Goal: Task Accomplishment & Management: Use online tool/utility

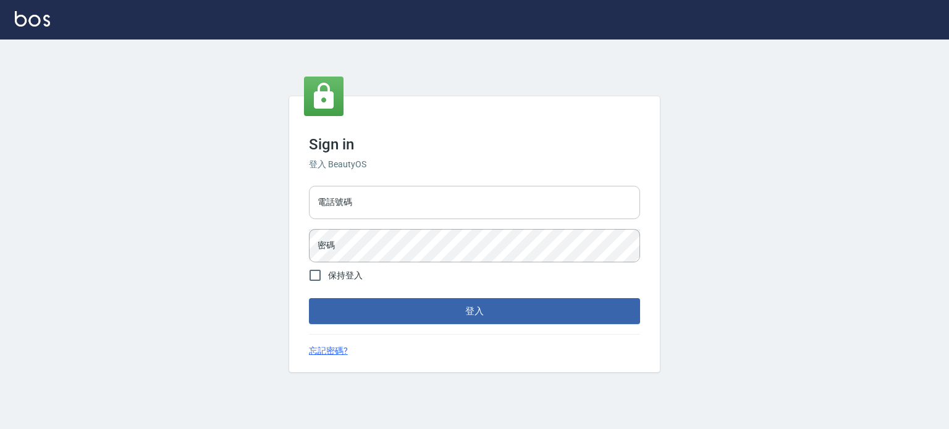
click at [418, 196] on input "電話號碼" at bounding box center [474, 202] width 331 height 33
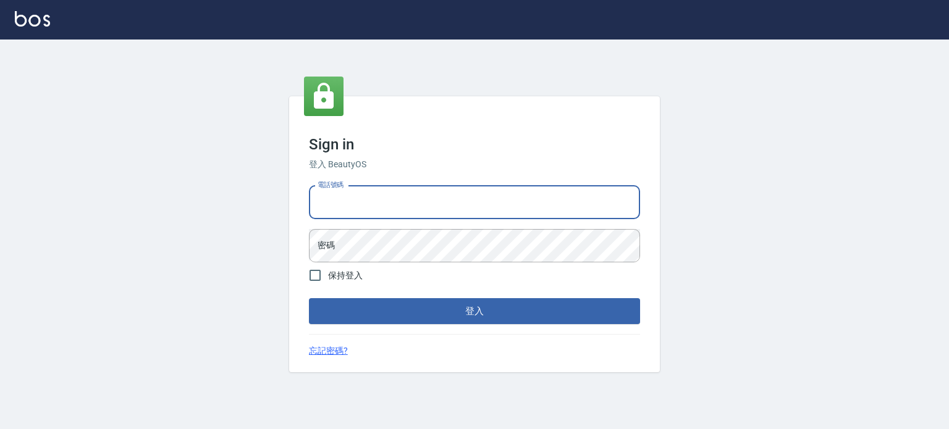
type input "0977239969"
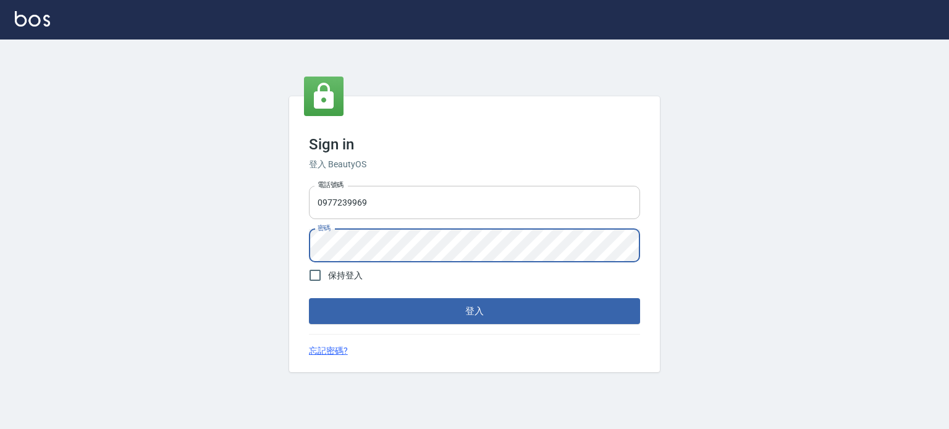
click at [309, 298] on button "登入" at bounding box center [474, 311] width 331 height 26
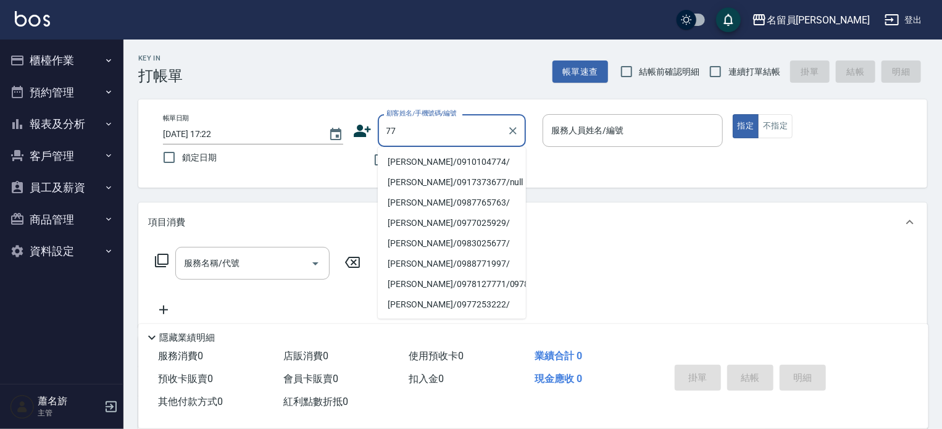
click at [441, 111] on label "顧客姓名/手機號碼/編號" at bounding box center [422, 113] width 70 height 9
click at [441, 120] on input "77" at bounding box center [443, 131] width 119 height 22
type input "77"
click at [460, 68] on div "Key In 打帳單 帳單速查 結帳前確認明細 連續打單結帳 掛單 結帳 明細" at bounding box center [526, 62] width 804 height 45
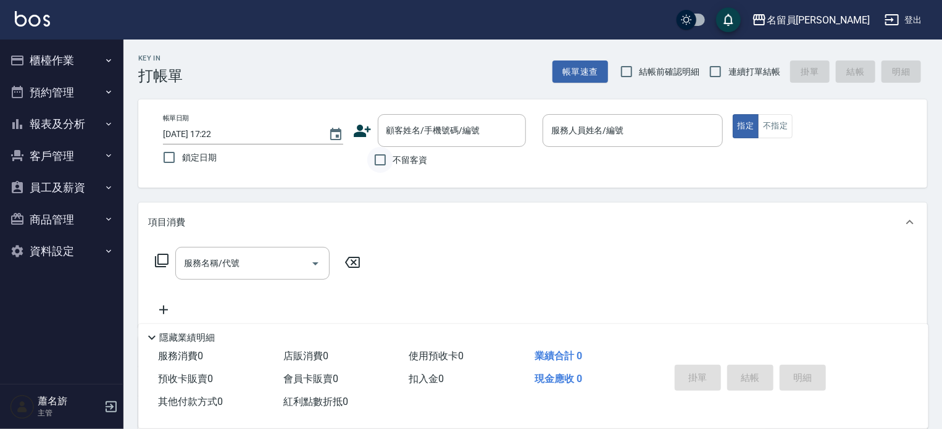
click at [388, 161] on input "不留客資" at bounding box center [380, 160] width 26 height 26
checkbox input "true"
click at [723, 76] on input "連續打單結帳" at bounding box center [716, 72] width 26 height 26
checkbox input "true"
drag, startPoint x: 664, startPoint y: 118, endPoint x: 663, endPoint y: 111, distance: 7.5
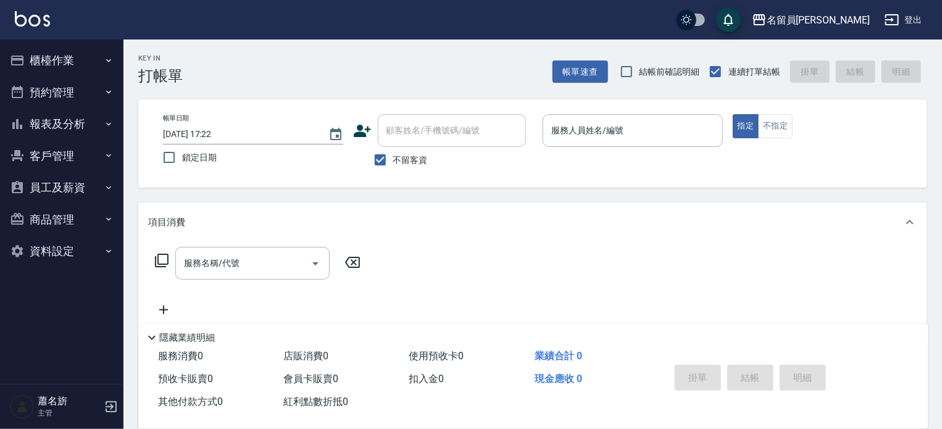
click at [663, 116] on div "服務人員姓名/編號" at bounding box center [633, 130] width 180 height 33
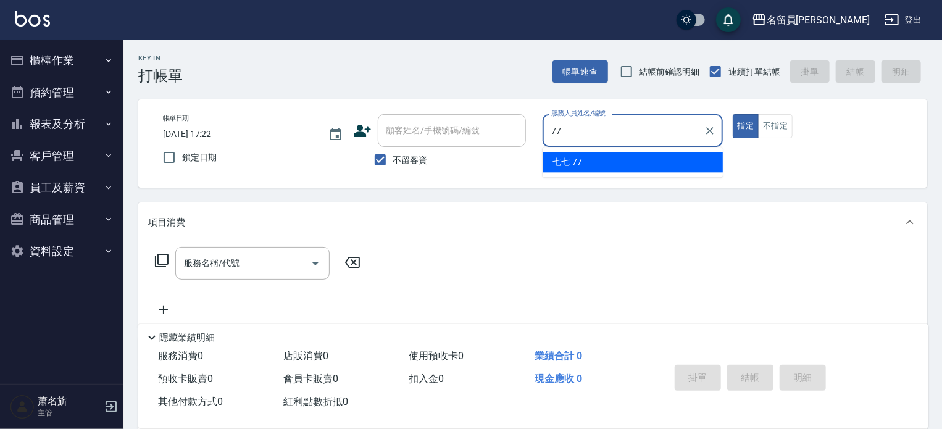
type input "七七-77"
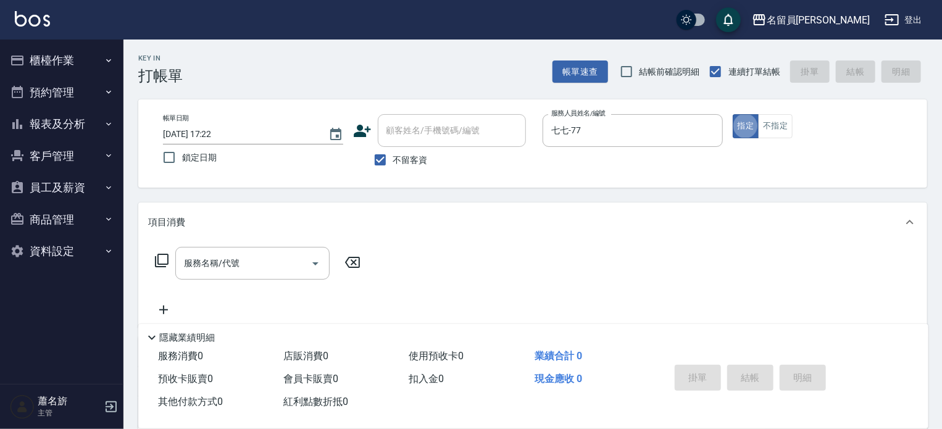
type button "true"
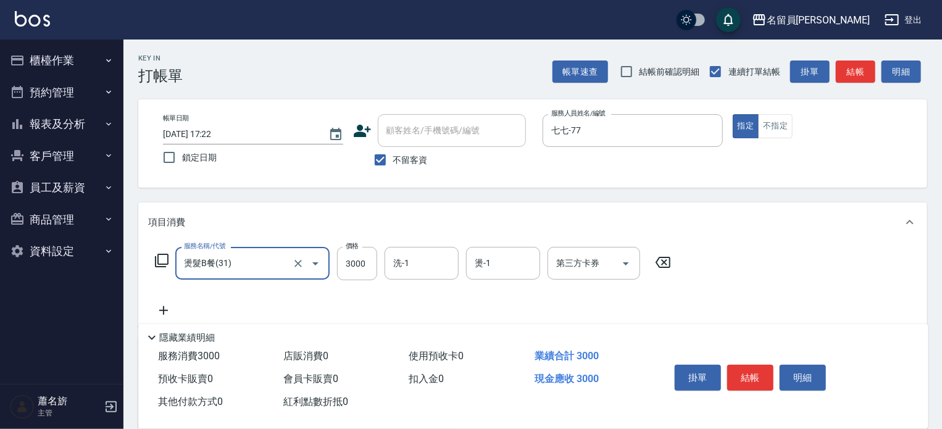
type input "燙髮B餐(31)"
type input "1700"
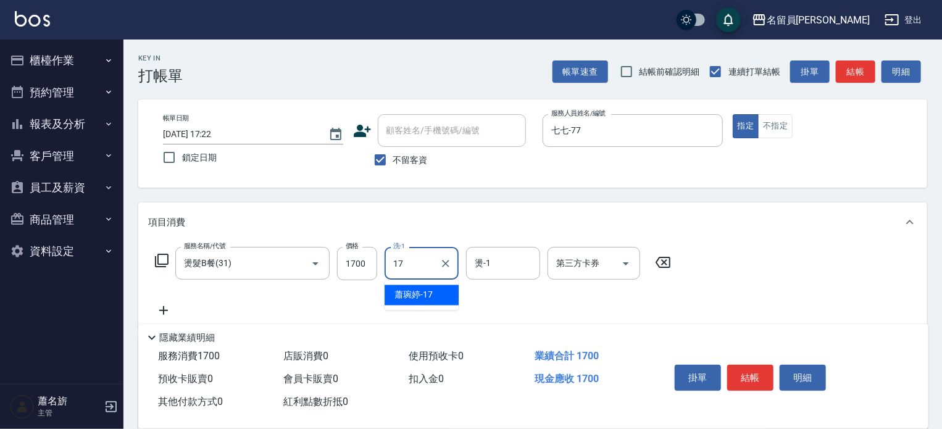
type input "[PERSON_NAME]-17"
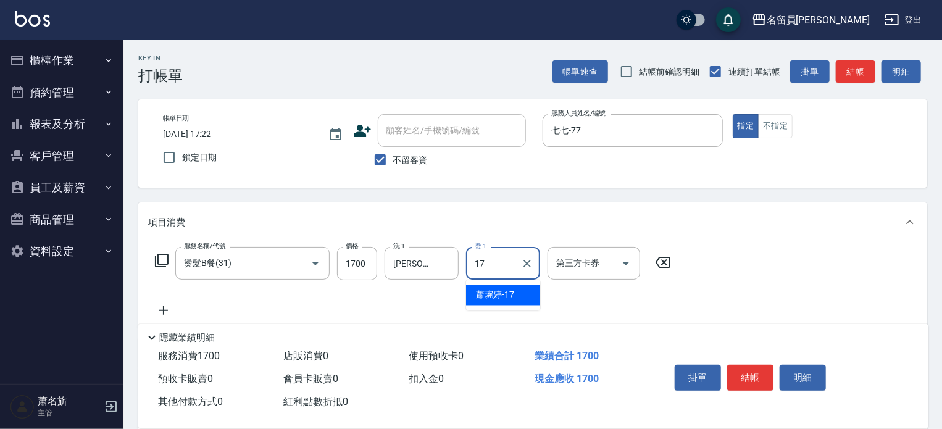
type input "[PERSON_NAME]-17"
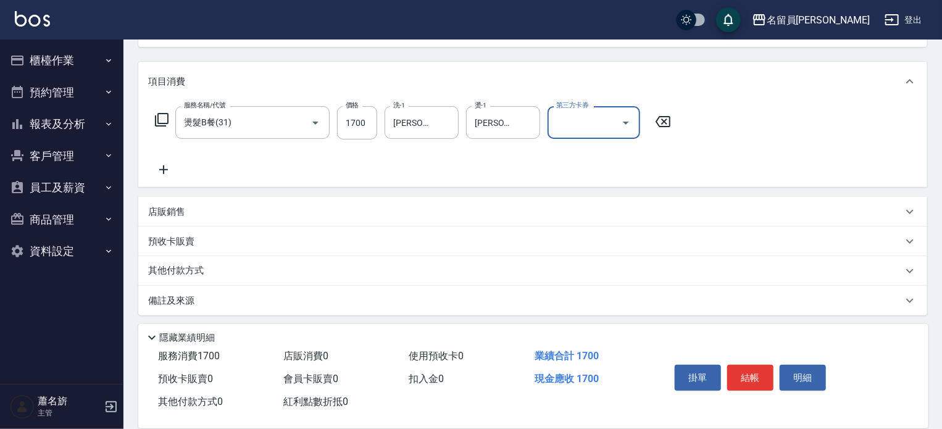
scroll to position [145, 0]
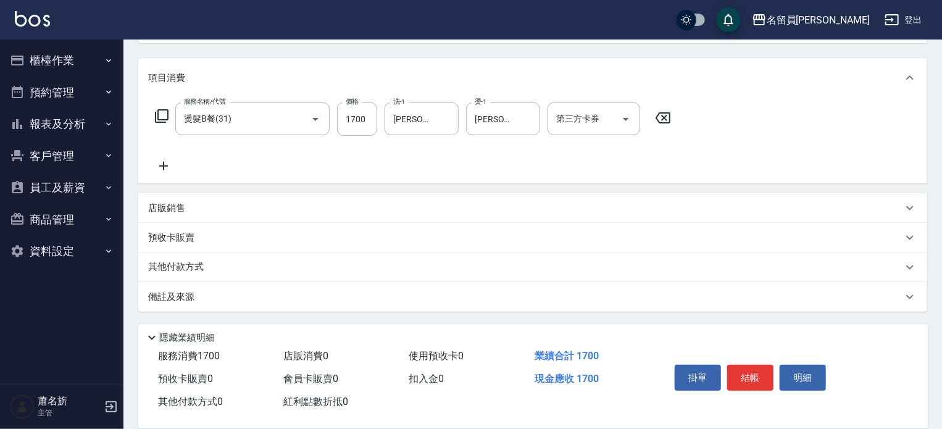
click at [373, 200] on div "店販銷售" at bounding box center [532, 208] width 789 height 30
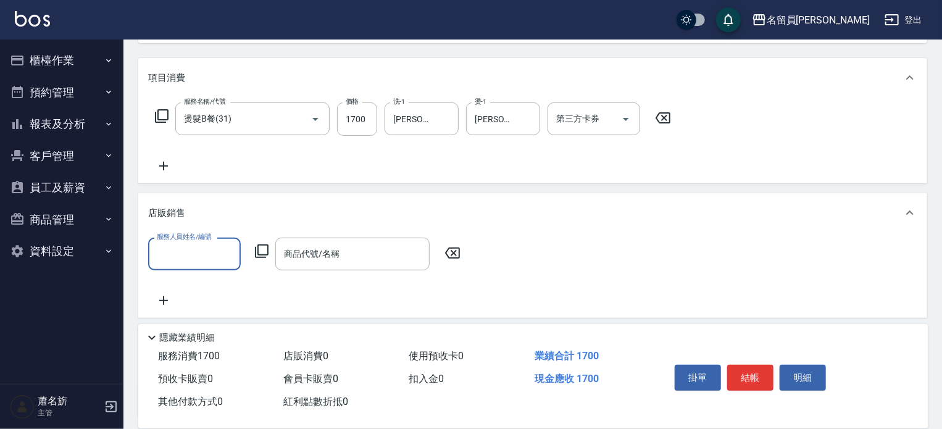
scroll to position [0, 0]
type input "七七-77"
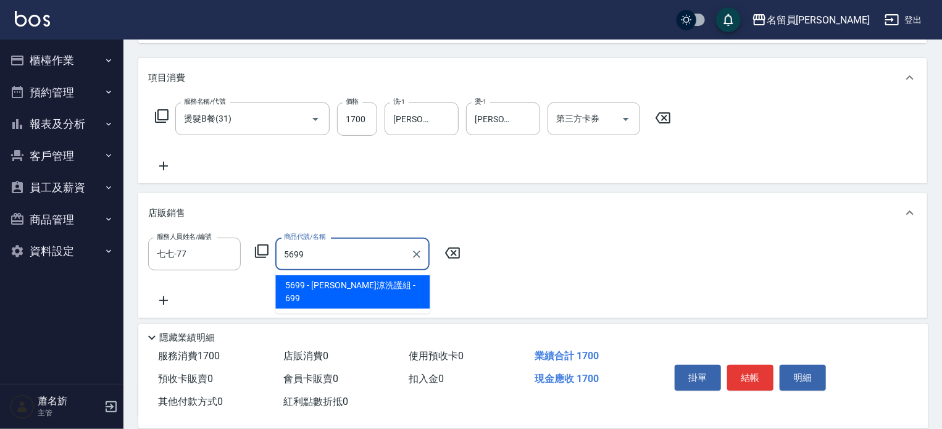
type input "水水沁涼洗護組"
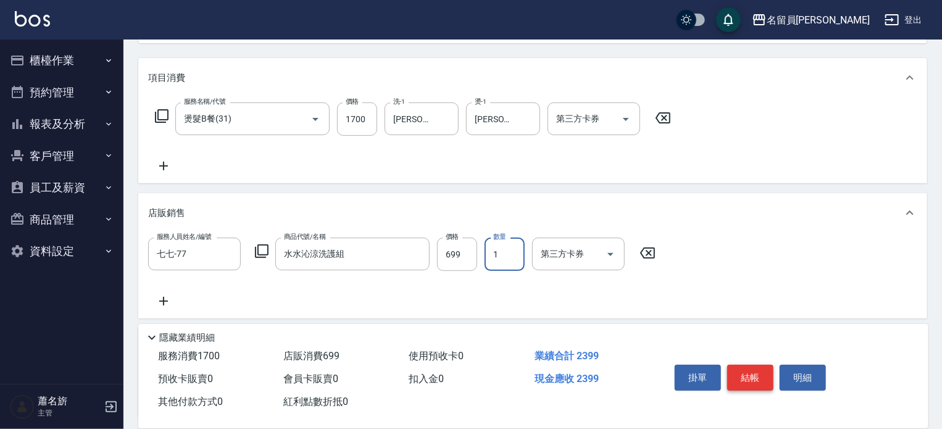
click at [749, 365] on button "結帳" at bounding box center [751, 378] width 46 height 26
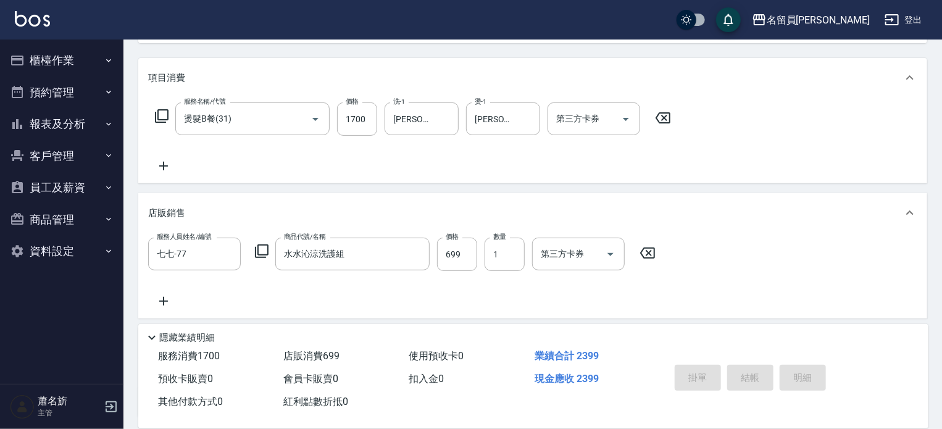
type input "[DATE] 17:23"
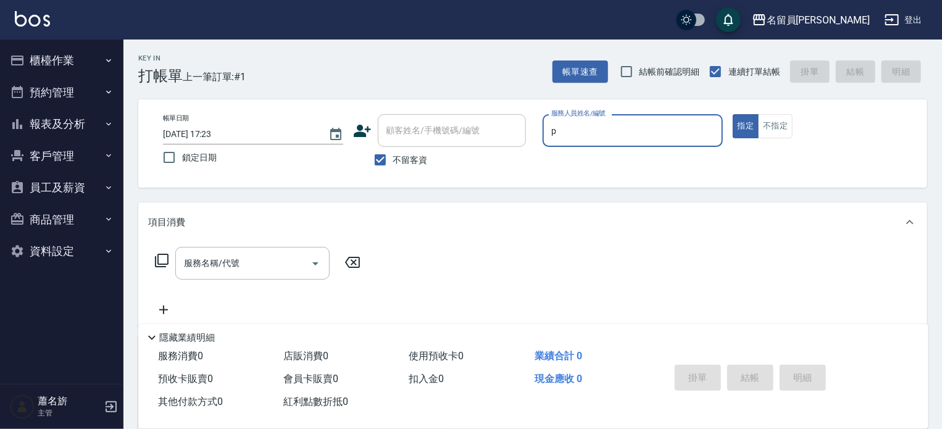
type input "[PERSON_NAME]"
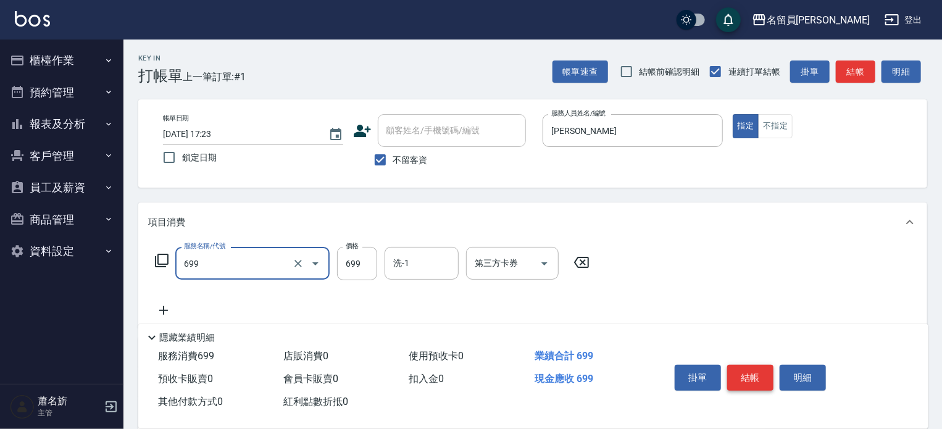
type input "精油洗髮(699)"
type input "400"
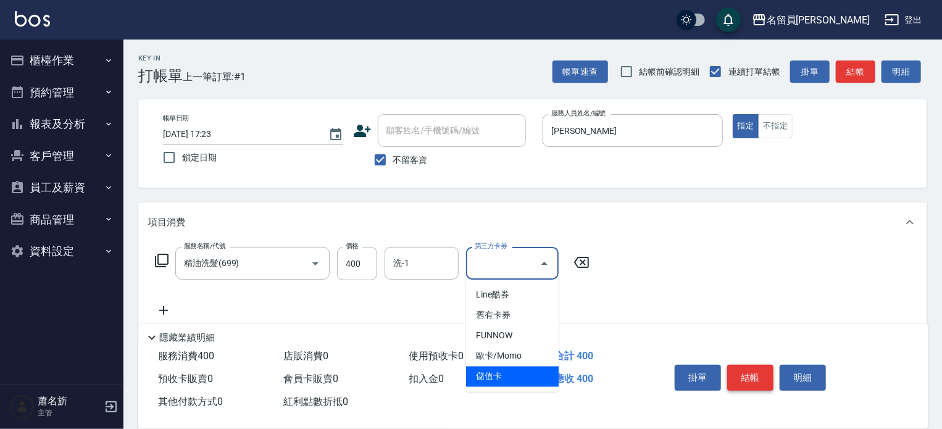
type input "儲值卡"
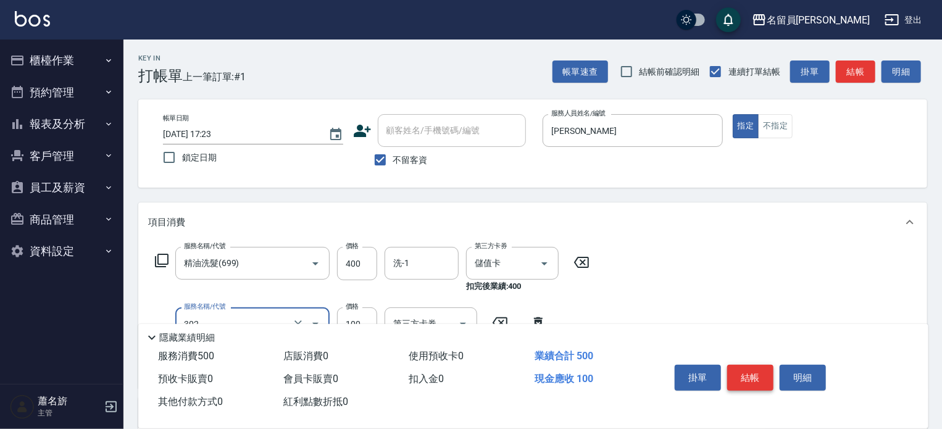
type input "剪髮(302)"
type input "499"
click at [744, 377] on button "結帳" at bounding box center [751, 378] width 46 height 26
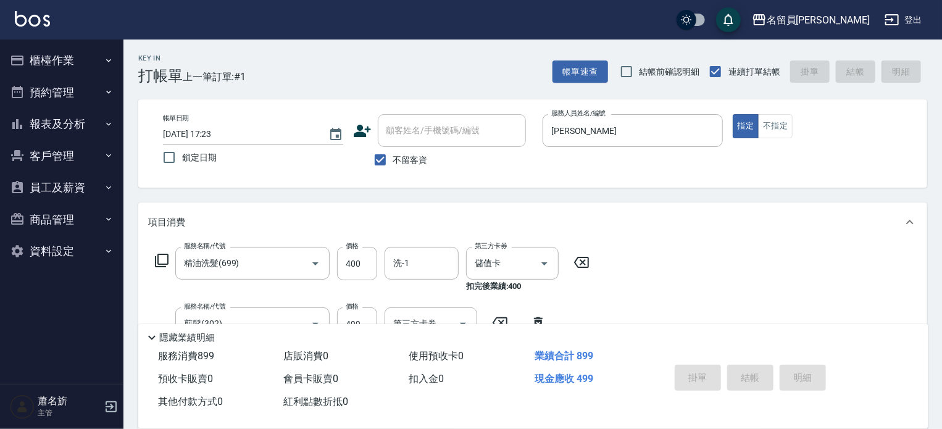
type input "[DATE] 17:24"
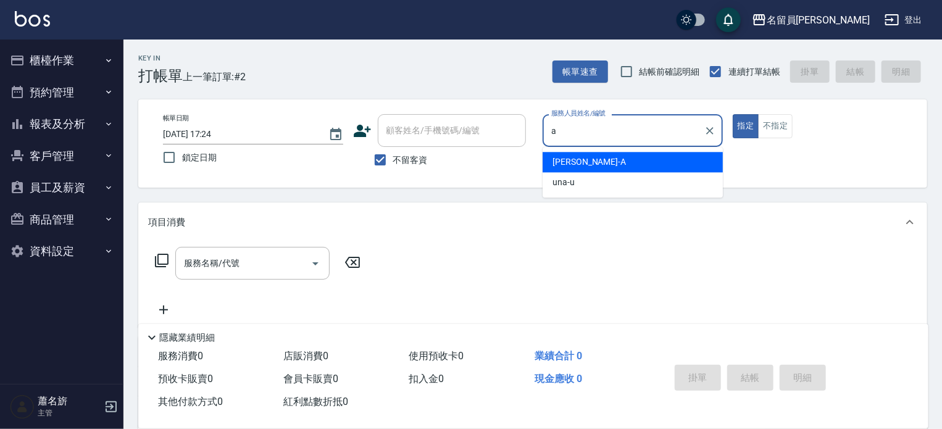
type input "[PERSON_NAME]"
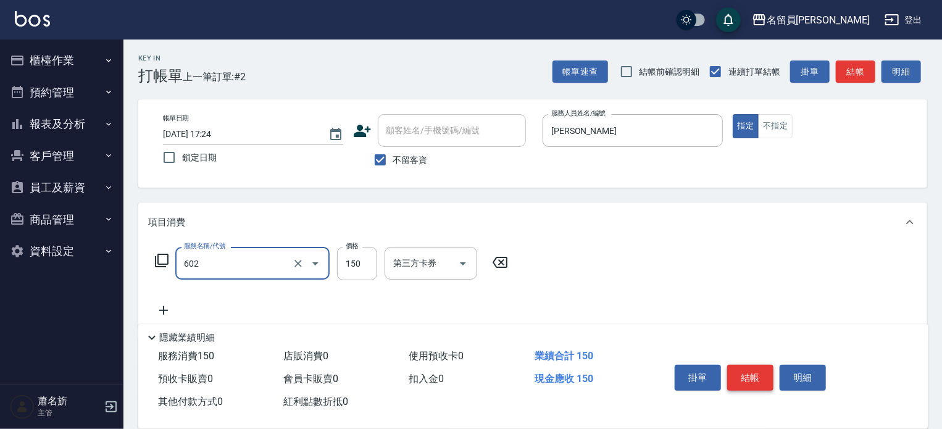
type input "一般洗髮(602)"
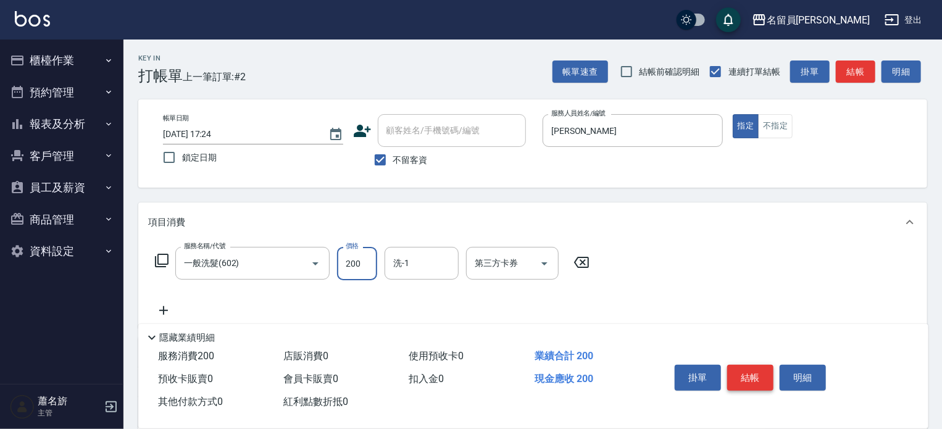
type input "200"
type input "[PERSON_NAME]-45"
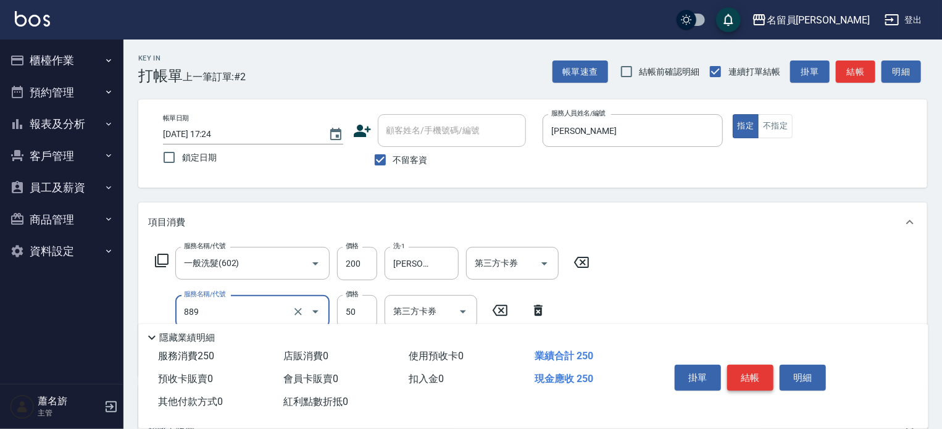
type input "精油(889)"
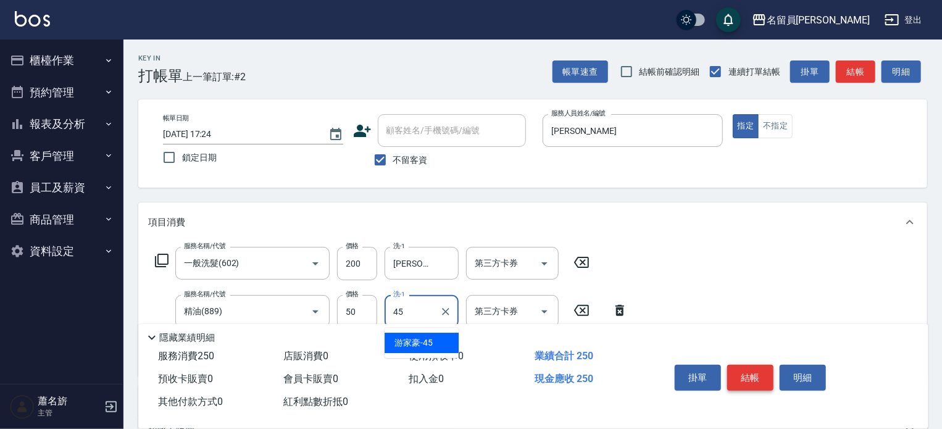
type input "[PERSON_NAME]-45"
type input "瞬間保養(415)"
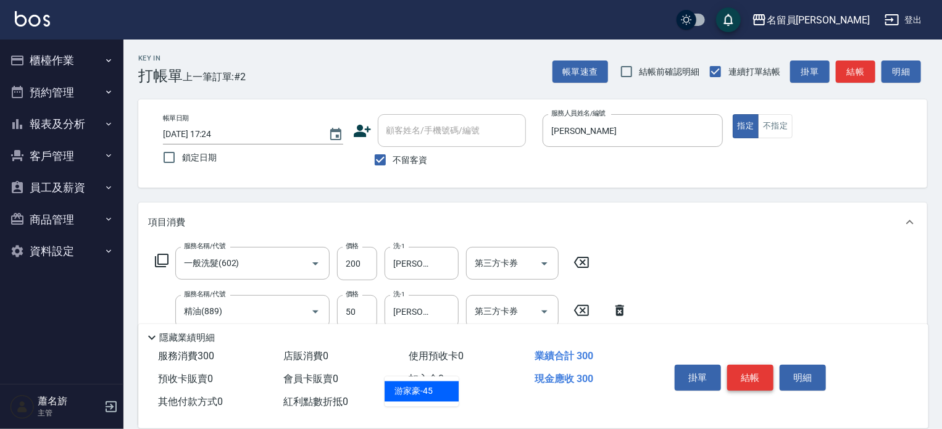
type input "[PERSON_NAME]-45"
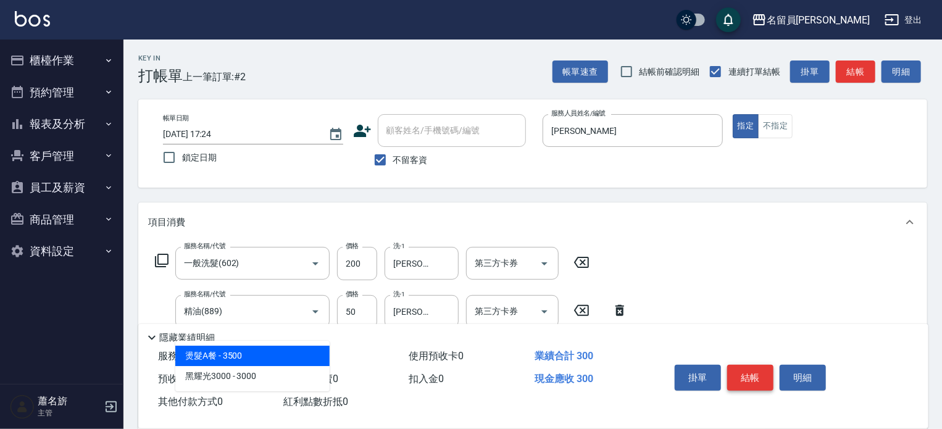
type input "3"
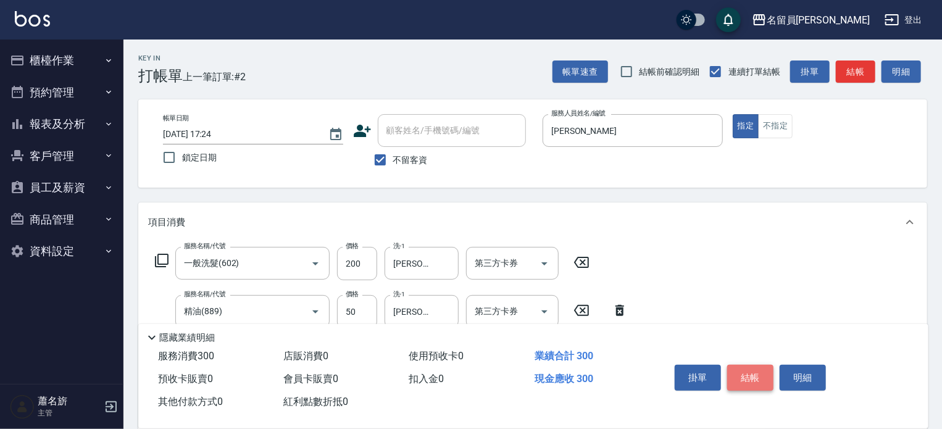
click at [750, 377] on button "結帳" at bounding box center [751, 378] width 46 height 26
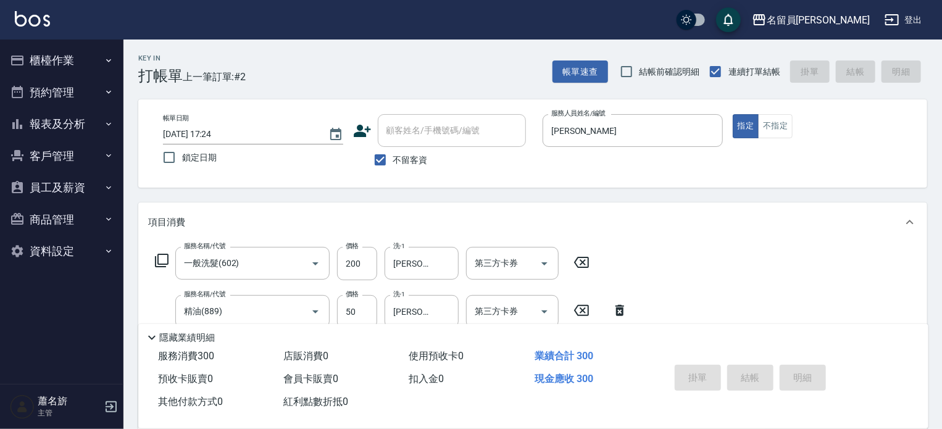
type input "[DATE] 17:25"
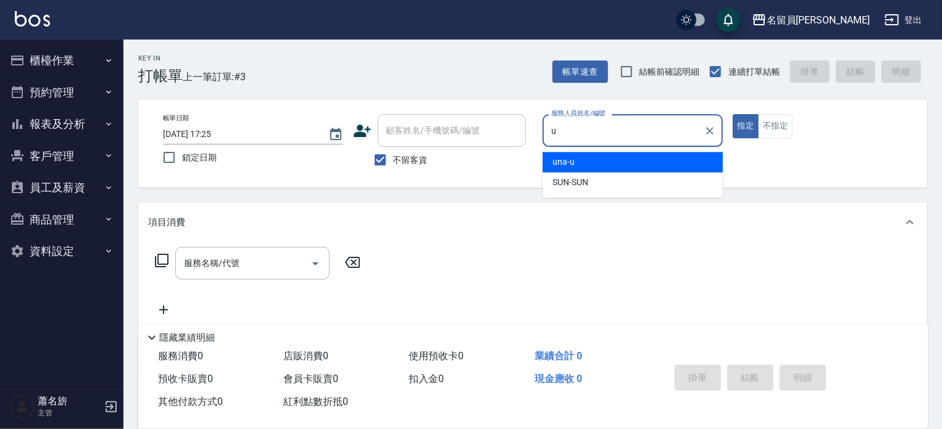
type input "una-u"
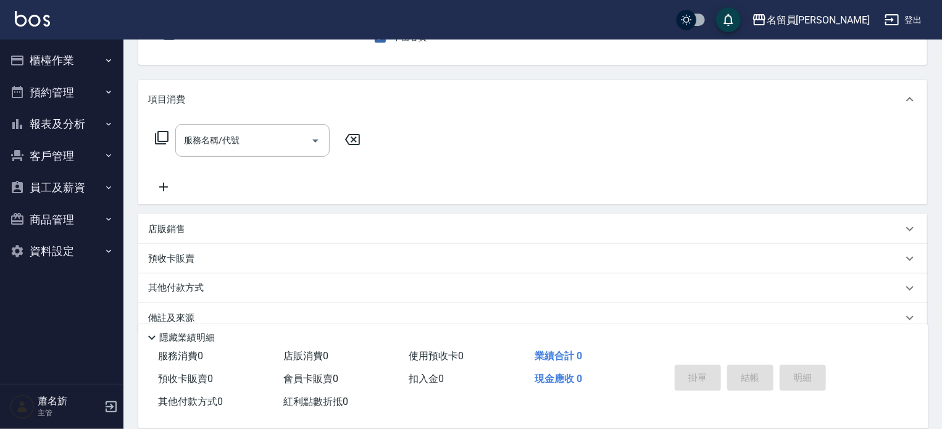
scroll to position [124, 0]
click at [521, 235] on div "店販銷售" at bounding box center [525, 228] width 755 height 13
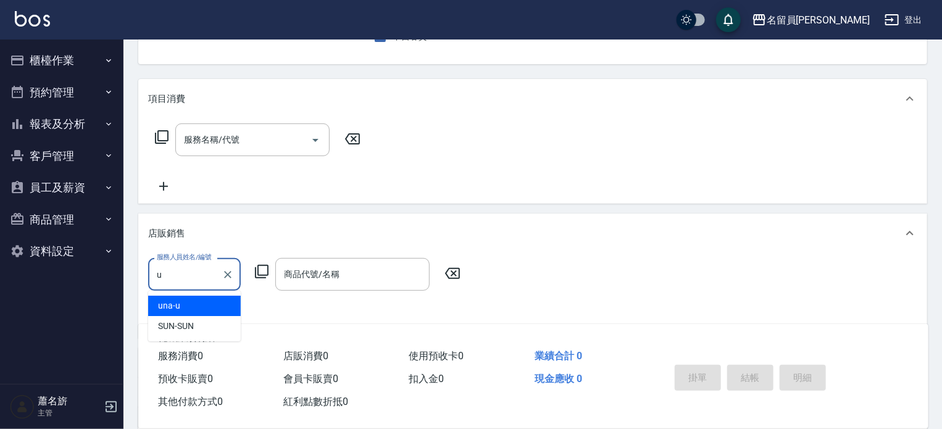
scroll to position [0, 0]
type input "una-u"
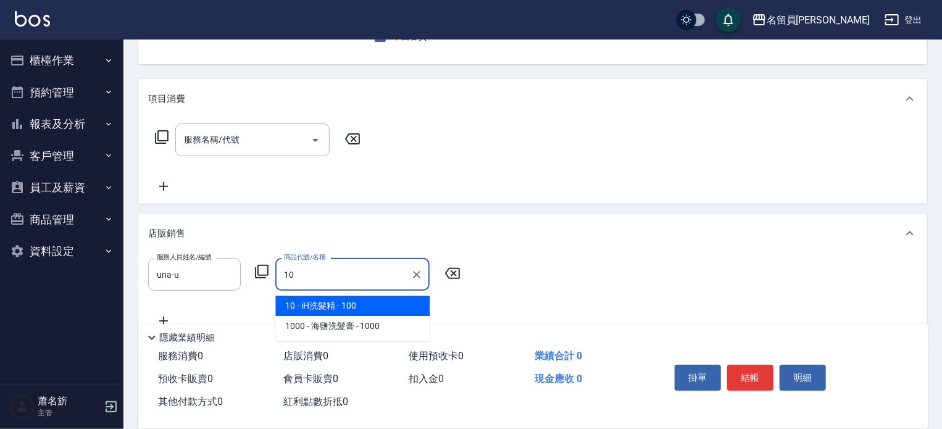
type input "iH洗髮精"
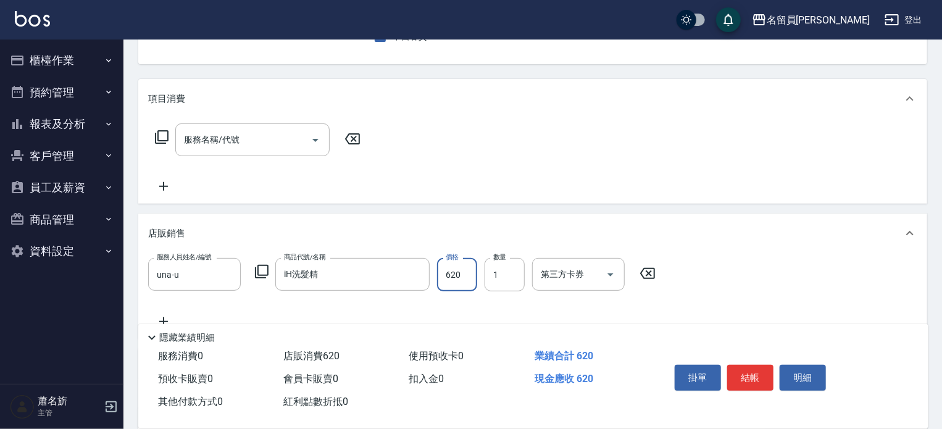
type input "620"
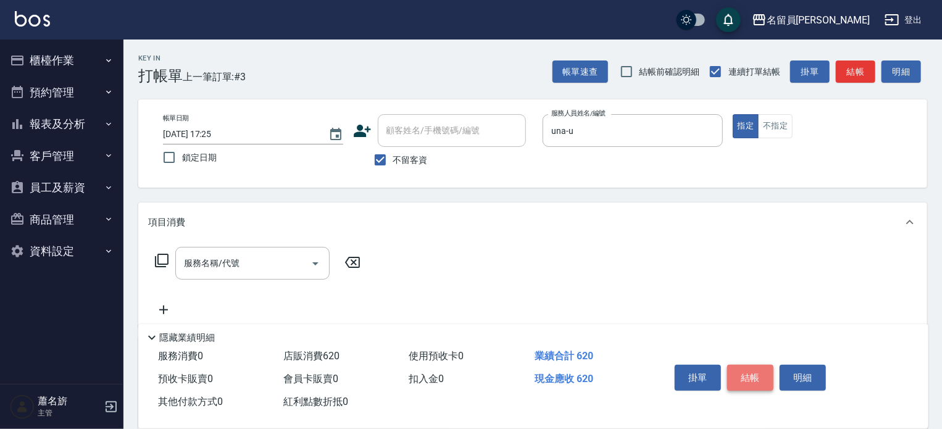
click at [753, 374] on button "結帳" at bounding box center [751, 378] width 46 height 26
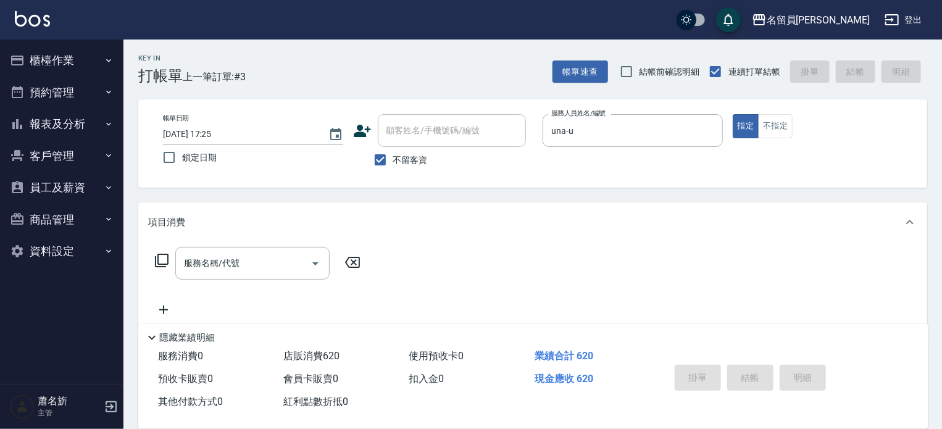
type input "[DATE] 17:26"
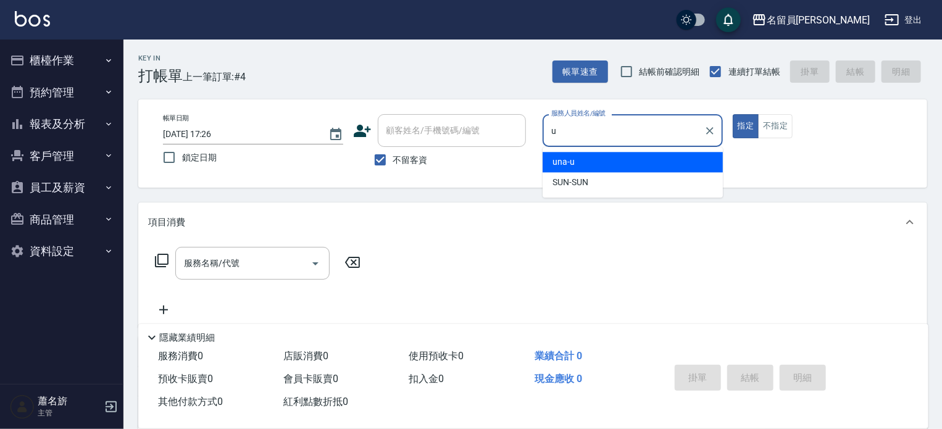
type input "una-u"
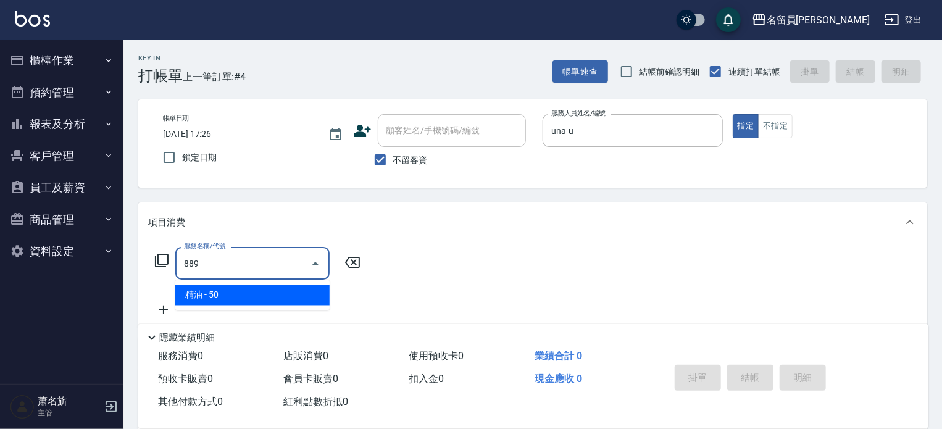
type input "精油(889)"
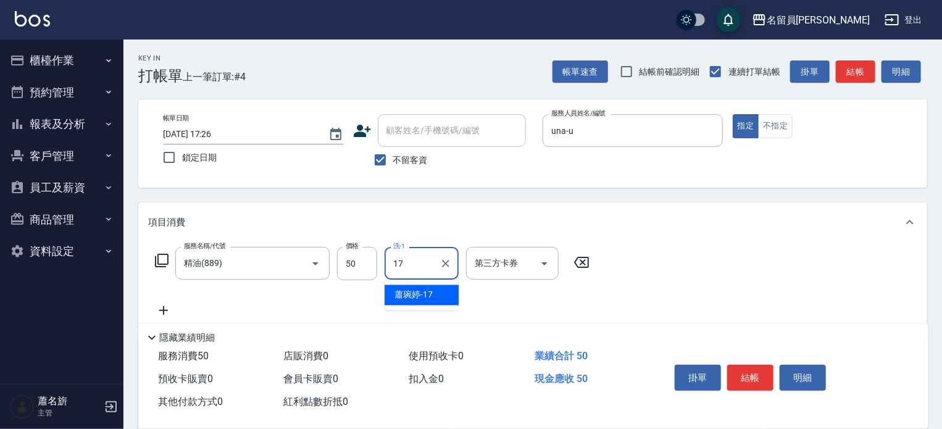
type input "[PERSON_NAME]-17"
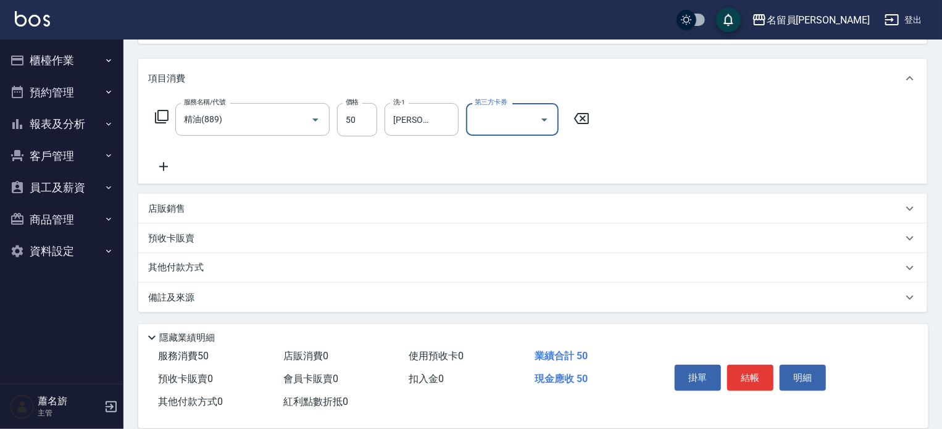
scroll to position [145, 0]
click at [482, 209] on div "店販銷售" at bounding box center [525, 208] width 755 height 13
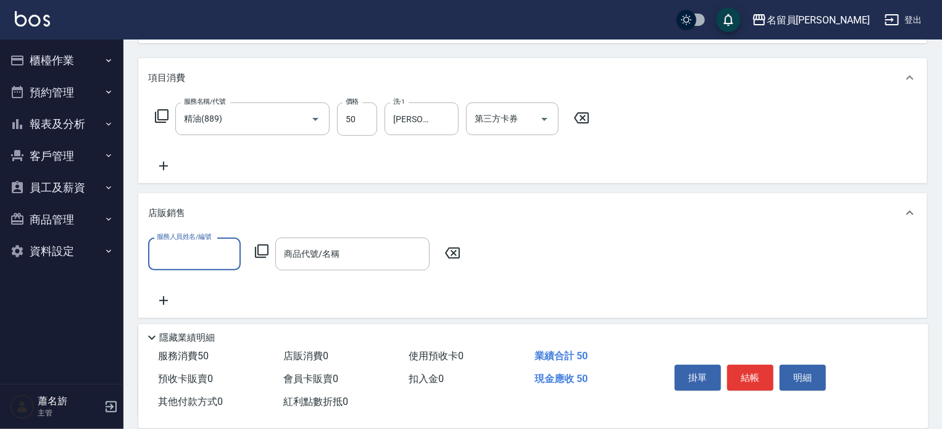
scroll to position [0, 0]
type input "una-u"
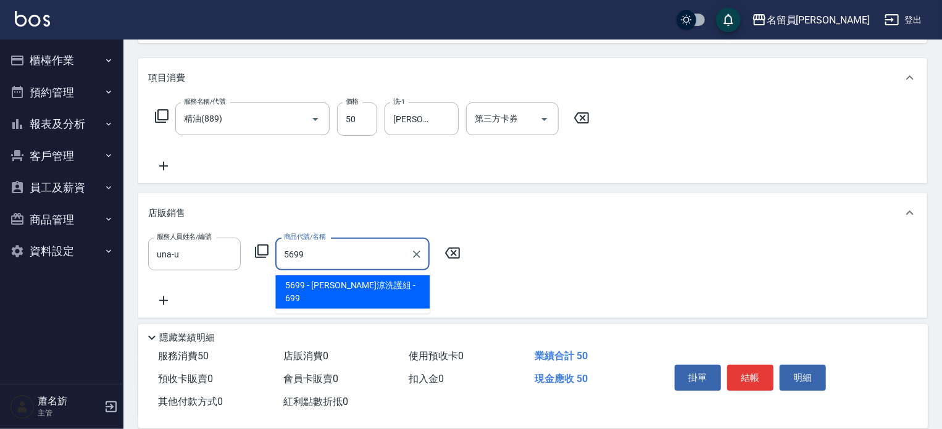
type input "水水沁涼洗護組"
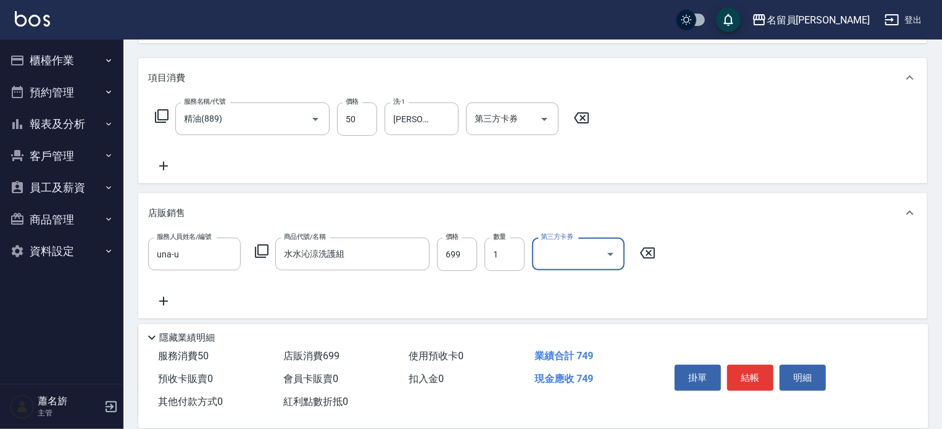
click at [162, 175] on div "服務名稱/代號 精油(889) 服務名稱/代號 價格 50 價格 洗-1 [PERSON_NAME]-17 洗-1 第三方卡券 第三方卡券" at bounding box center [532, 141] width 789 height 86
click at [164, 172] on icon at bounding box center [163, 166] width 31 height 15
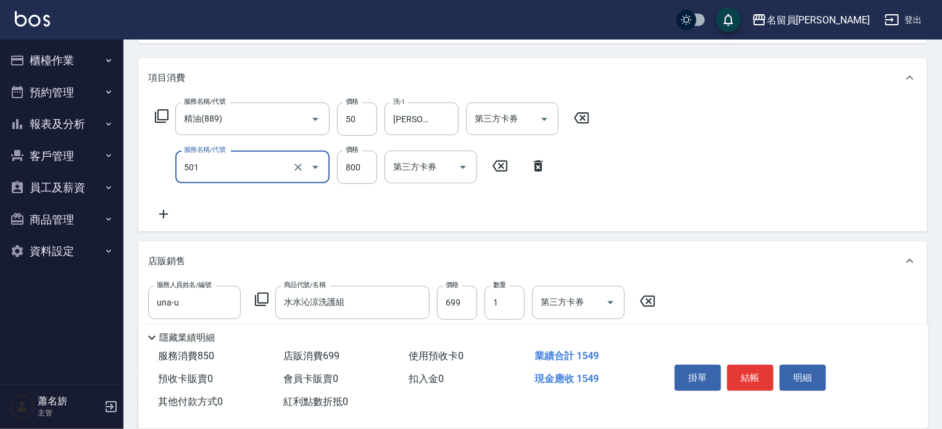
type input "染髮(501)"
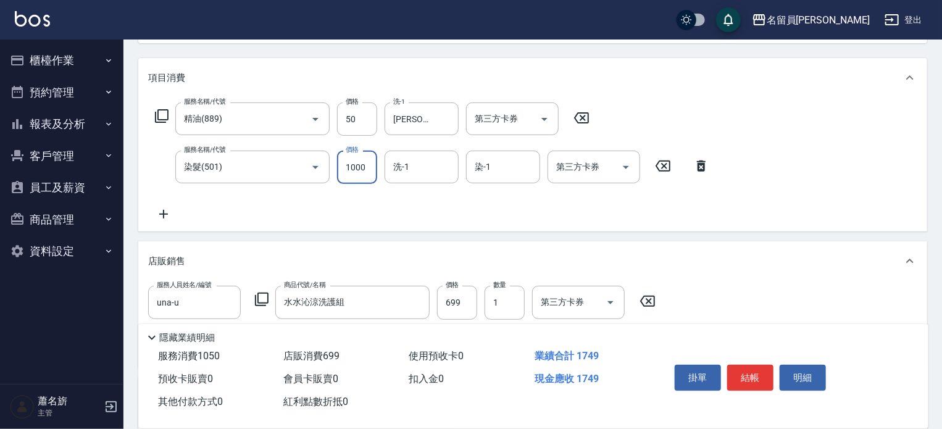
type input "1000"
type input "[PERSON_NAME]-17"
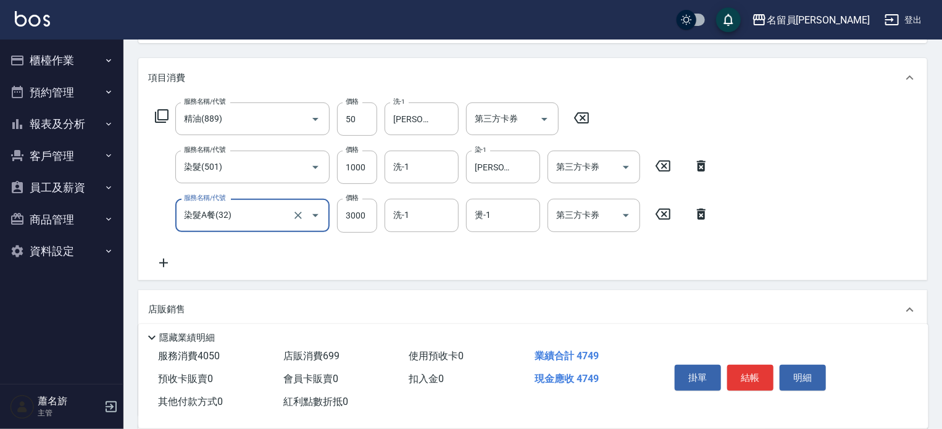
type input "染髮A餐(32)"
type input "3100"
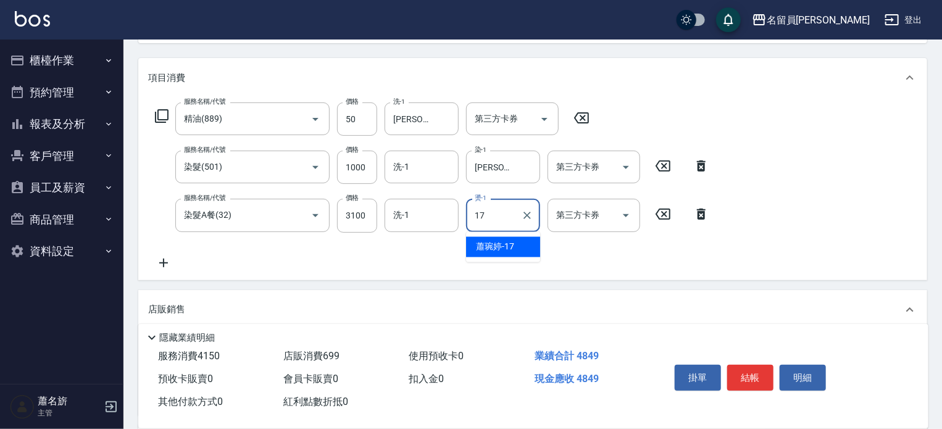
type input "[PERSON_NAME]-17"
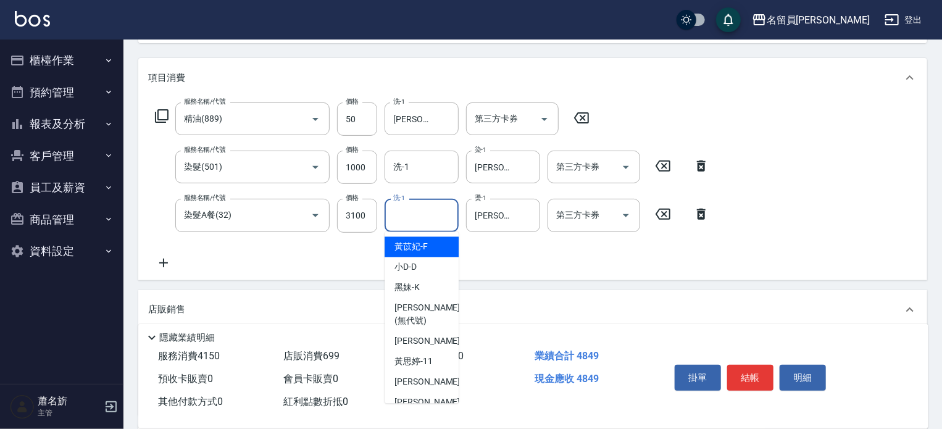
click at [430, 221] on input "洗-1" at bounding box center [421, 215] width 63 height 22
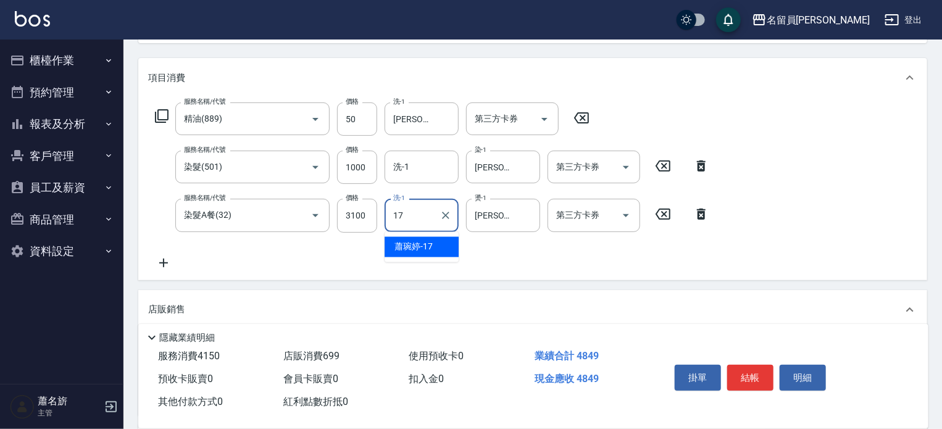
type input "[PERSON_NAME]-17"
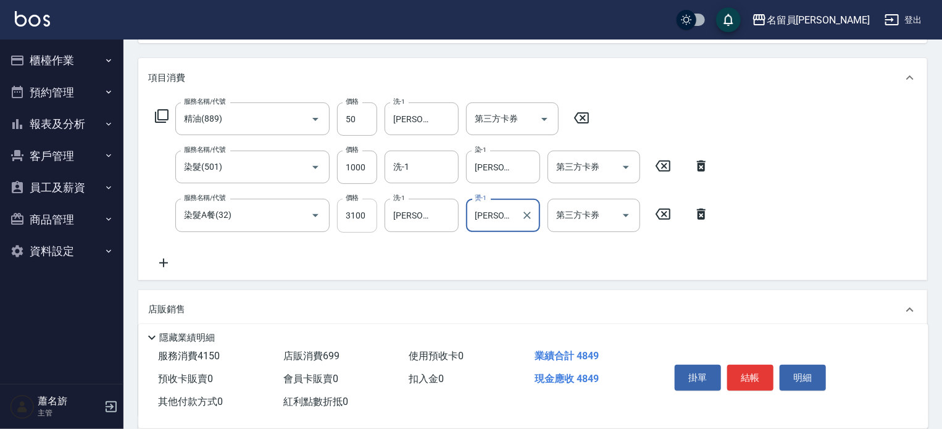
click at [368, 211] on input "3100" at bounding box center [357, 215] width 40 height 33
type input "2900"
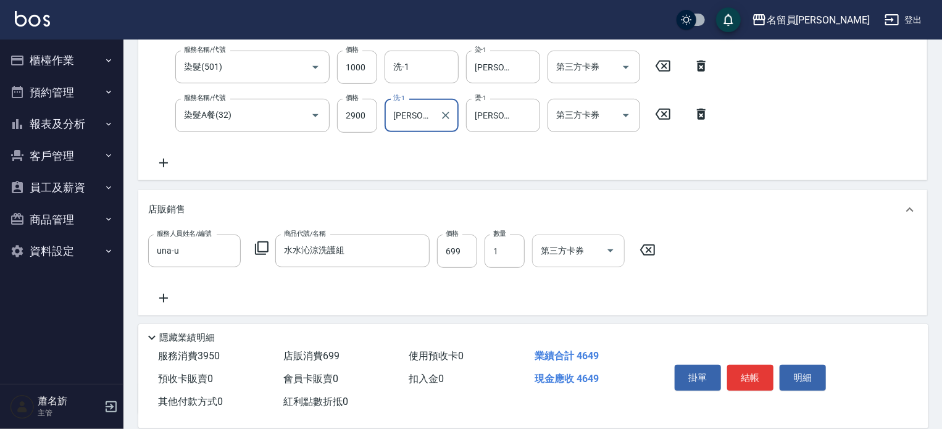
scroll to position [247, 0]
click at [746, 371] on button "結帳" at bounding box center [751, 378] width 46 height 26
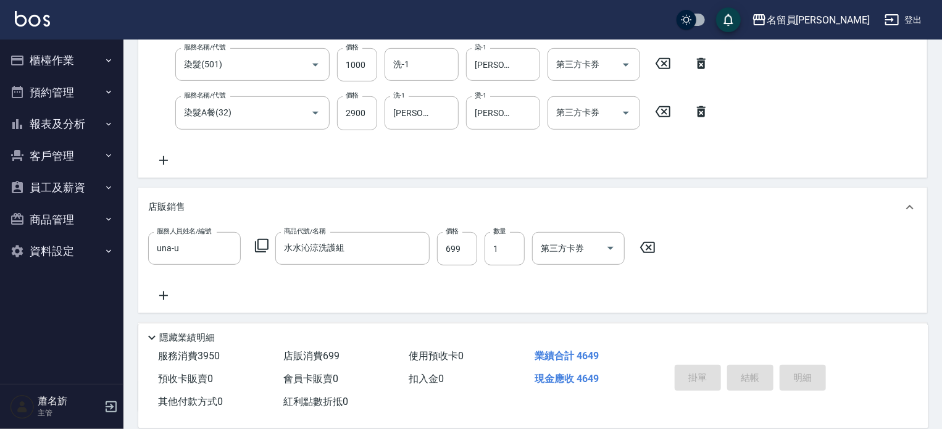
type input "[DATE] 17:28"
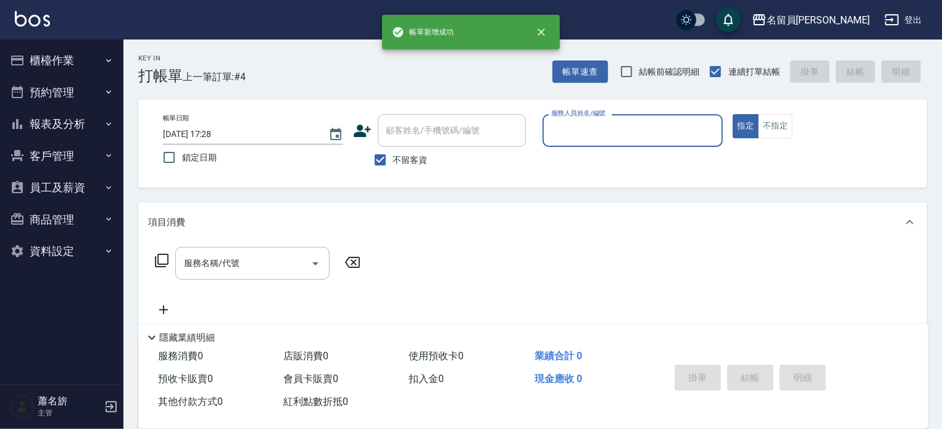
scroll to position [0, 0]
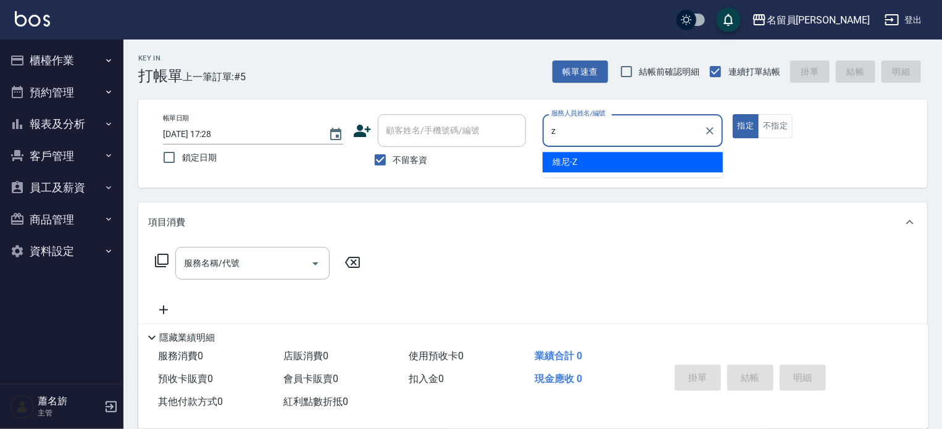
type input "維尼-Z"
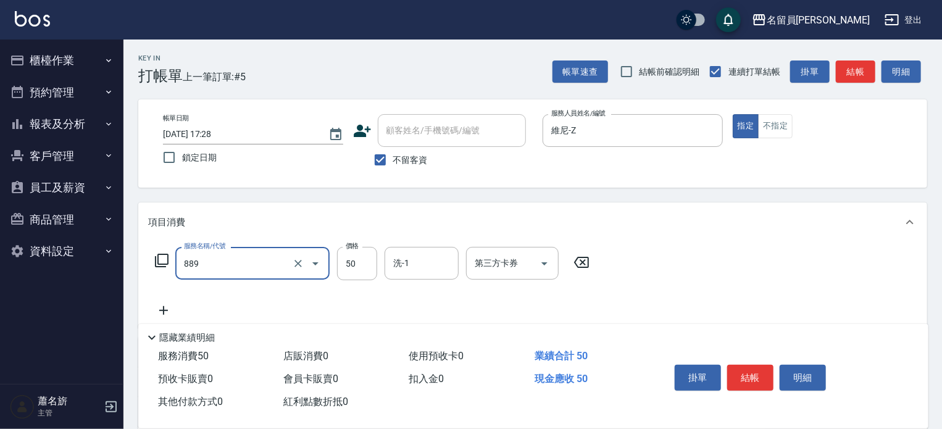
type input "精油(889)"
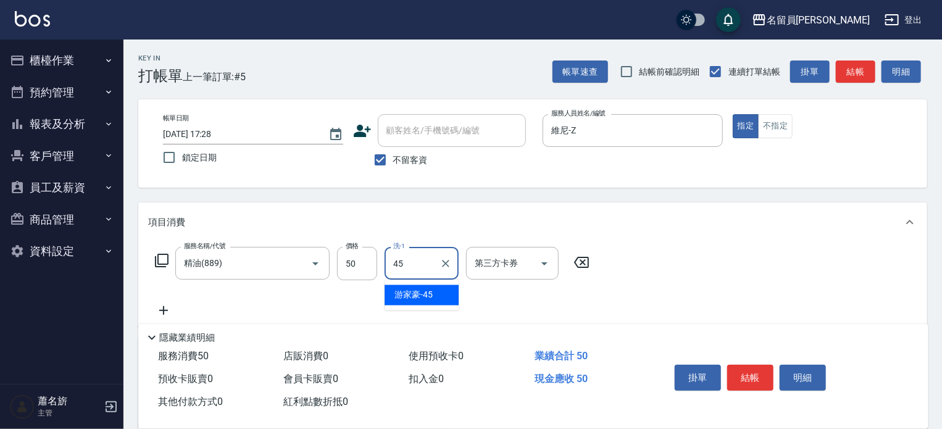
type input "[PERSON_NAME]-45"
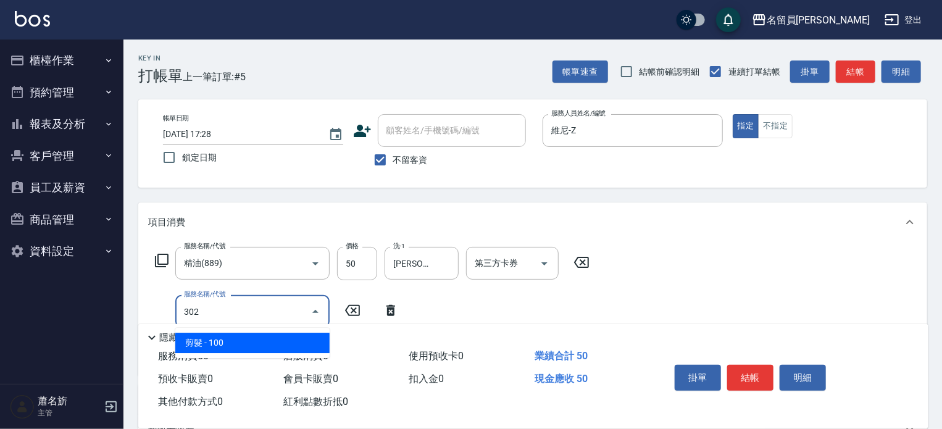
type input "剪髮(302)"
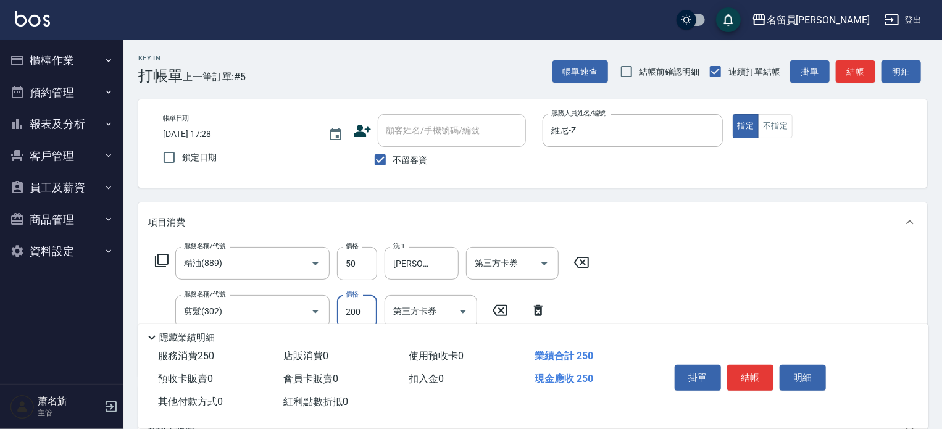
type input "200"
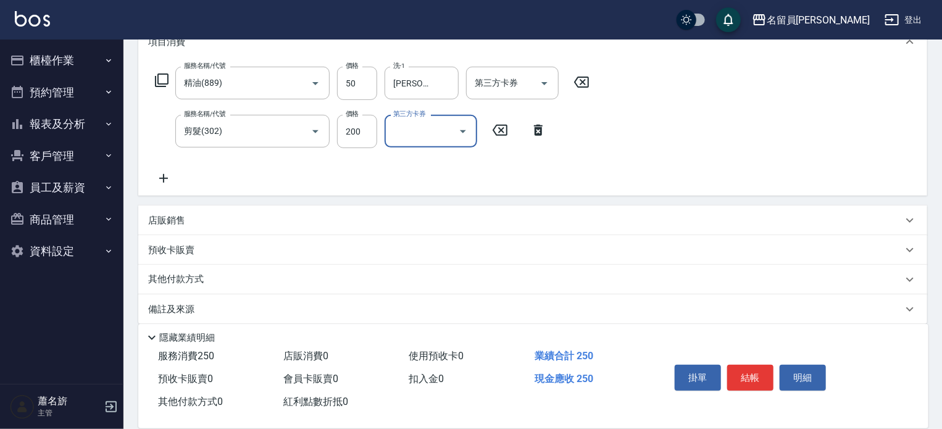
scroll to position [185, 0]
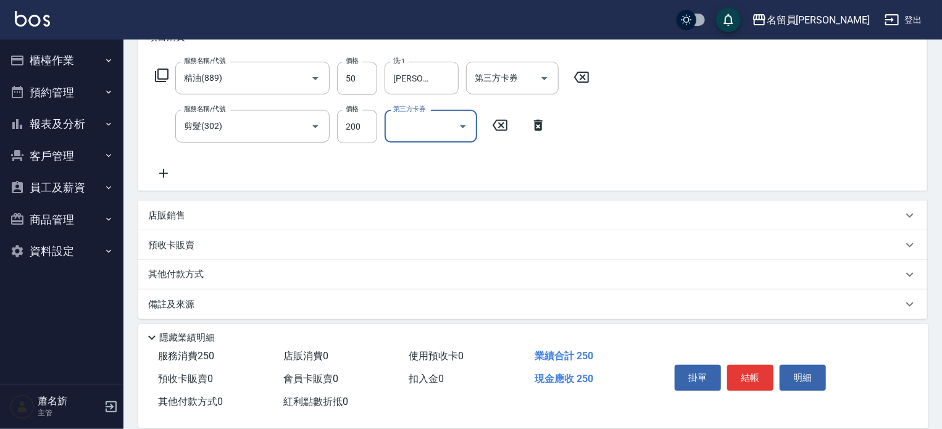
click at [158, 174] on icon at bounding box center [163, 173] width 31 height 15
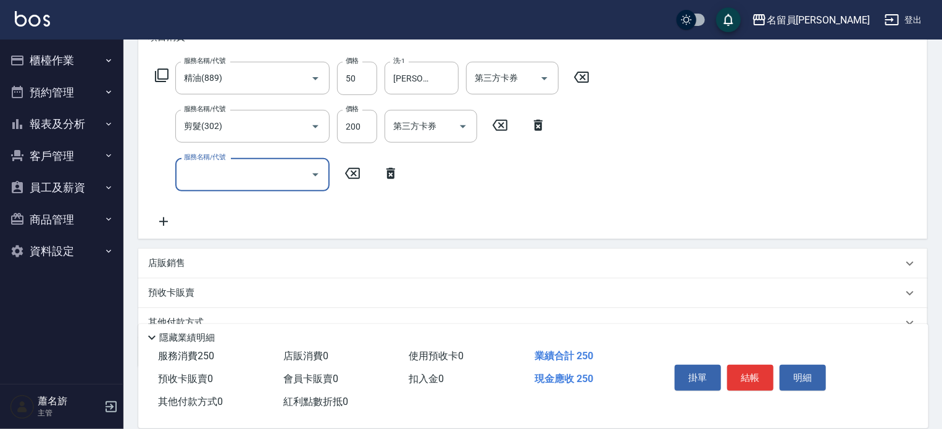
click at [156, 68] on icon at bounding box center [161, 75] width 15 height 15
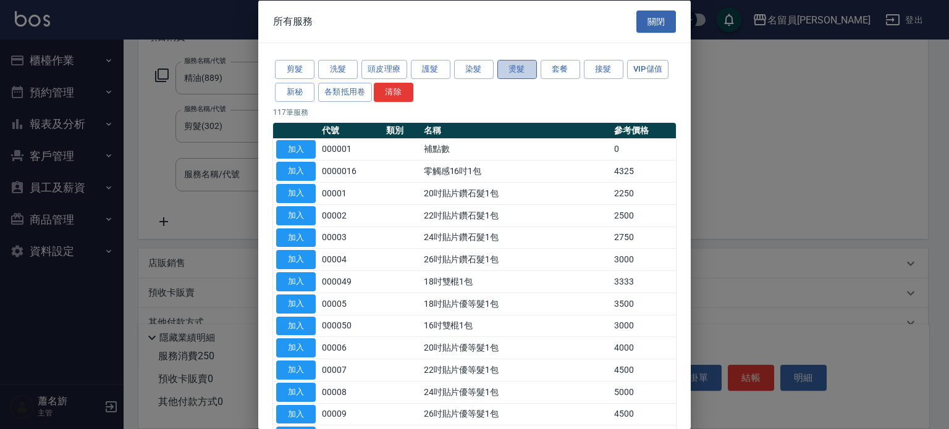
click at [526, 67] on button "燙髮" at bounding box center [517, 69] width 40 height 19
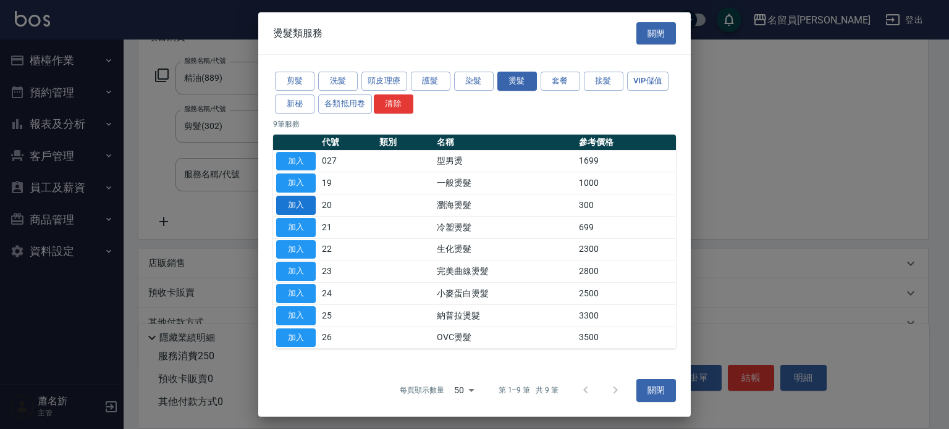
click at [310, 204] on button "加入" at bounding box center [296, 205] width 40 height 19
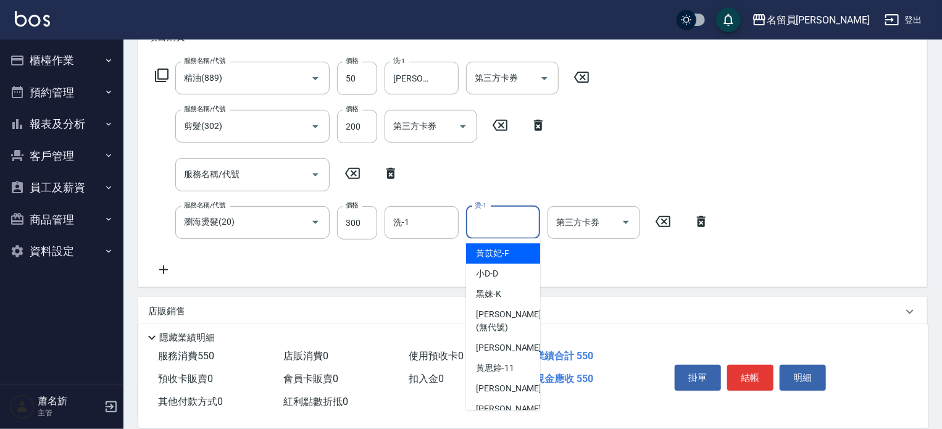
click at [493, 230] on input "燙-1" at bounding box center [503, 223] width 63 height 22
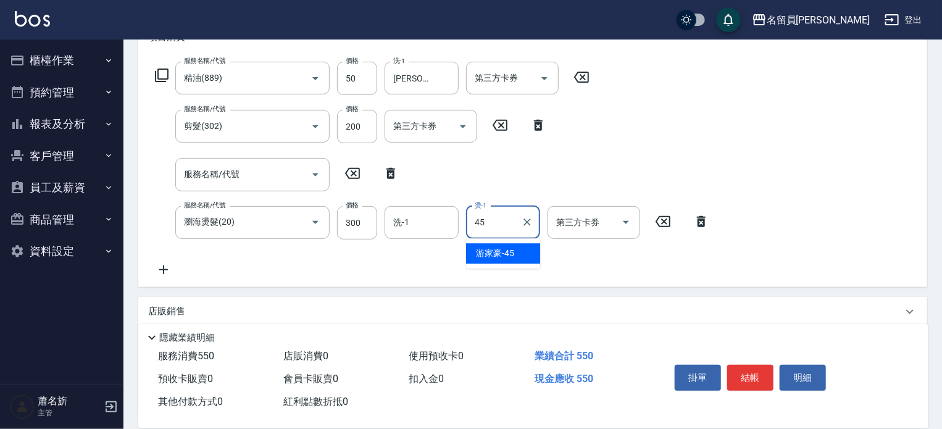
type input "[PERSON_NAME]-45"
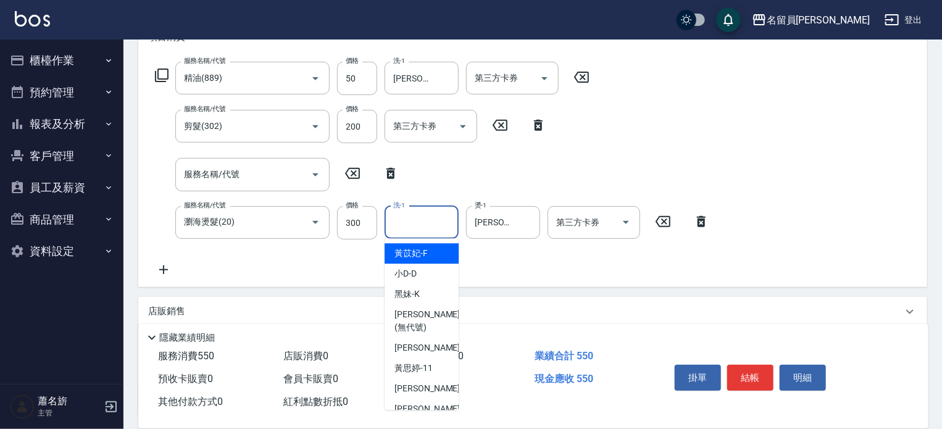
click at [415, 222] on input "洗-1" at bounding box center [421, 223] width 63 height 22
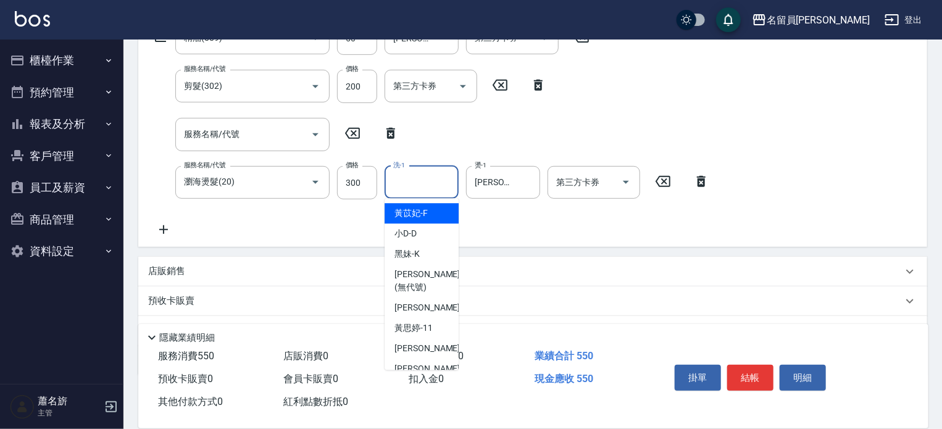
scroll to position [247, 0]
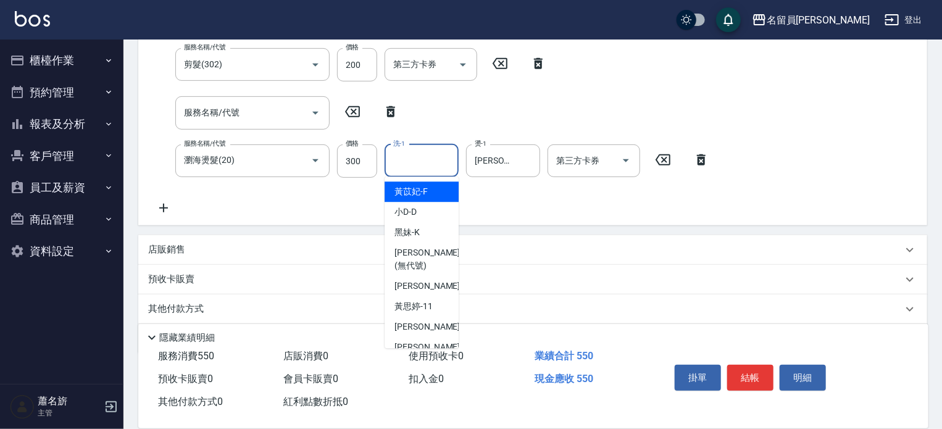
click at [166, 214] on icon at bounding box center [163, 208] width 31 height 15
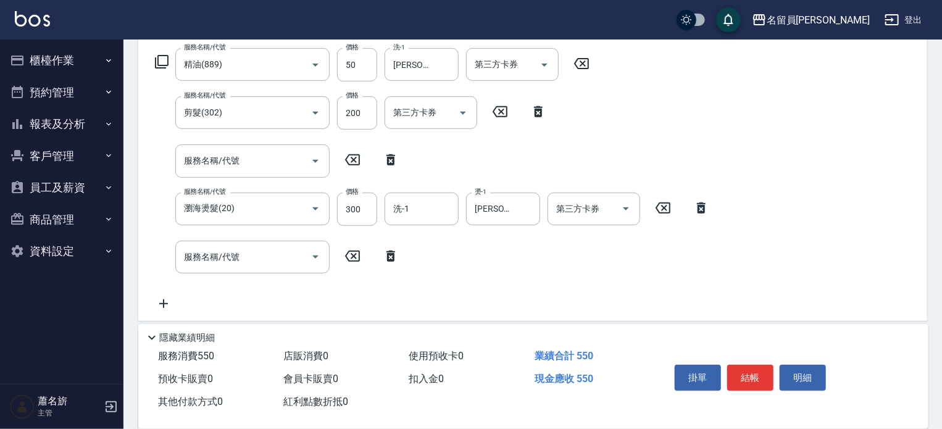
scroll to position [124, 0]
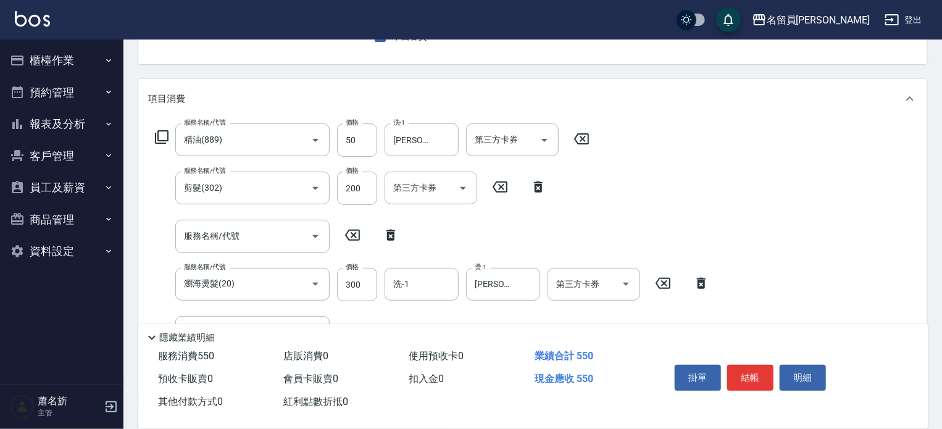
click at [164, 133] on icon at bounding box center [161, 137] width 15 height 15
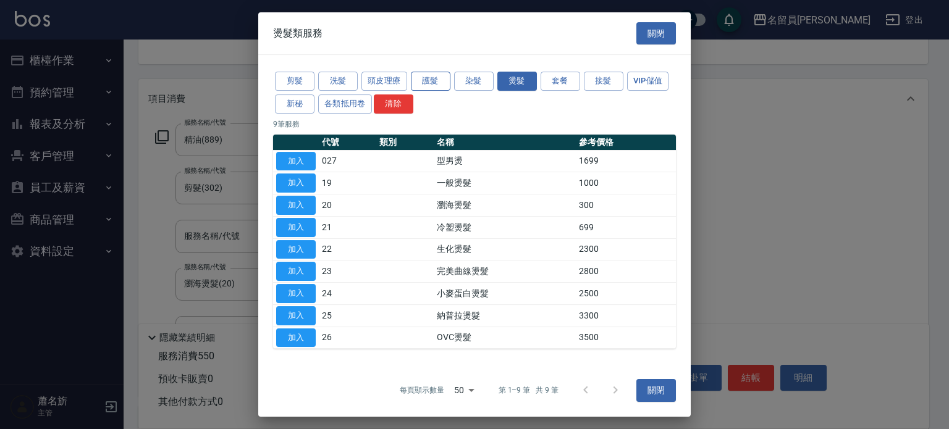
click at [443, 86] on button "護髮" at bounding box center [431, 81] width 40 height 19
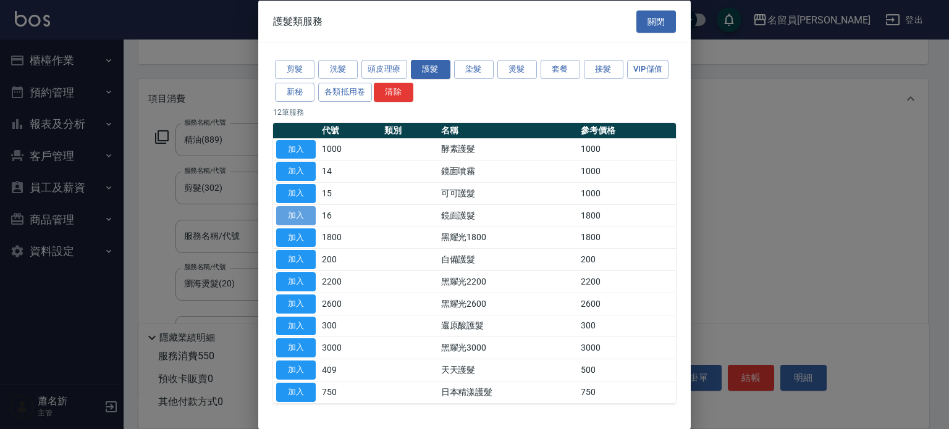
click at [310, 214] on button "加入" at bounding box center [296, 215] width 40 height 19
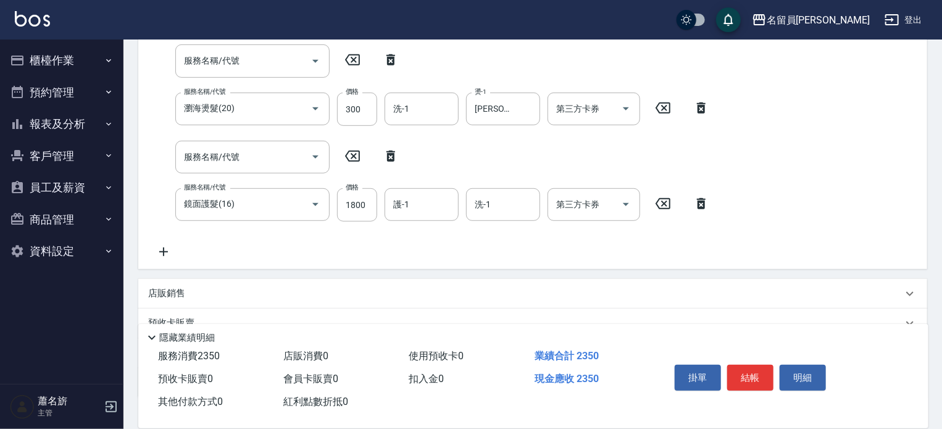
scroll to position [309, 0]
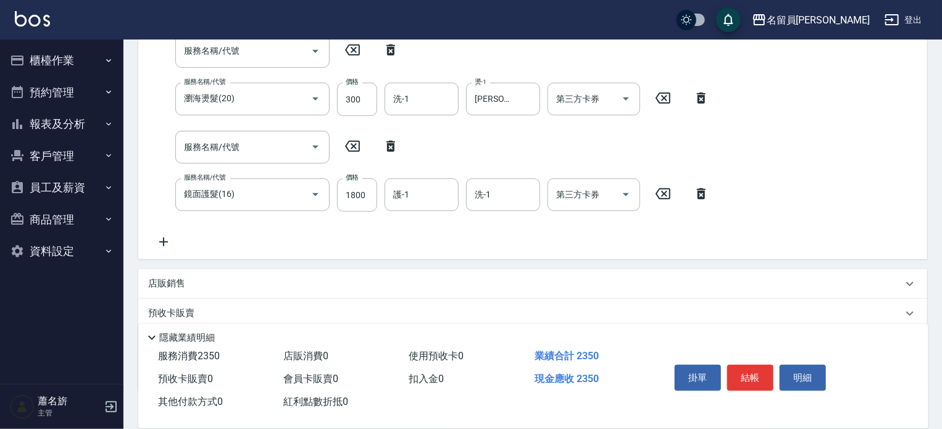
drag, startPoint x: 398, startPoint y: 193, endPoint x: 412, endPoint y: 163, distance: 33.2
click at [410, 177] on div "服務名稱/代號 精油(889) 服務名稱/代號 價格 50 價格 洗-1 [PERSON_NAME]-45 洗-1 第三方卡券 第三方卡券 服務名稱/代號 剪…" at bounding box center [432, 93] width 569 height 311
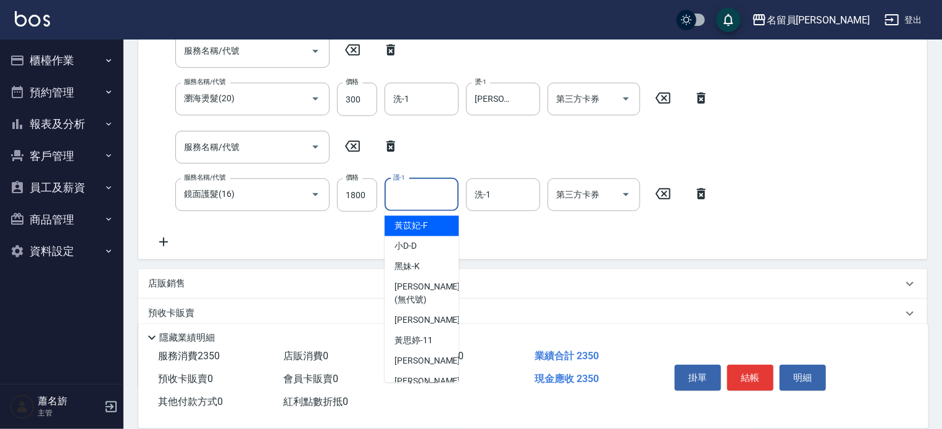
type input "1"
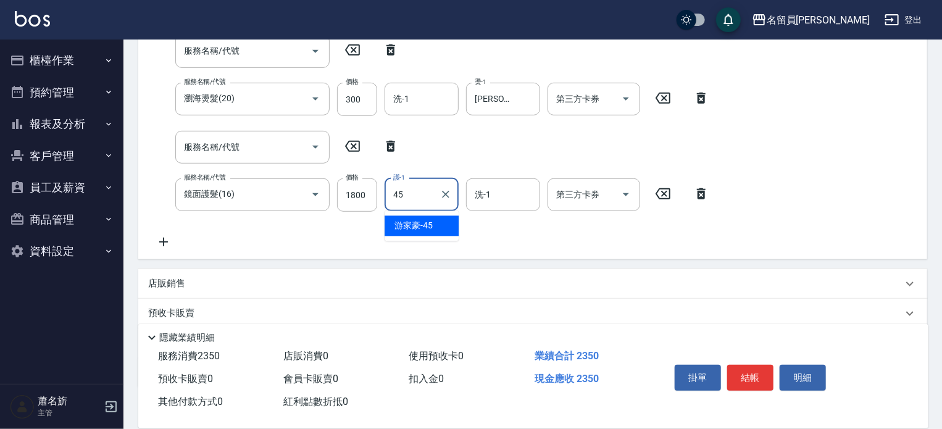
type input "[PERSON_NAME]-45"
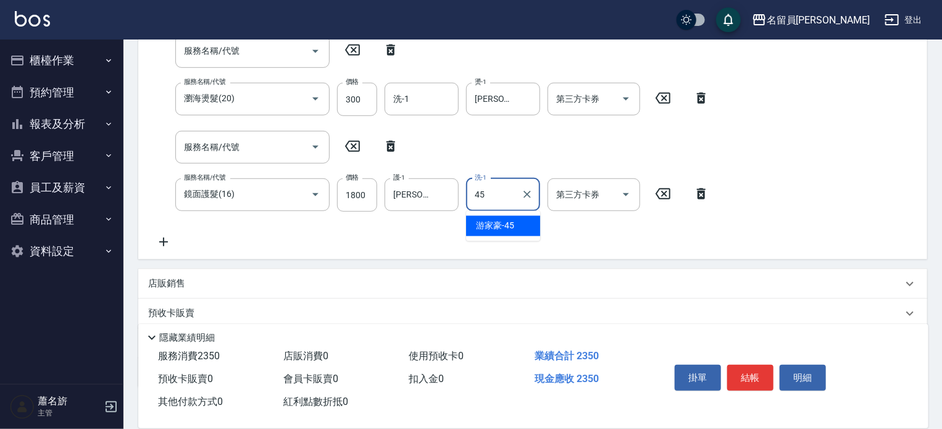
type input "[PERSON_NAME]-45"
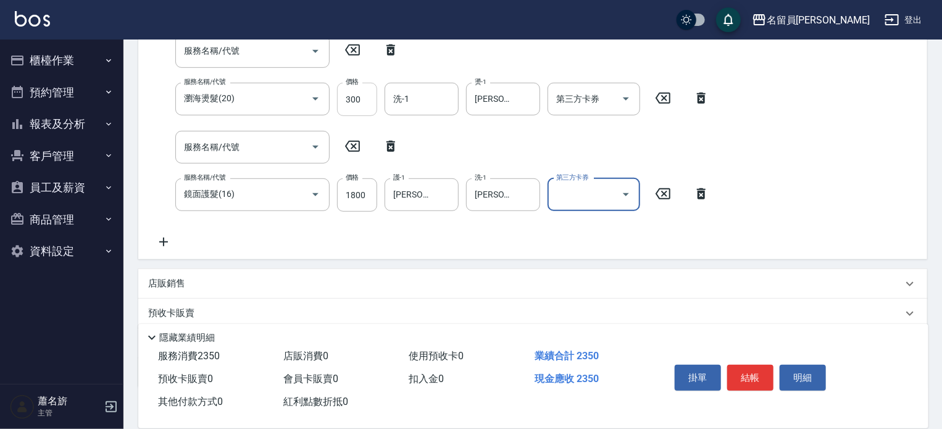
click at [345, 93] on div "服務名稱/代號 精油(889) 服務名稱/代號 價格 50 價格 洗-1 [PERSON_NAME]-45 洗-1 第三方卡券 第三方卡券 服務名稱/代號 剪…" at bounding box center [432, 93] width 569 height 311
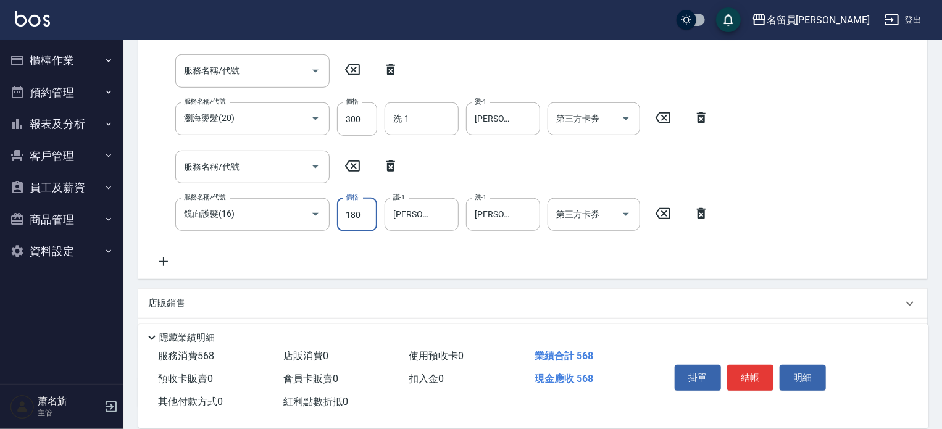
type input "1800"
click at [361, 120] on input "300" at bounding box center [357, 119] width 40 height 33
type input "500"
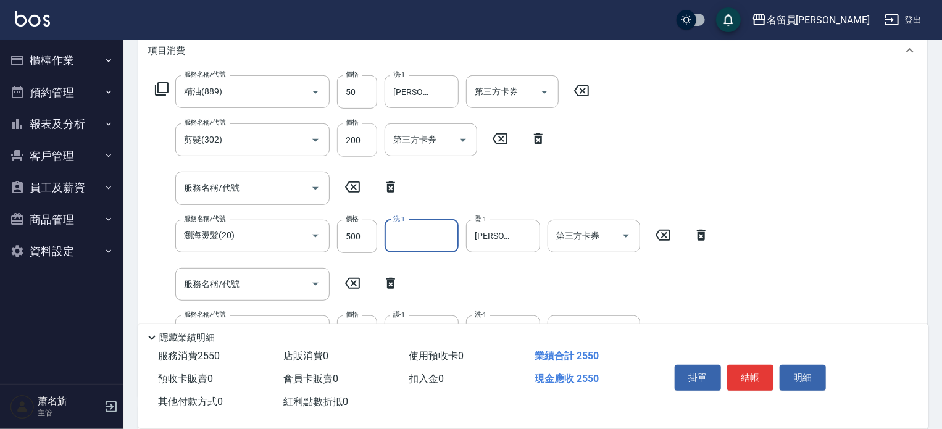
scroll to position [166, 0]
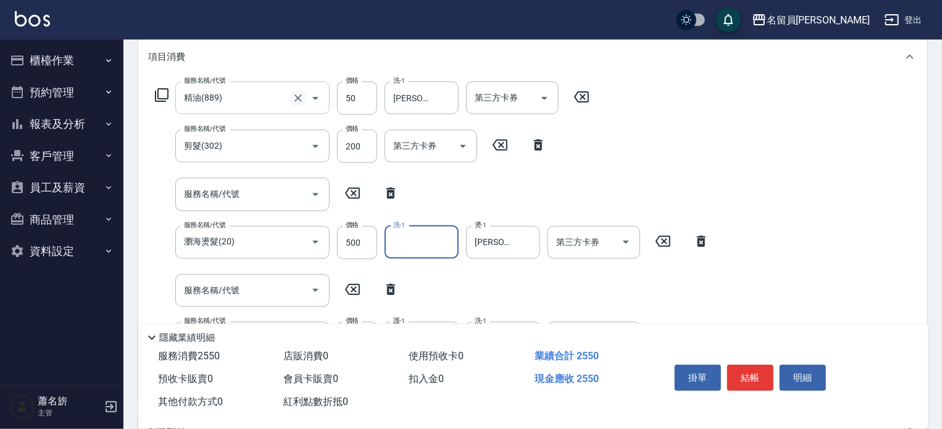
click at [301, 93] on icon "Clear" at bounding box center [298, 98] width 12 height 12
type input "精油(889)"
click at [293, 98] on icon "Clear" at bounding box center [298, 98] width 12 height 12
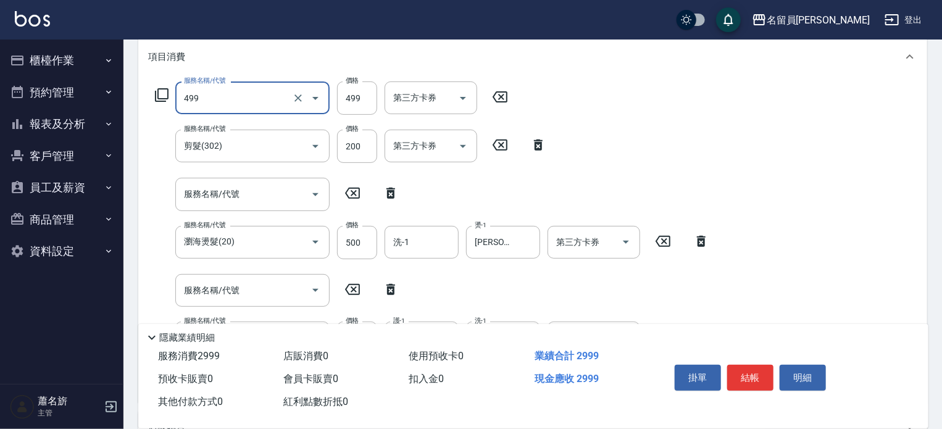
type input "去角質洗髮(499)"
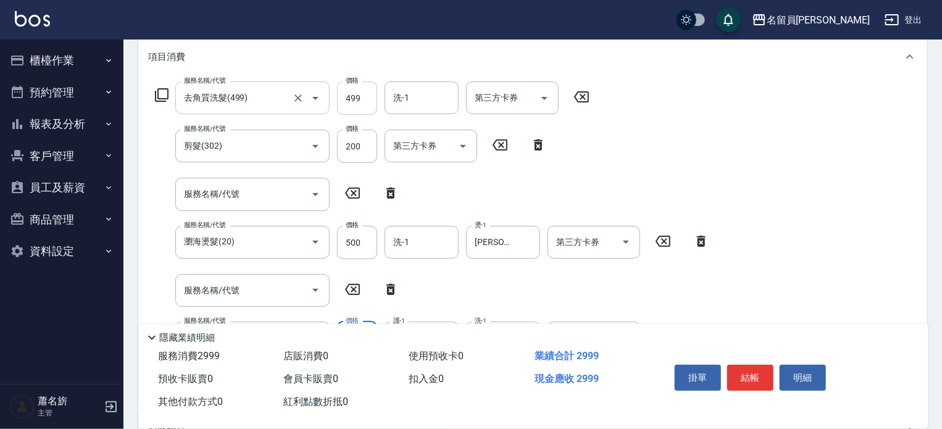
click at [367, 103] on input "499" at bounding box center [357, 98] width 40 height 33
click at [362, 101] on input "499" at bounding box center [357, 98] width 40 height 33
type input "500"
type input "[PERSON_NAME]-45"
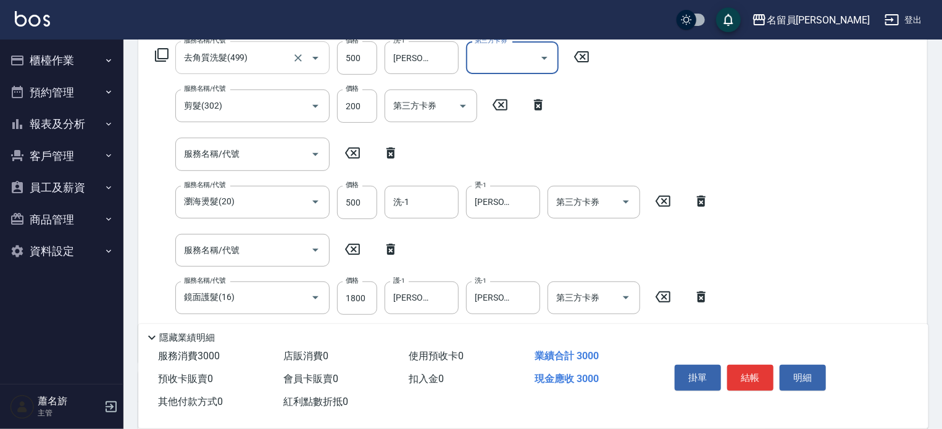
scroll to position [289, 0]
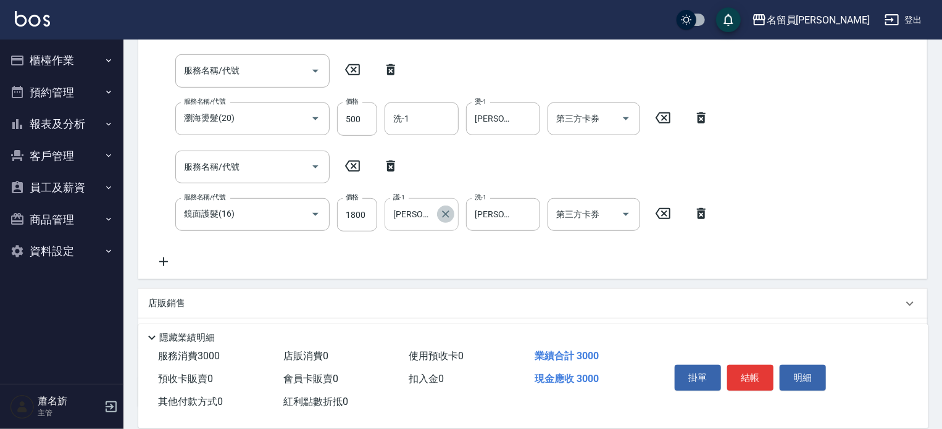
click at [448, 215] on icon "Clear" at bounding box center [446, 214] width 12 height 12
click at [532, 212] on icon "Clear" at bounding box center [527, 214] width 12 height 12
type input "45"
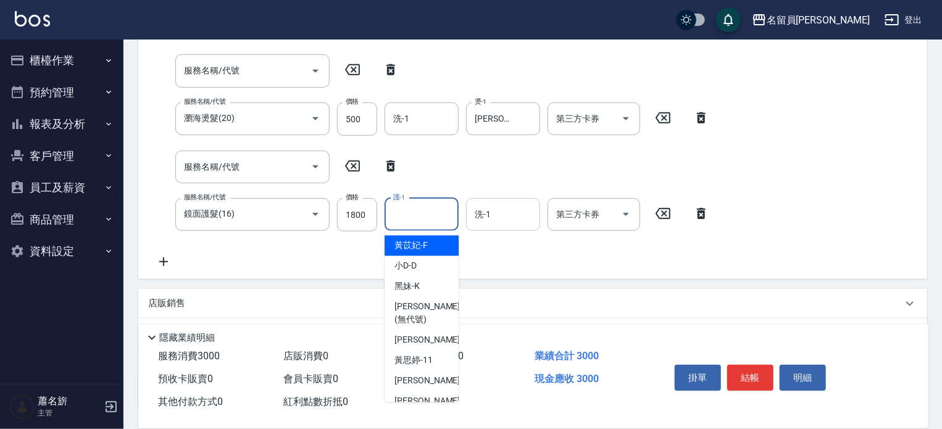
click at [435, 212] on input "護-1" at bounding box center [421, 215] width 63 height 22
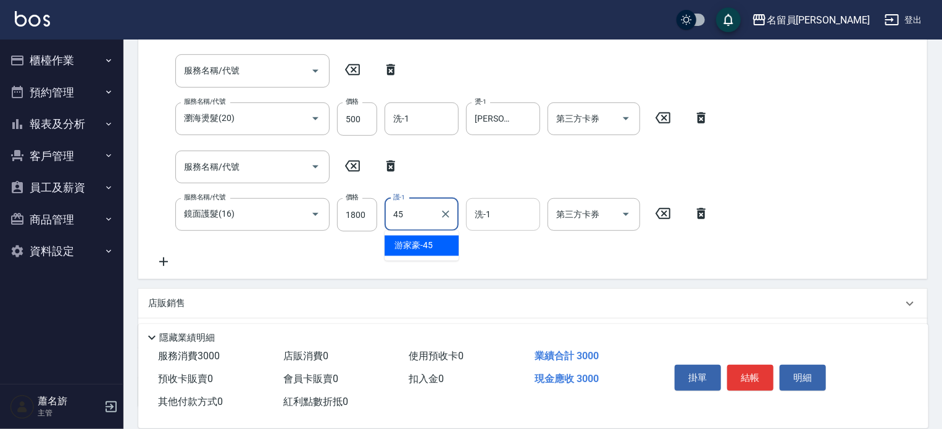
type input "[PERSON_NAME]-45"
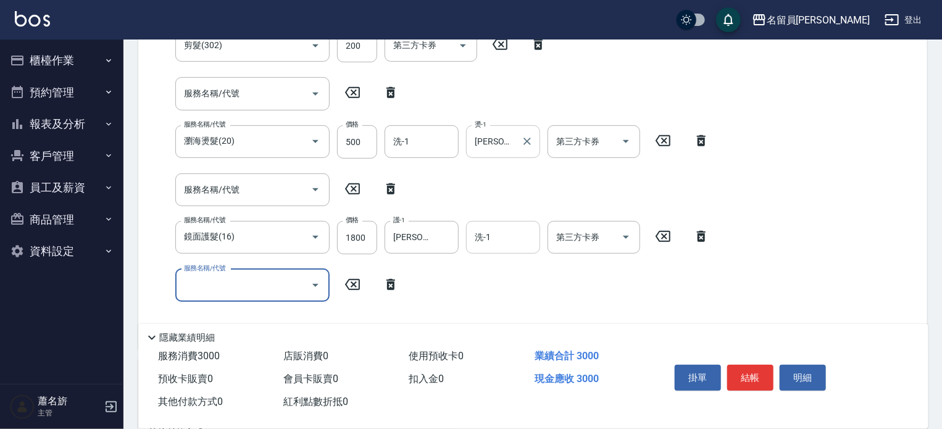
scroll to position [227, 0]
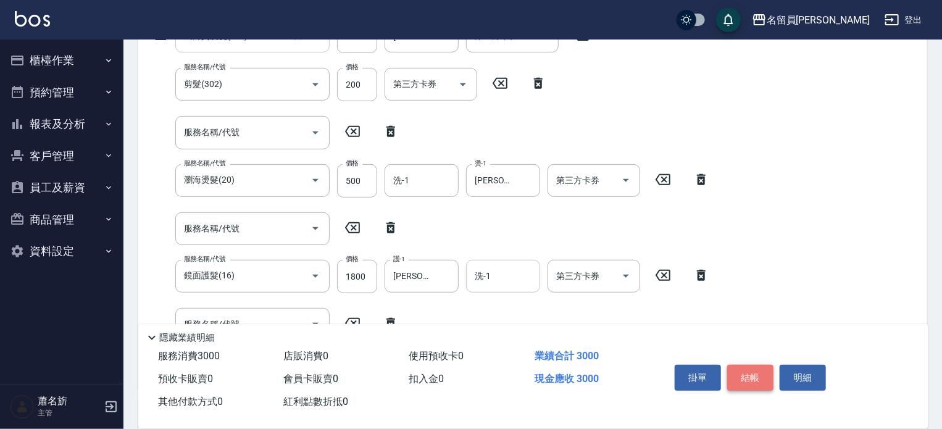
click at [746, 378] on button "結帳" at bounding box center [751, 378] width 46 height 26
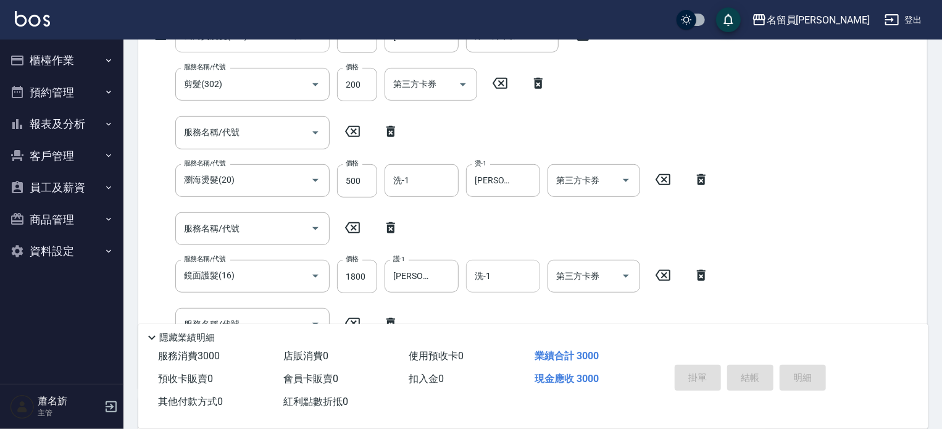
type input "[DATE] 17:30"
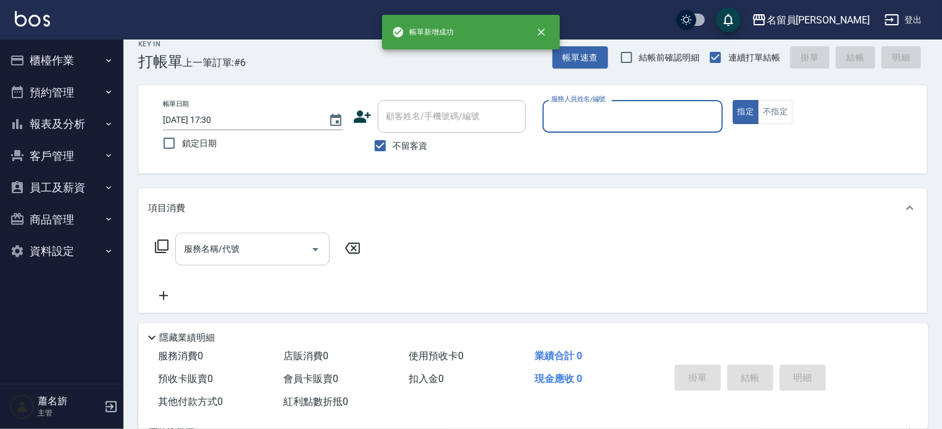
scroll to position [0, 0]
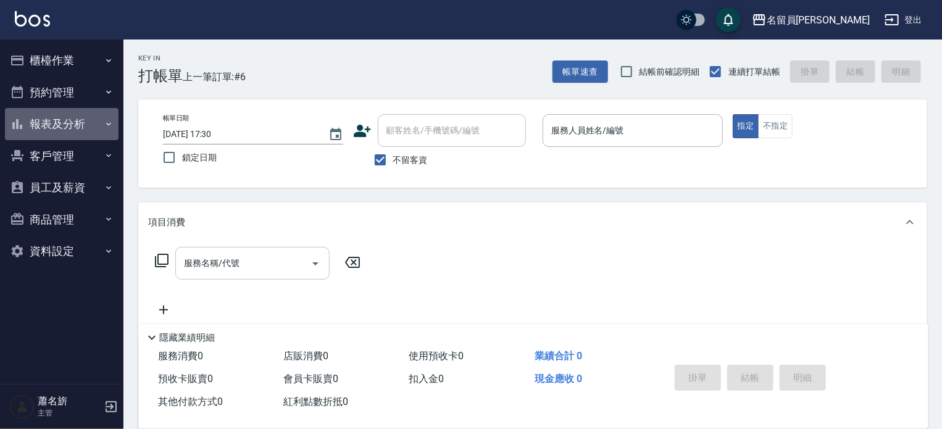
click at [70, 122] on button "報表及分析" at bounding box center [62, 124] width 114 height 32
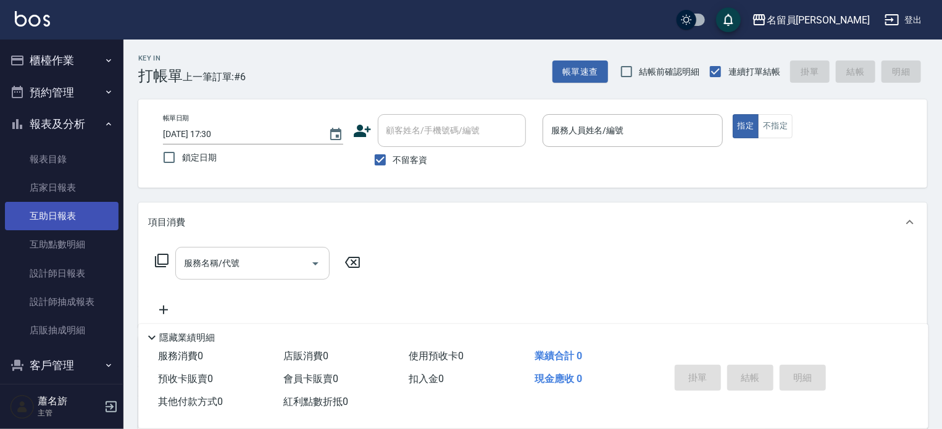
click at [79, 217] on link "互助日報表" at bounding box center [62, 216] width 114 height 28
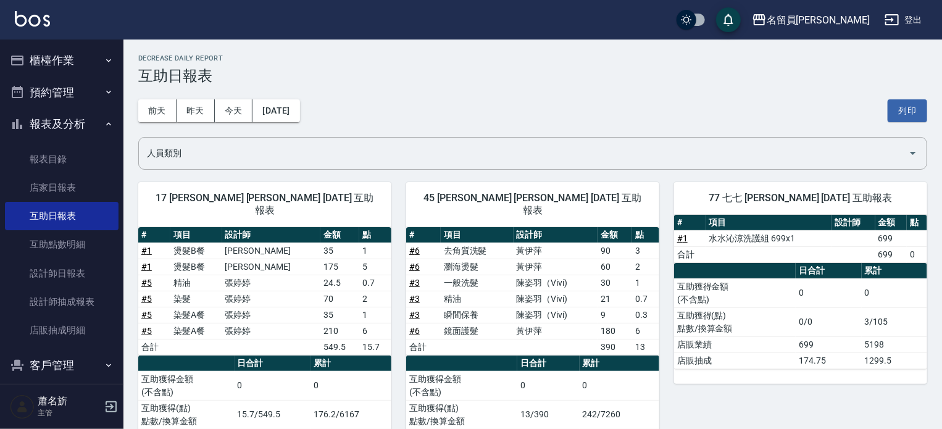
click at [28, 81] on button "預約管理" at bounding box center [62, 93] width 114 height 32
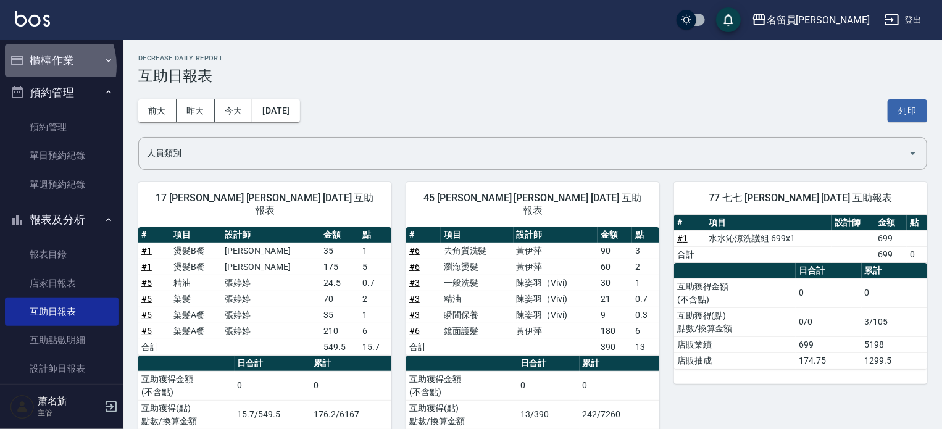
click at [44, 66] on button "櫃檯作業" at bounding box center [62, 60] width 114 height 32
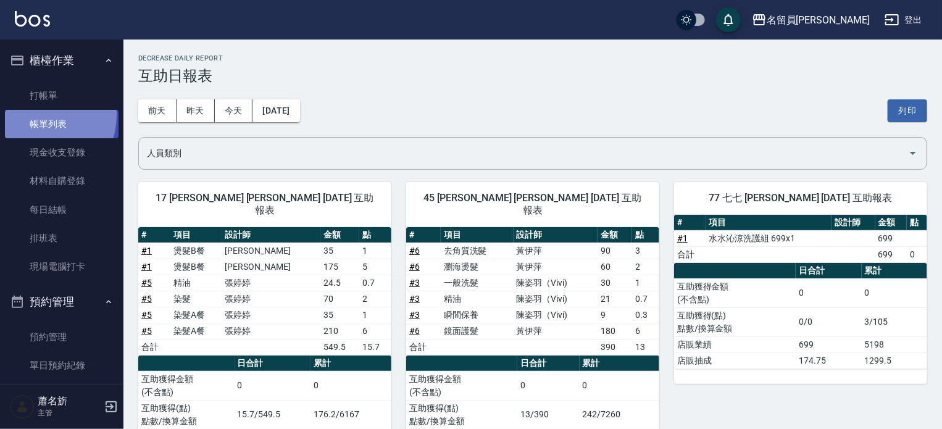
click at [40, 115] on link "帳單列表" at bounding box center [62, 124] width 114 height 28
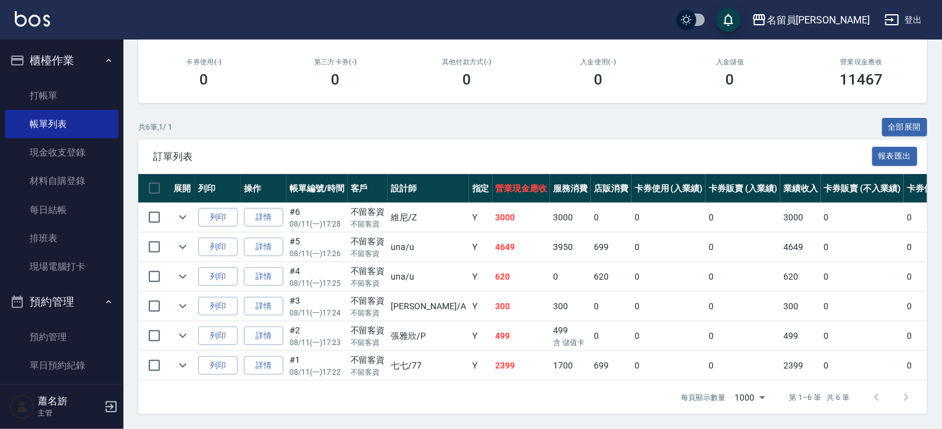
scroll to position [185, 0]
click at [283, 232] on td "詳情" at bounding box center [264, 217] width 46 height 29
click at [267, 227] on link "詳情" at bounding box center [264, 217] width 40 height 19
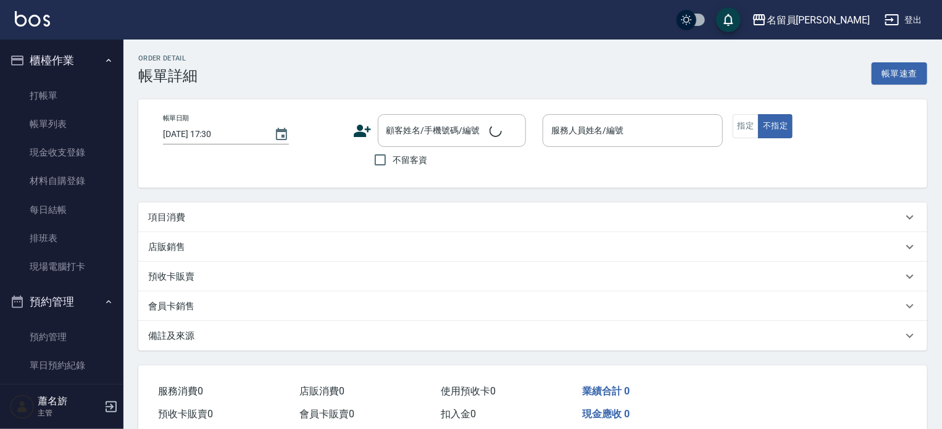
type input "[DATE] 17:28"
checkbox input "true"
type input "維尼-Z"
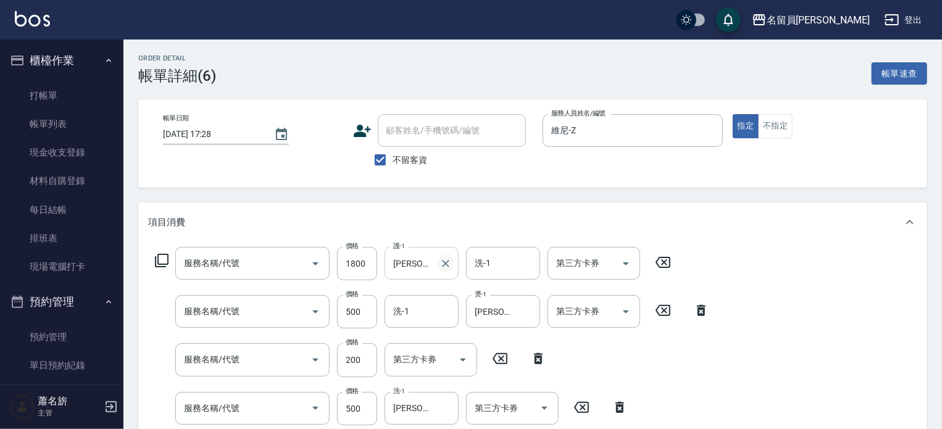
type input "鏡面護髮(16)"
type input "瀏海燙髮(20)"
type input "剪髮(302)"
type input "去角質洗髮(499)"
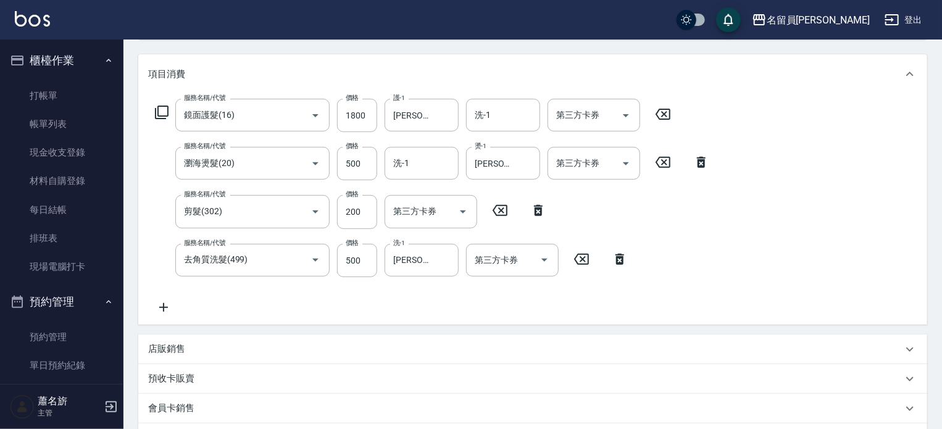
scroll to position [185, 0]
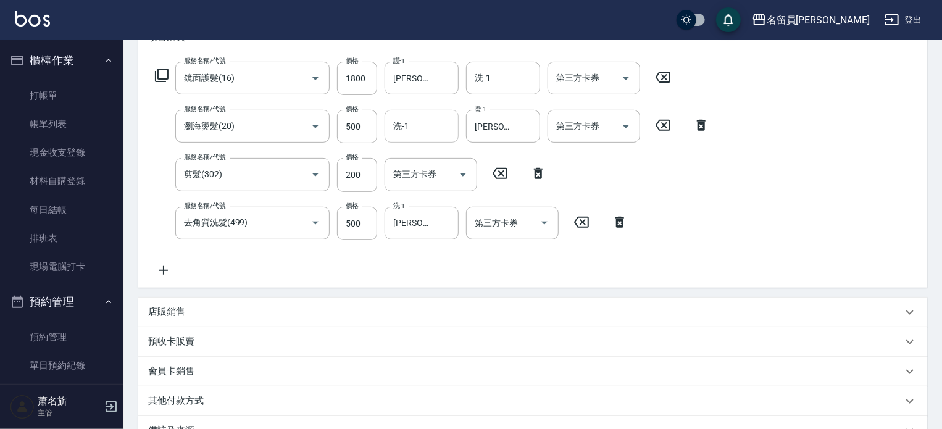
click at [419, 127] on input "洗-1" at bounding box center [421, 126] width 63 height 22
type input "[PERSON_NAME]-45"
click at [531, 123] on icon "Clear" at bounding box center [527, 126] width 12 height 12
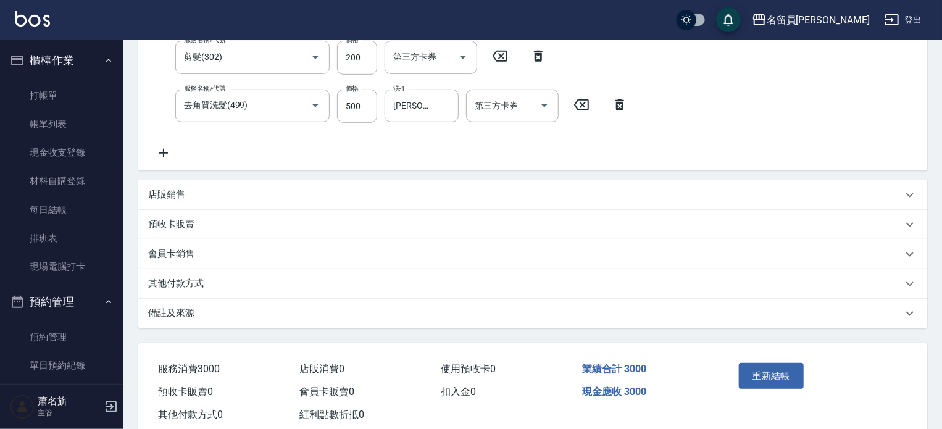
scroll to position [334, 0]
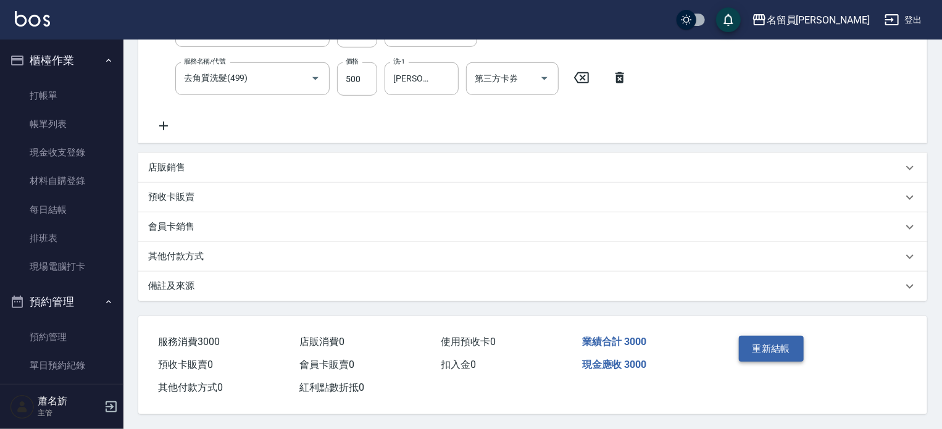
click at [792, 336] on button "重新結帳" at bounding box center [771, 349] width 65 height 26
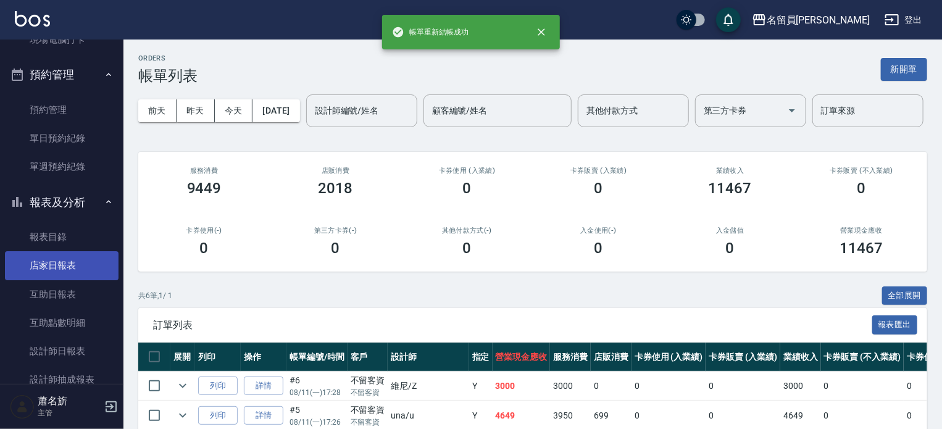
scroll to position [247, 0]
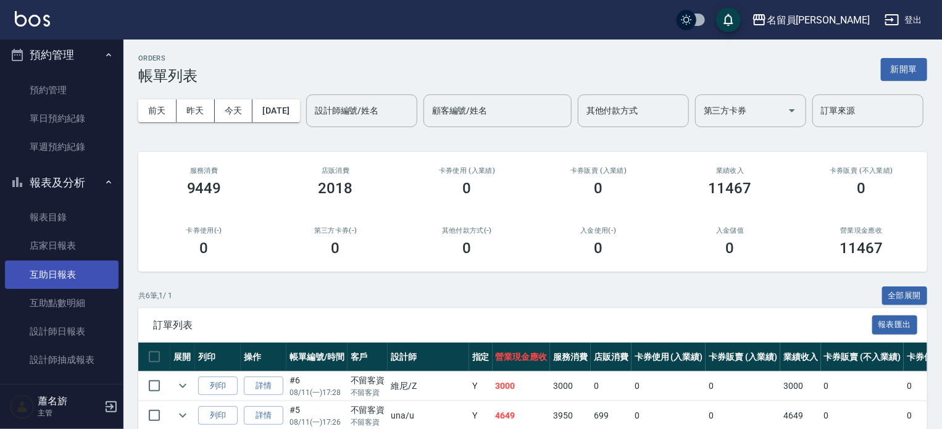
click at [76, 276] on link "互助日報表" at bounding box center [62, 275] width 114 height 28
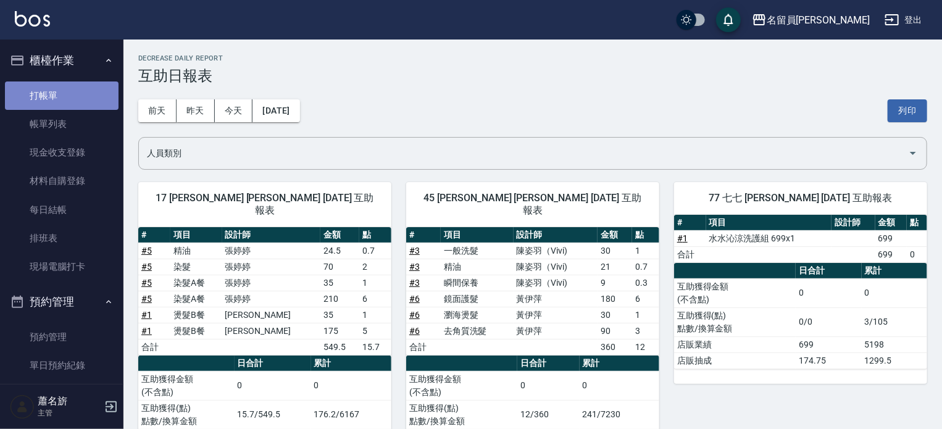
click at [90, 101] on link "打帳單" at bounding box center [62, 96] width 114 height 28
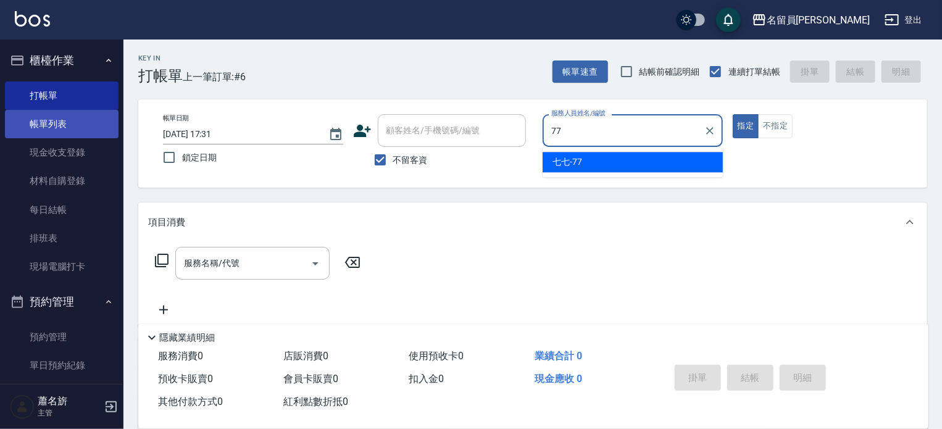
type input "七七-77"
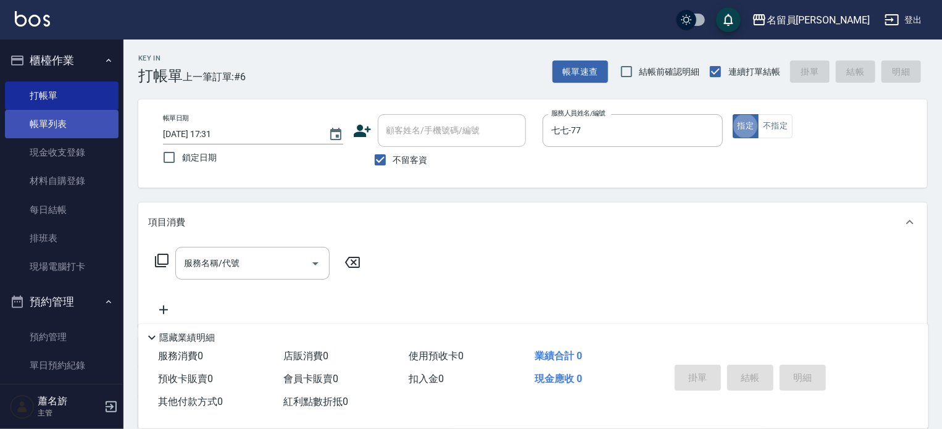
type button "true"
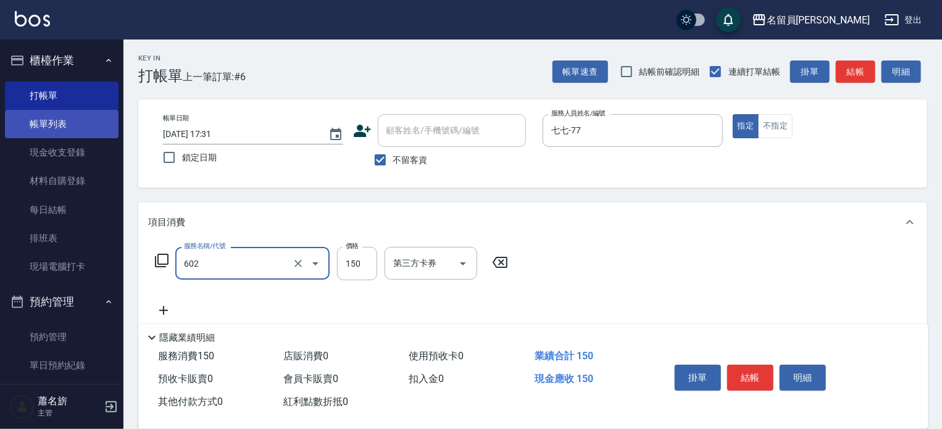
type input "一般洗髮(602)"
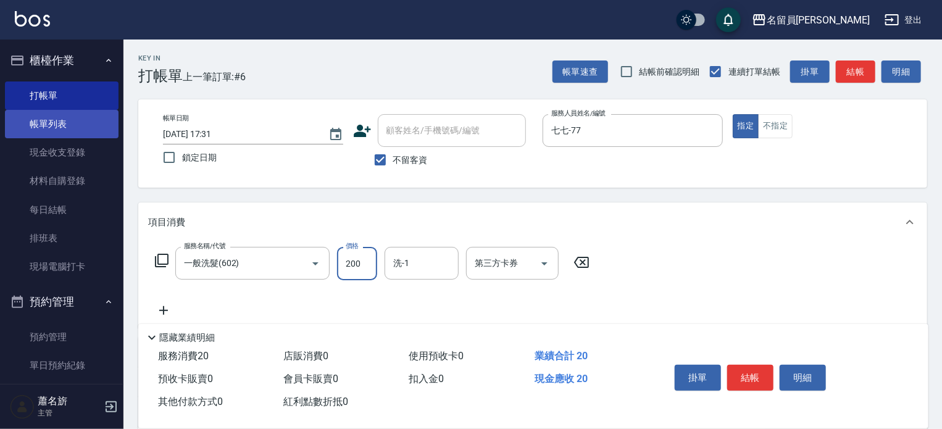
type input "200"
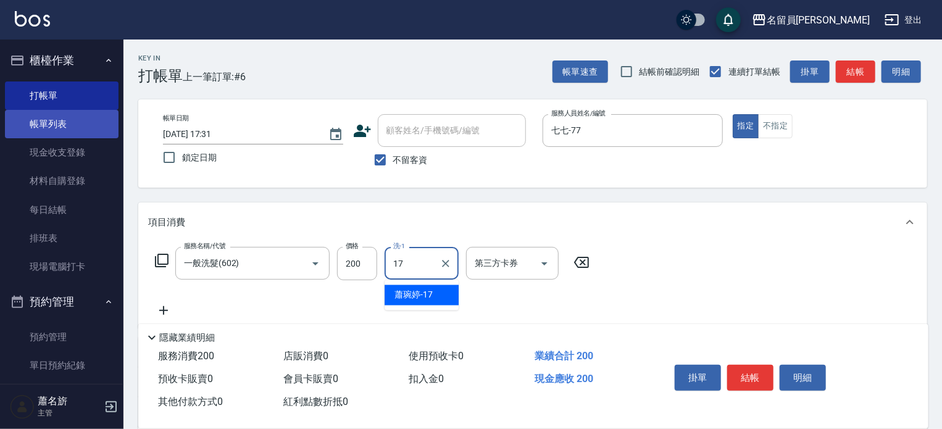
type input "[PERSON_NAME]-17"
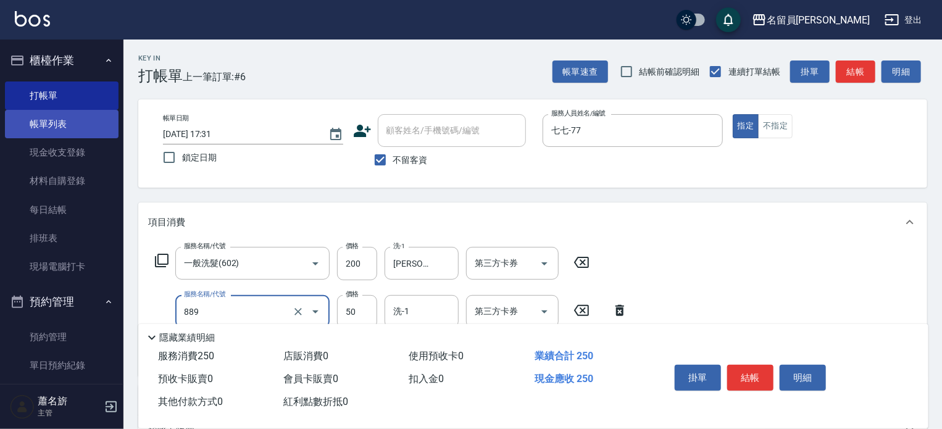
type input "精油(889)"
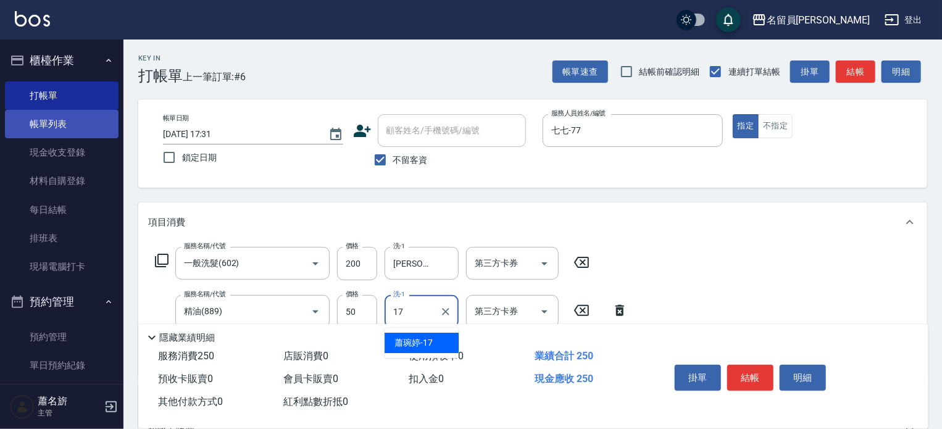
type input "[PERSON_NAME]-17"
type input "剪髮(302)"
type input "200"
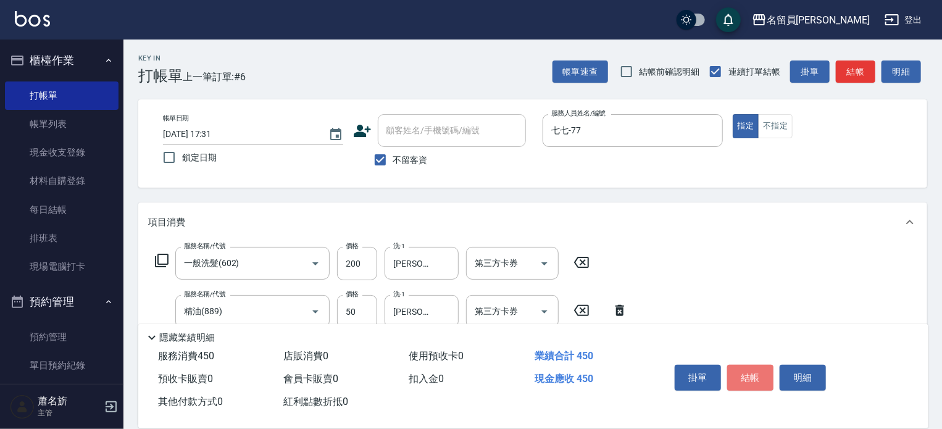
drag, startPoint x: 758, startPoint y: 375, endPoint x: 763, endPoint y: 367, distance: 8.9
click at [762, 375] on button "結帳" at bounding box center [751, 378] width 46 height 26
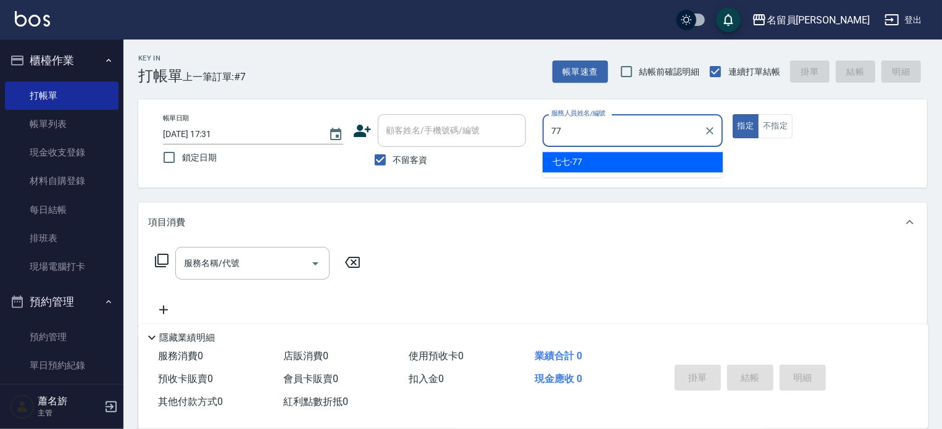
type input "七七-77"
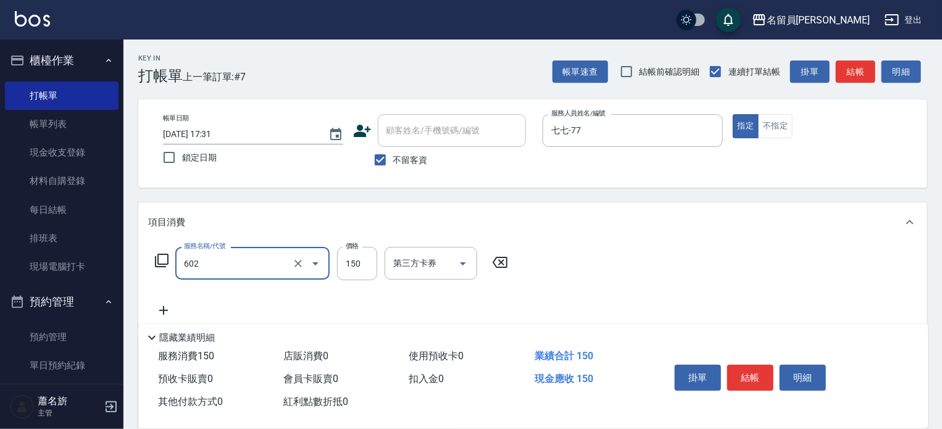
type input "一般洗髮(602)"
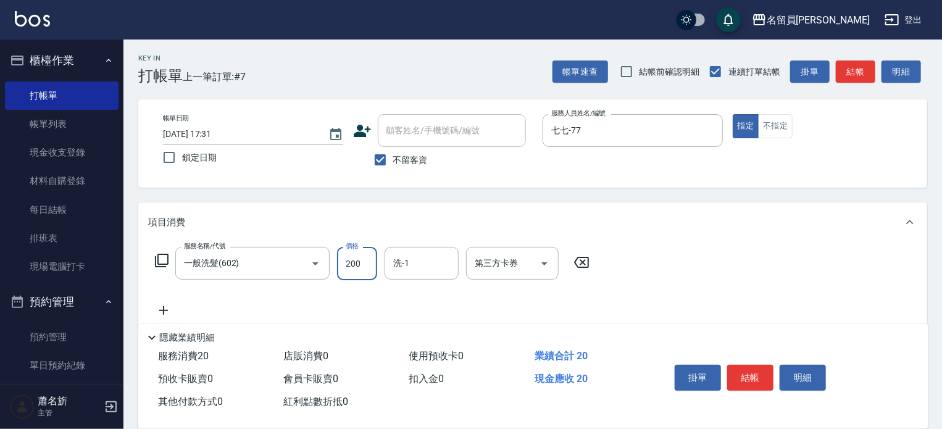
type input "200"
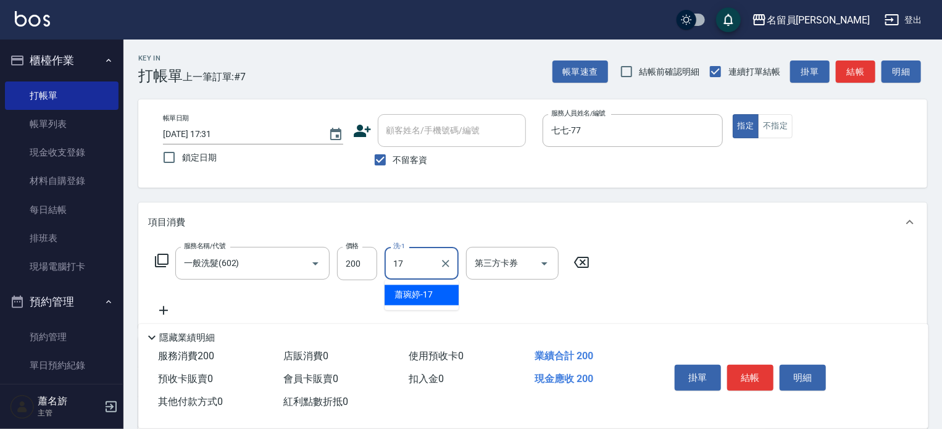
type input "[PERSON_NAME]-17"
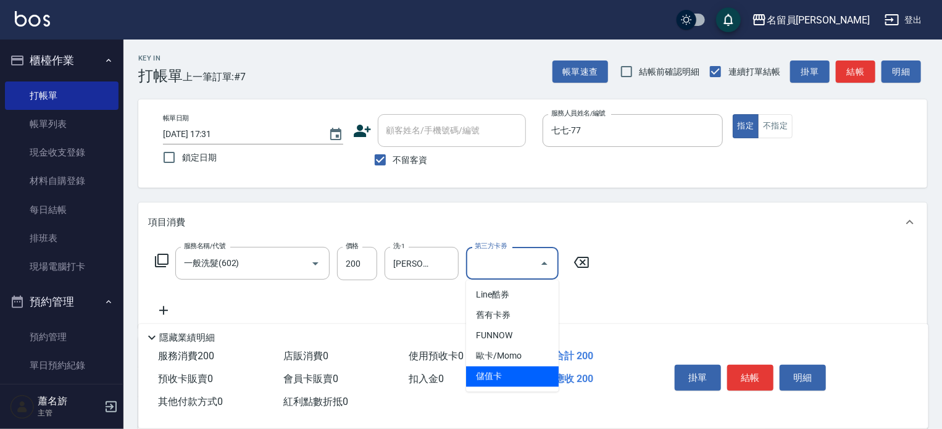
type input "儲值卡"
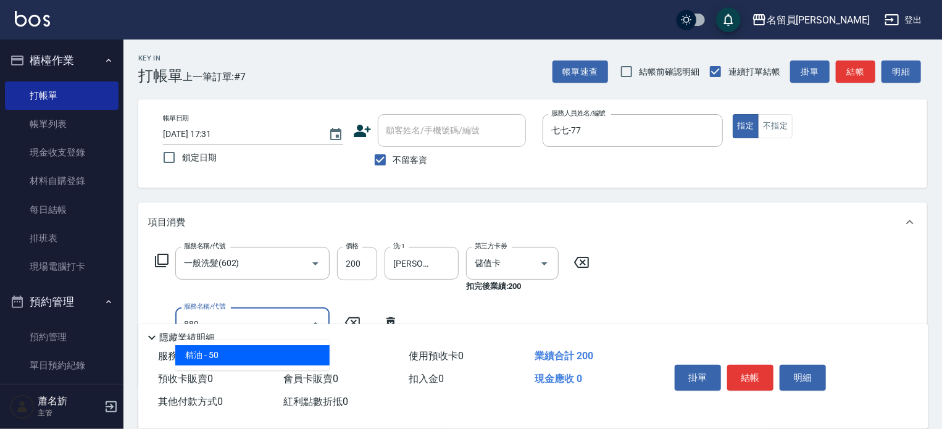
type input "精油(889)"
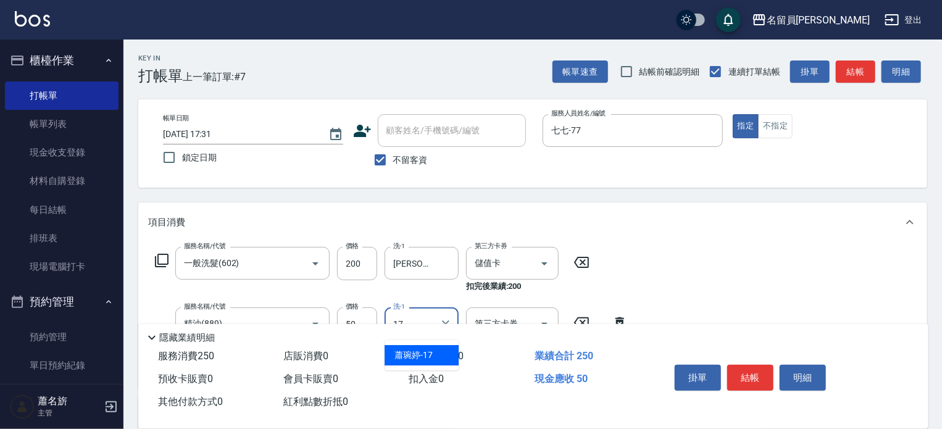
type input "[PERSON_NAME]-17"
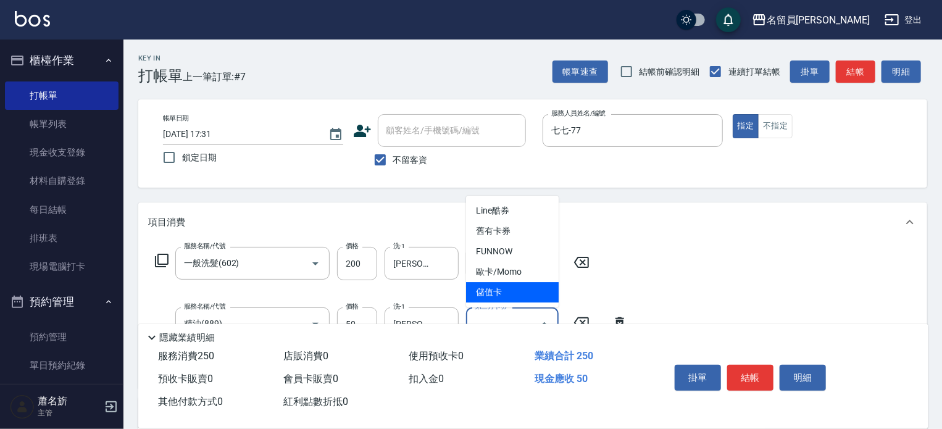
type input "儲值卡"
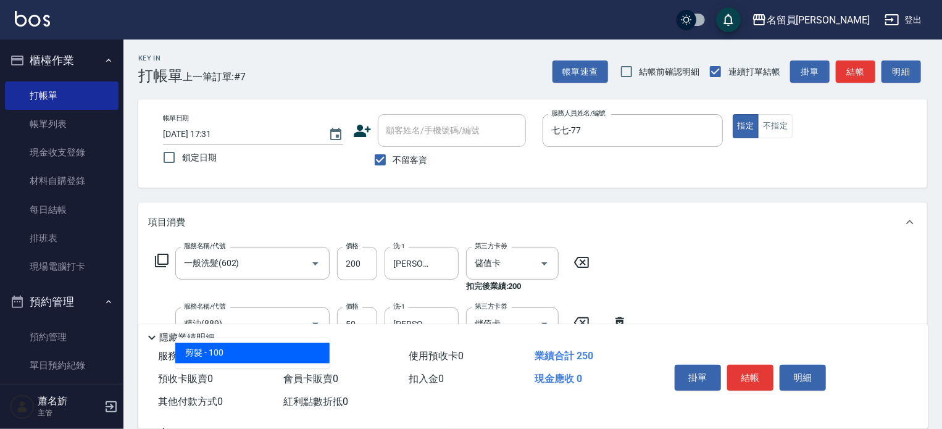
type input "剪髮(302)"
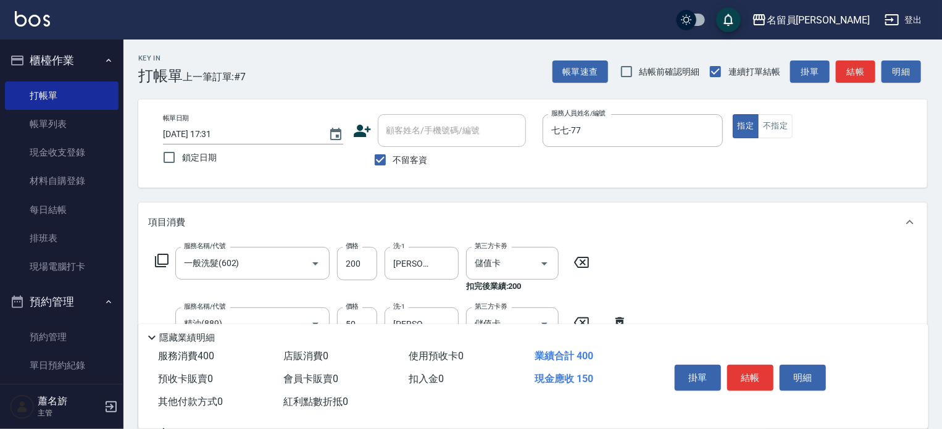
type input "150"
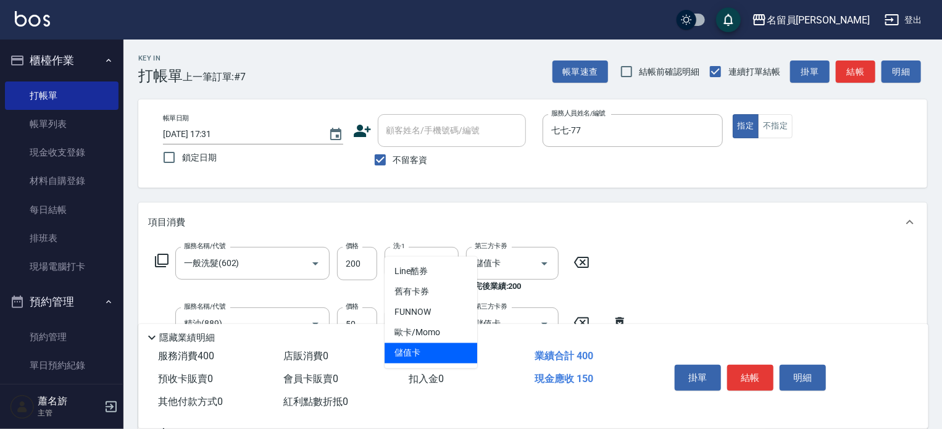
type input "儲值卡"
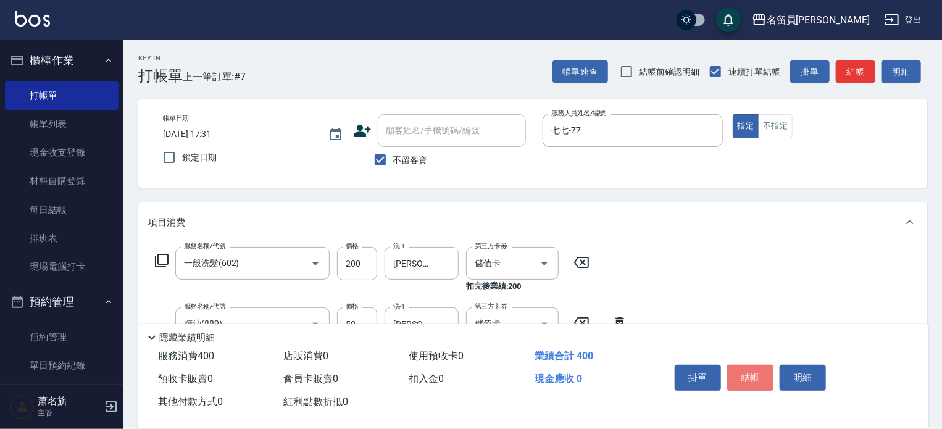
click at [763, 367] on button "結帳" at bounding box center [751, 378] width 46 height 26
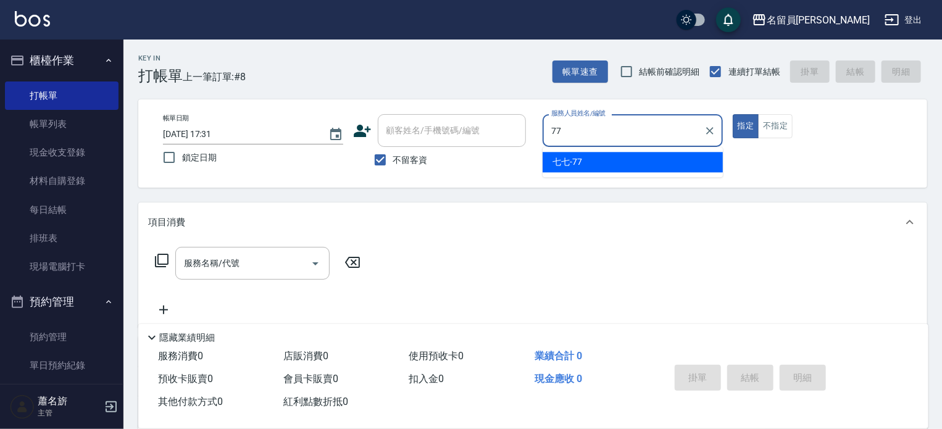
type input "七七-77"
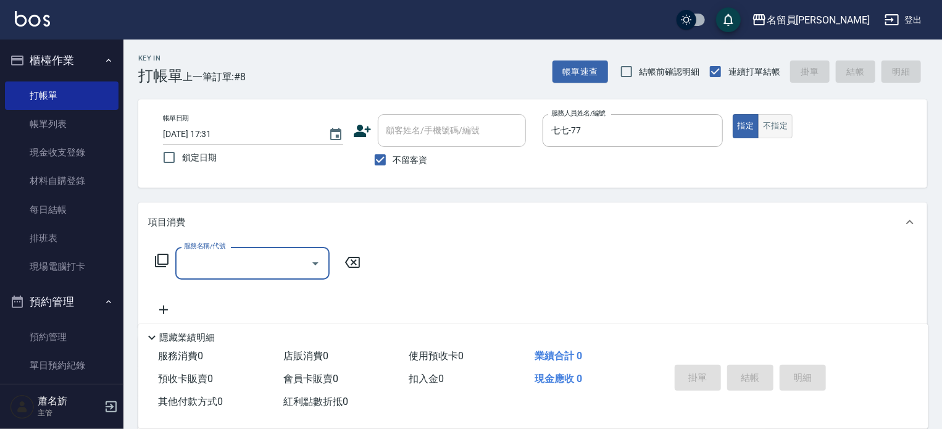
click at [787, 127] on button "不指定" at bounding box center [775, 126] width 35 height 24
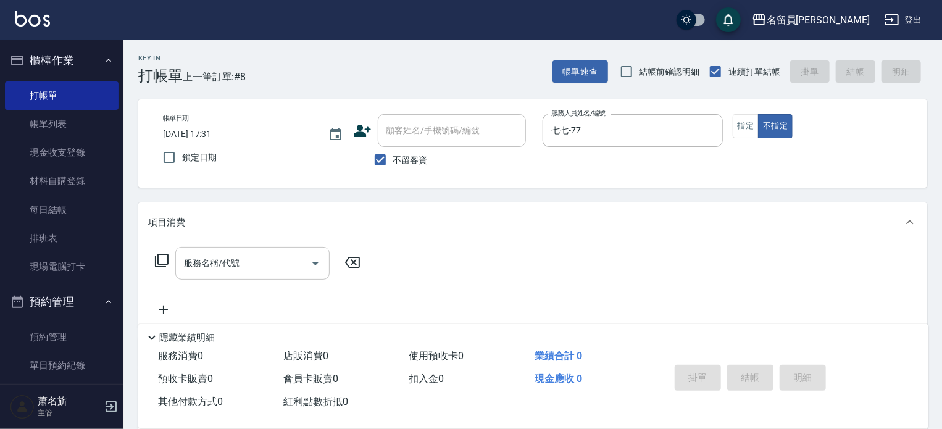
drag, startPoint x: 224, startPoint y: 259, endPoint x: 245, endPoint y: 249, distance: 23.2
click at [228, 257] on input "服務名稱/代號" at bounding box center [243, 264] width 125 height 22
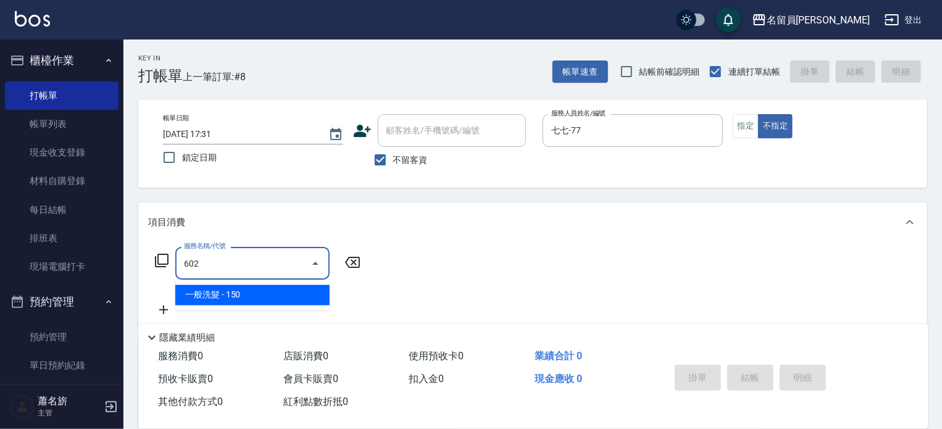
type input "一般洗髮(602)"
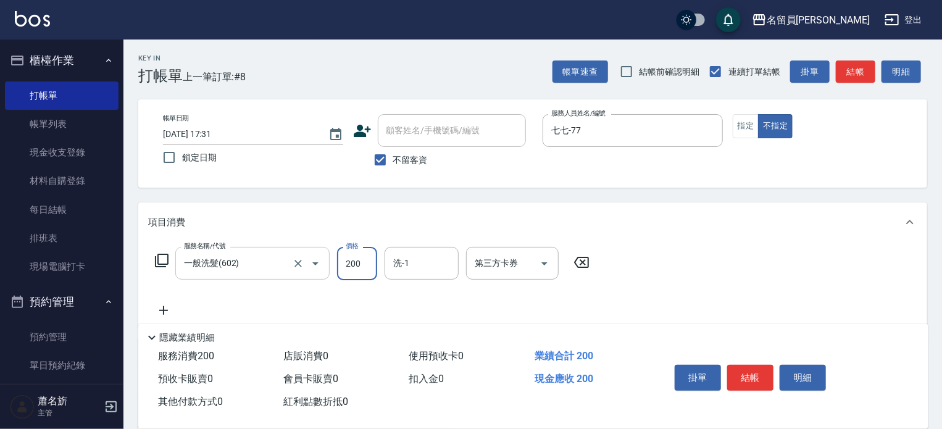
type input "200"
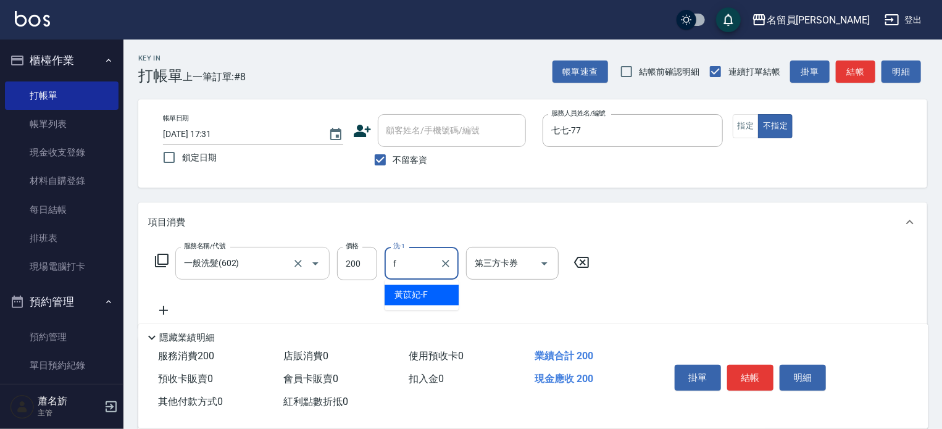
type input "[PERSON_NAME]-F"
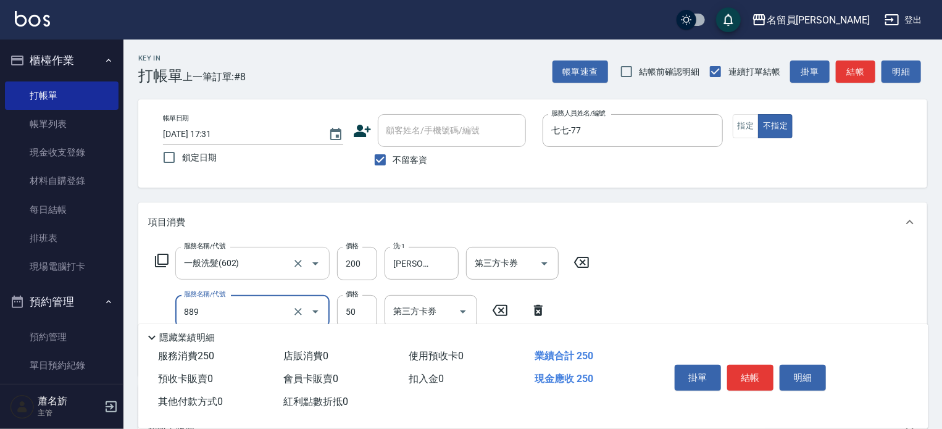
type input "精油(889)"
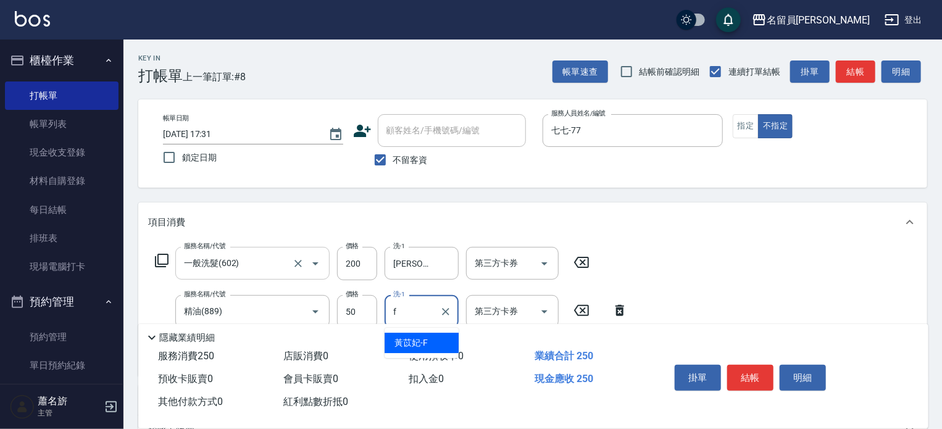
type input "[PERSON_NAME]-F"
type input "剪髮(302)"
type input "130"
type input "瞬間保養(415)"
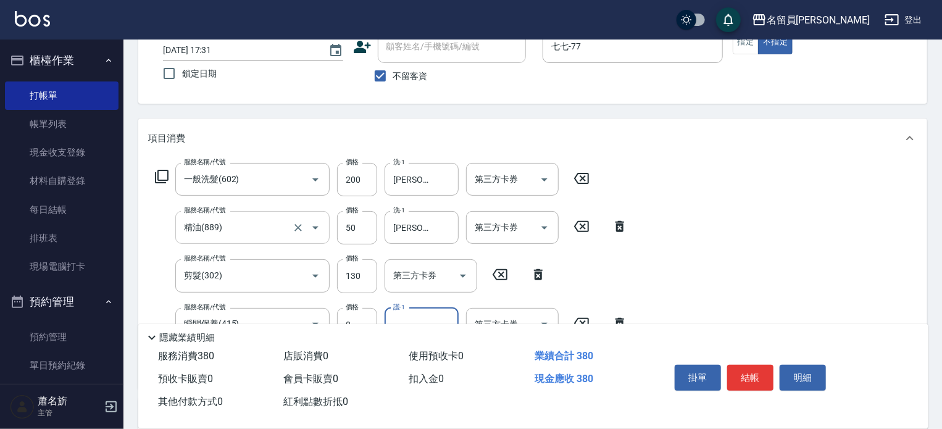
scroll to position [124, 0]
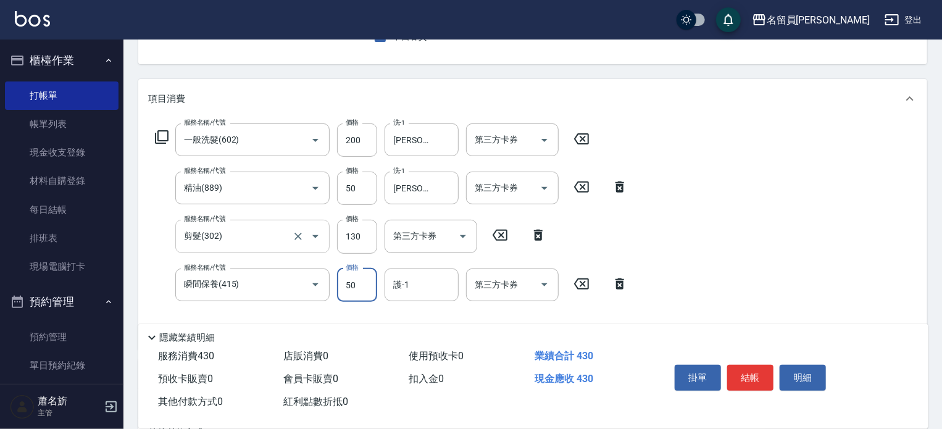
type input "50"
type input "[PERSON_NAME]-F"
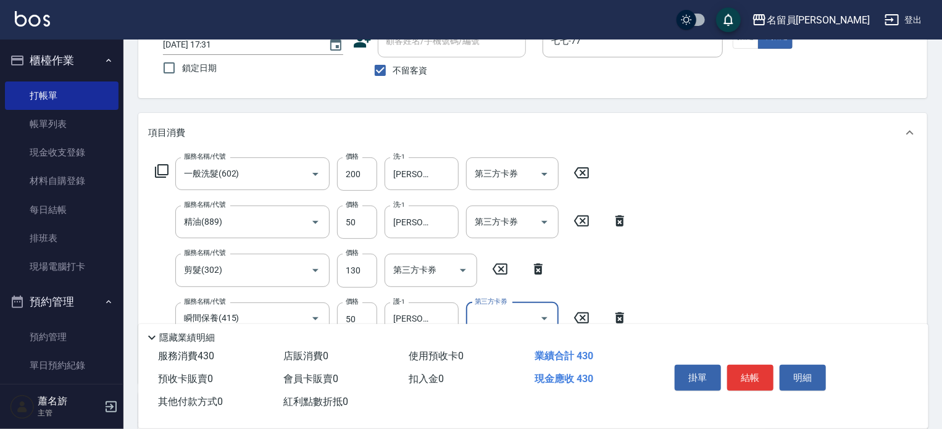
scroll to position [0, 0]
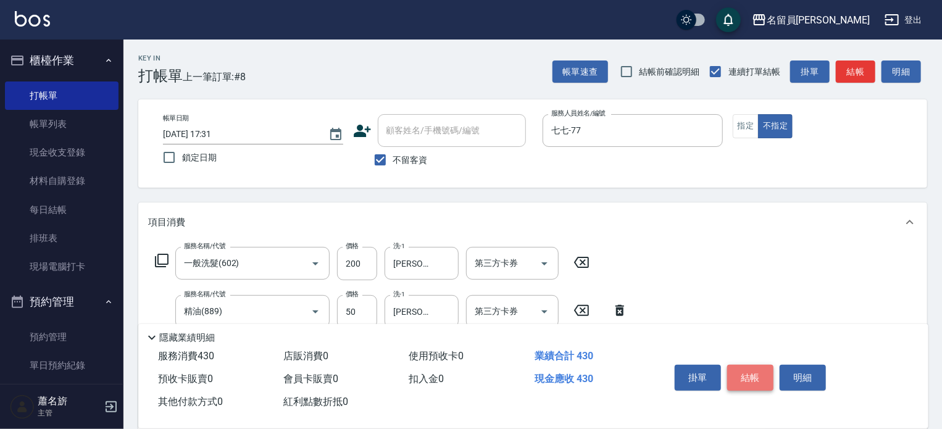
click at [763, 375] on button "結帳" at bounding box center [751, 378] width 46 height 26
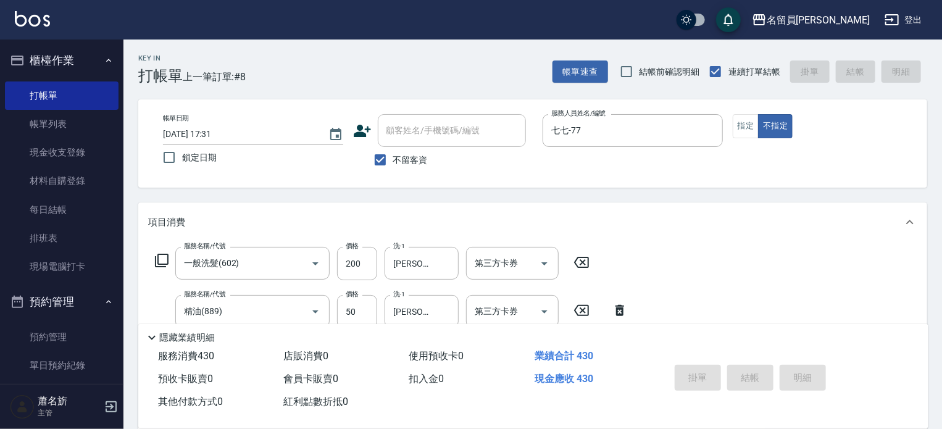
type input "[DATE] 17:32"
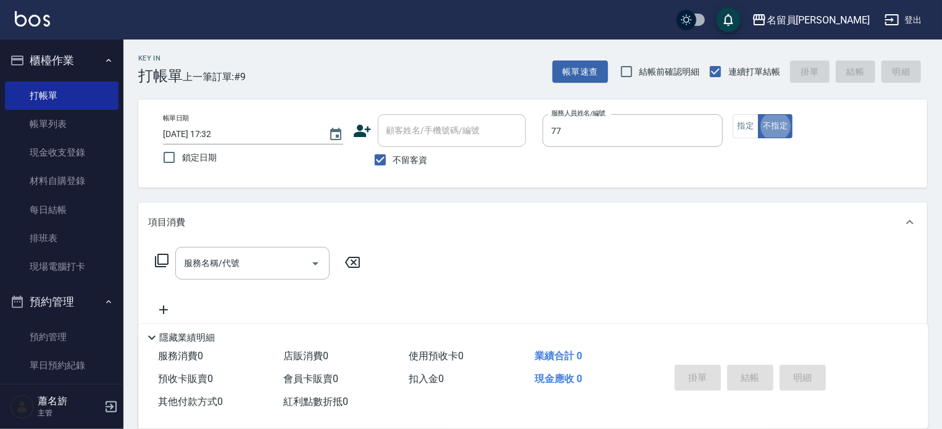
type input "七七-77"
type button "false"
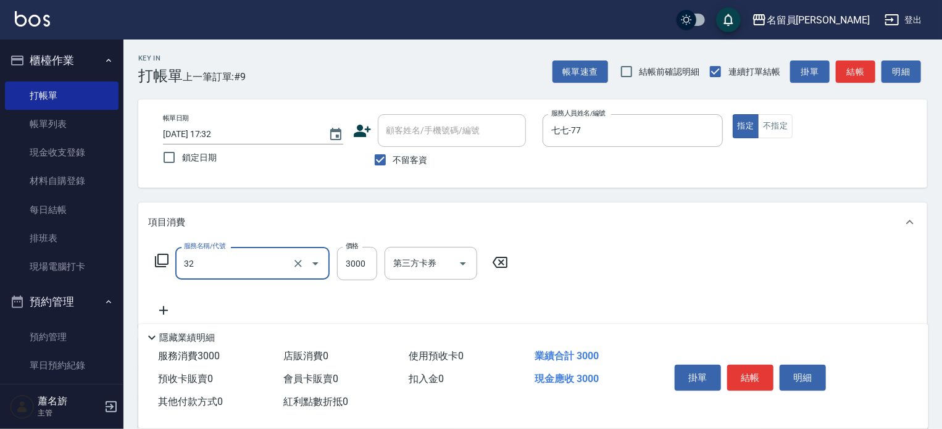
type input "染髮A餐(32)"
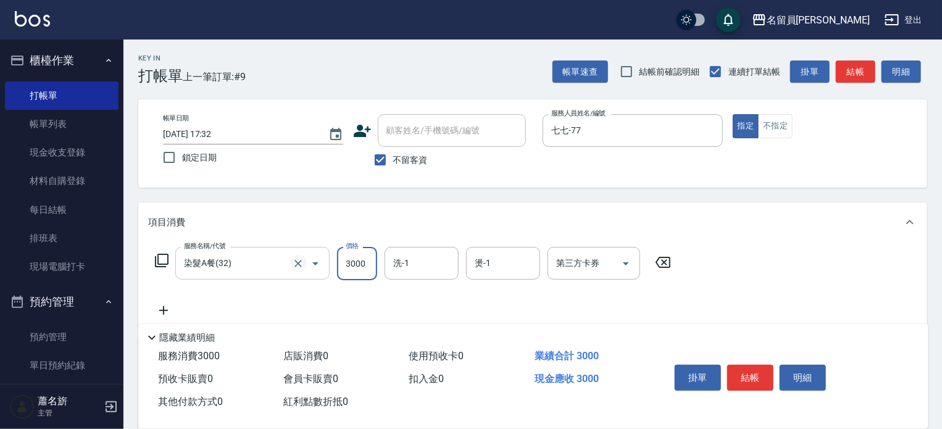
click at [298, 266] on icon "Clear" at bounding box center [298, 264] width 12 height 12
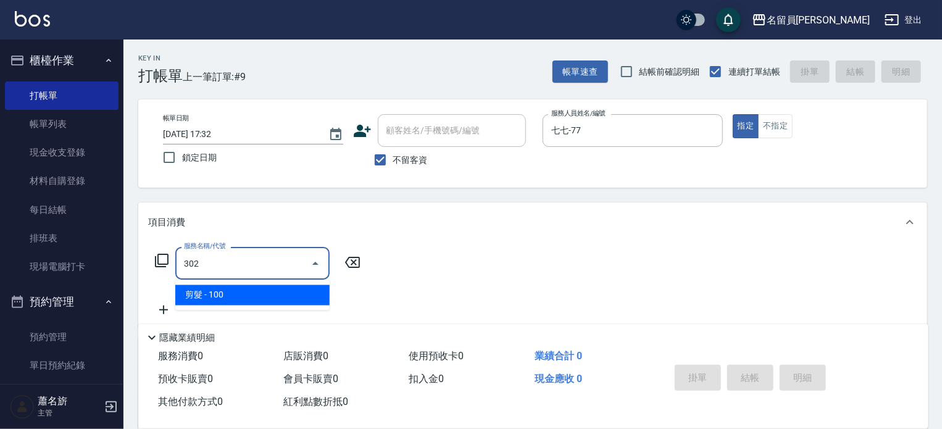
type input "剪髮(302)"
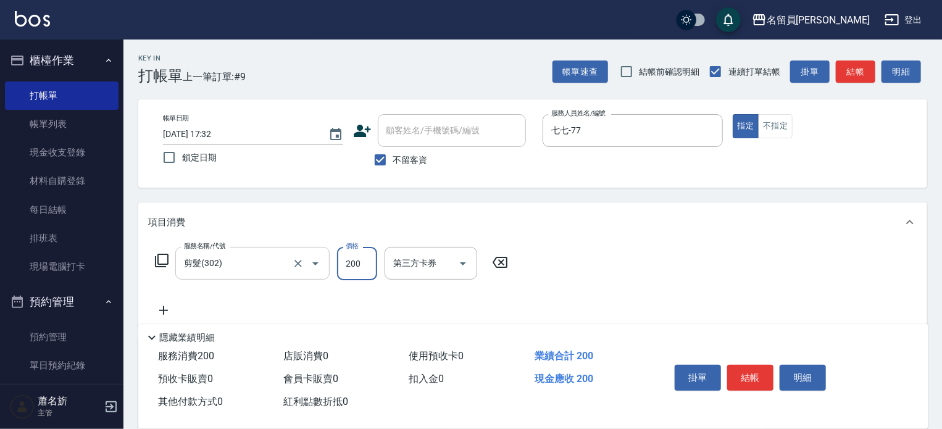
type input "200"
click at [758, 380] on button "結帳" at bounding box center [751, 378] width 46 height 26
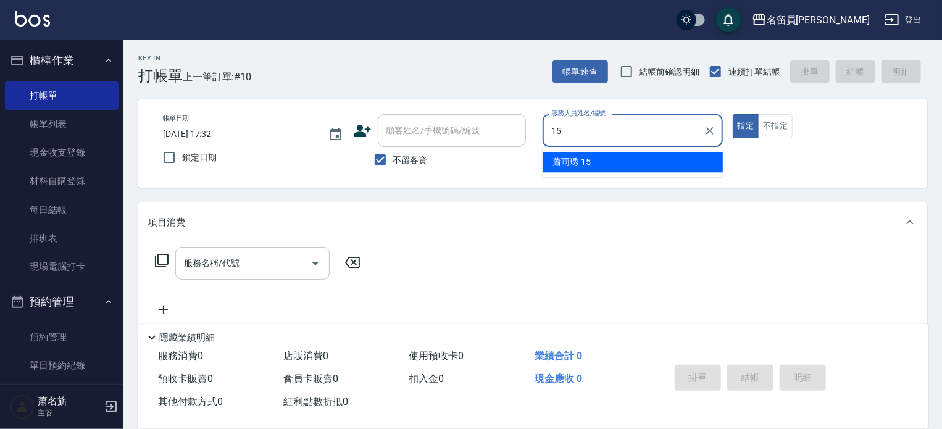
type input "[PERSON_NAME]-15"
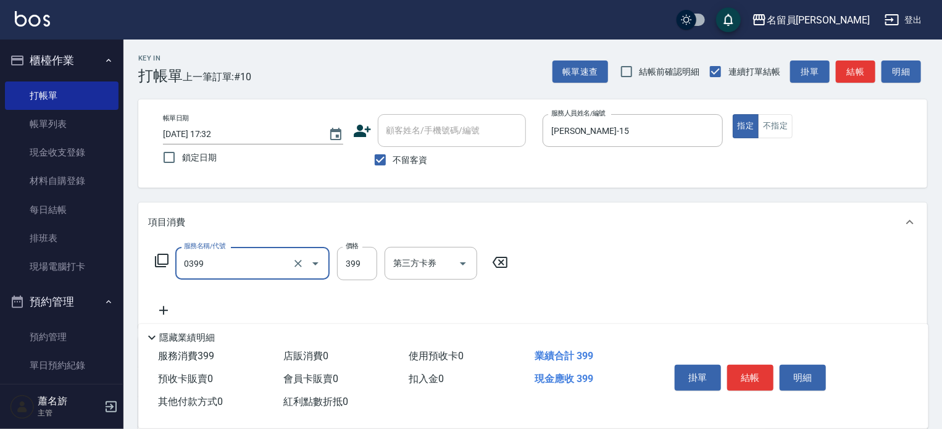
type input "海鹽SPA(0399)"
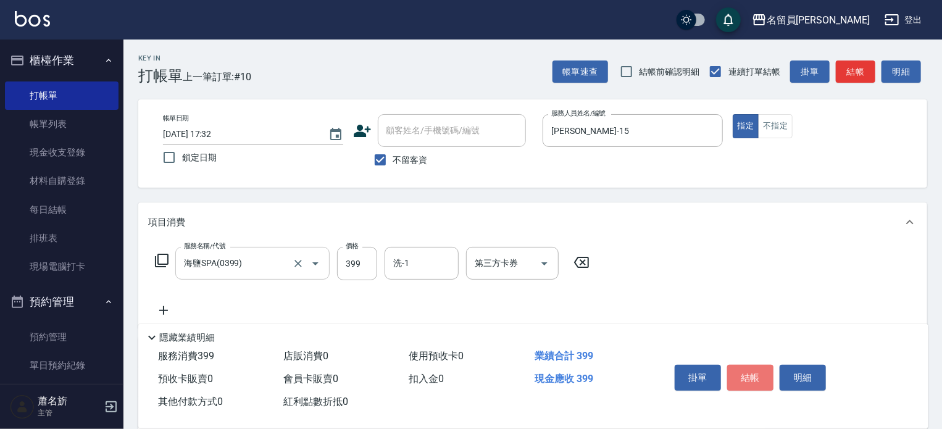
click at [763, 380] on button "結帳" at bounding box center [751, 378] width 46 height 26
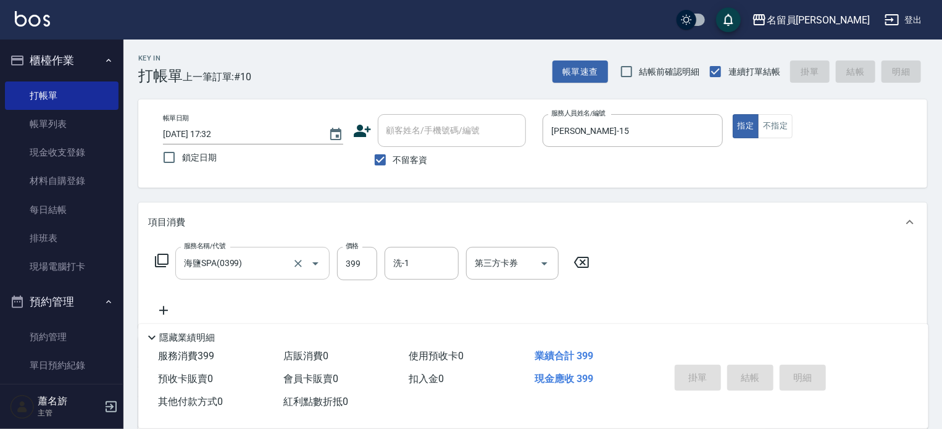
type input "[DATE] 17:33"
type input "維尼-Z"
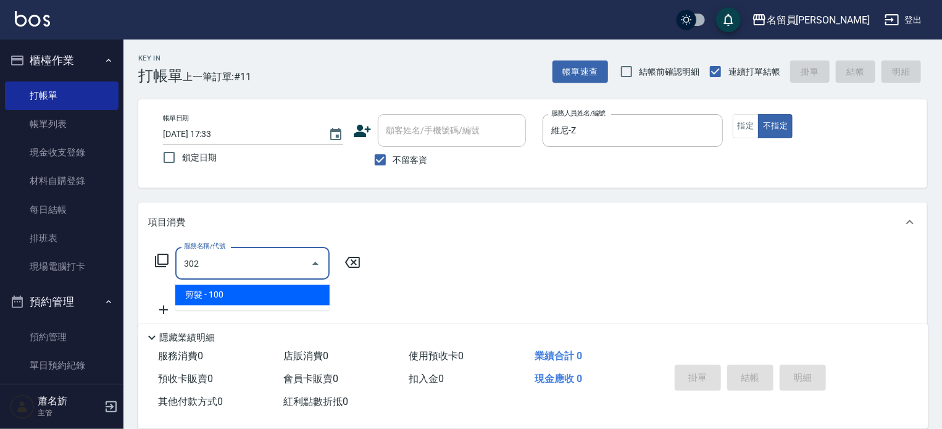
type input "剪髮(302)"
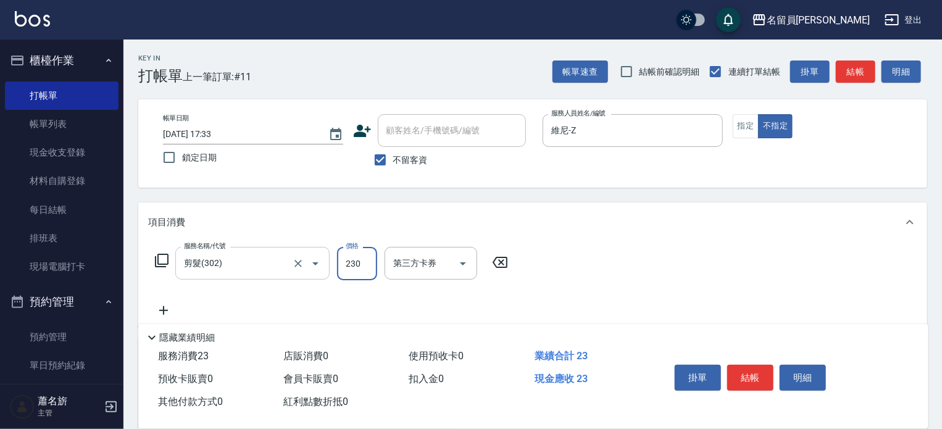
type input "230"
click at [763, 380] on button "結帳" at bounding box center [751, 378] width 46 height 26
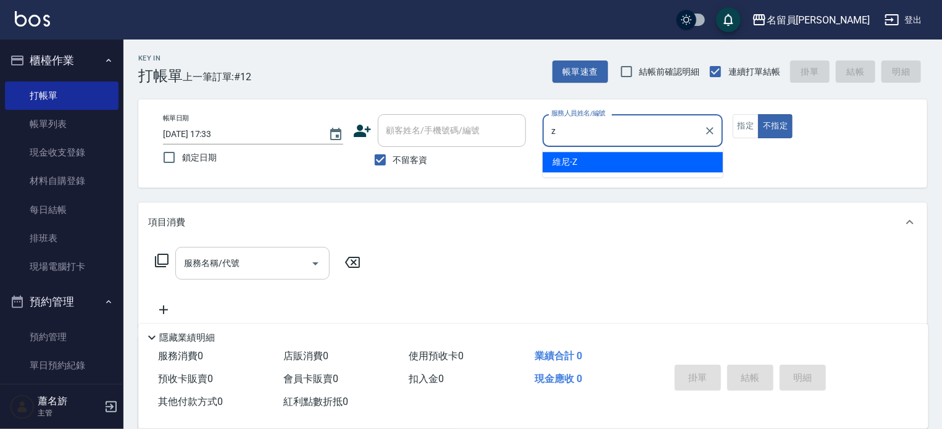
type input "維尼-Z"
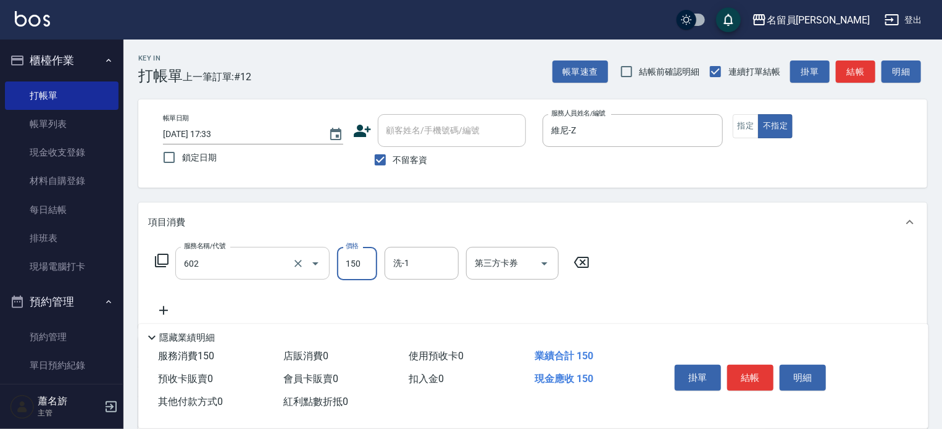
type input "一般洗髮(602)"
type input "200"
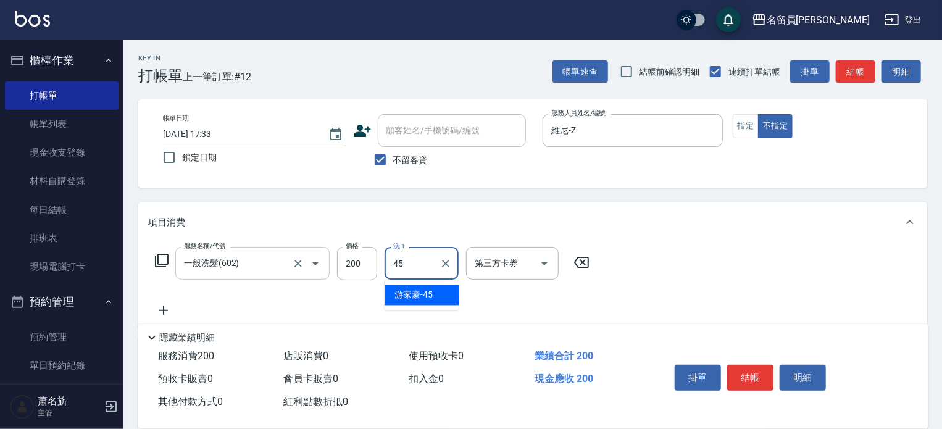
type input "[PERSON_NAME]-45"
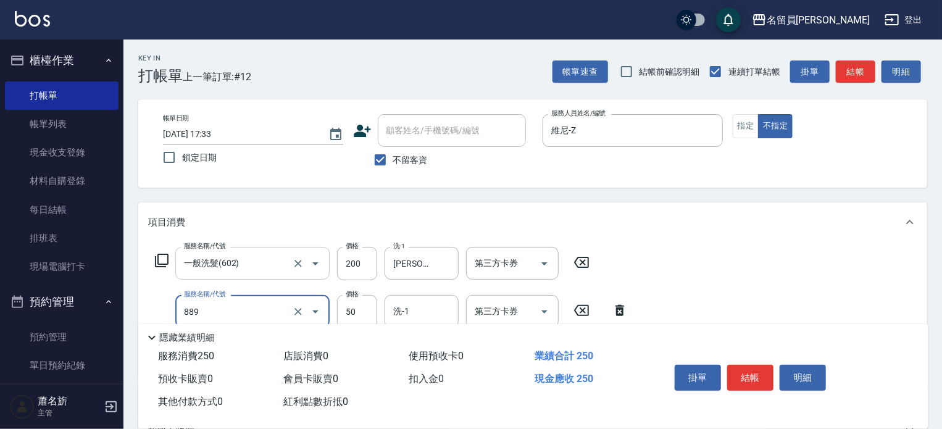
type input "精油(889)"
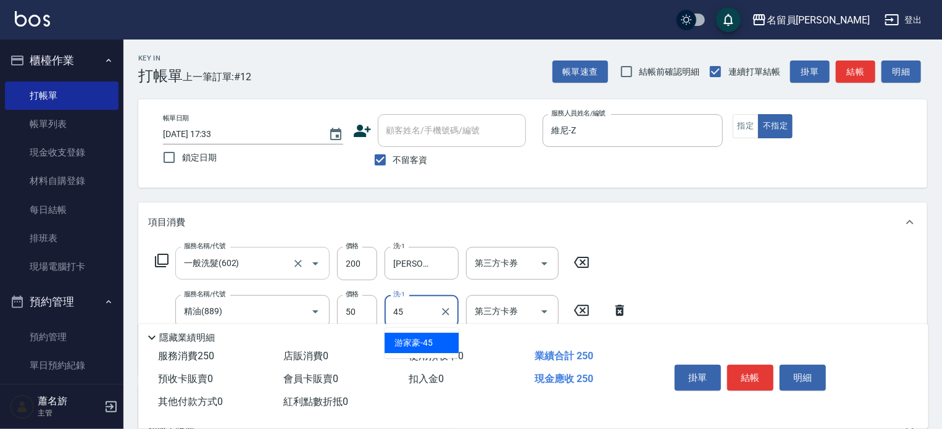
type input "[PERSON_NAME]-45"
type input "剪髮(302)"
type input "130"
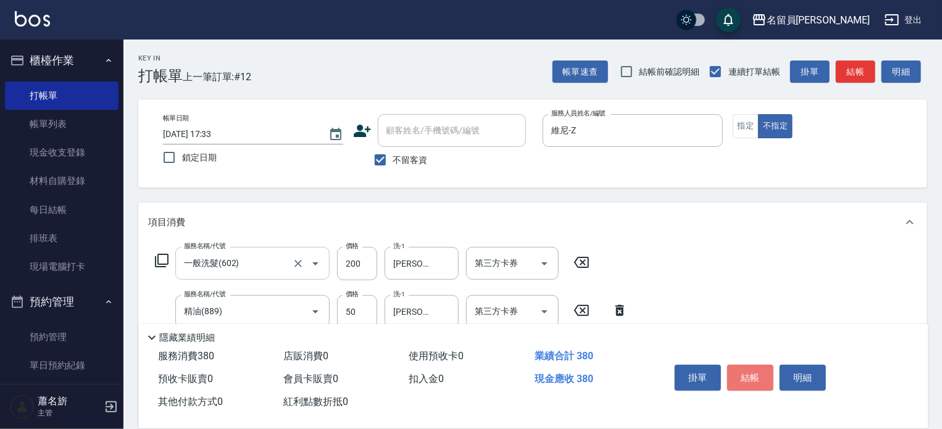
click at [763, 380] on button "結帳" at bounding box center [751, 378] width 46 height 26
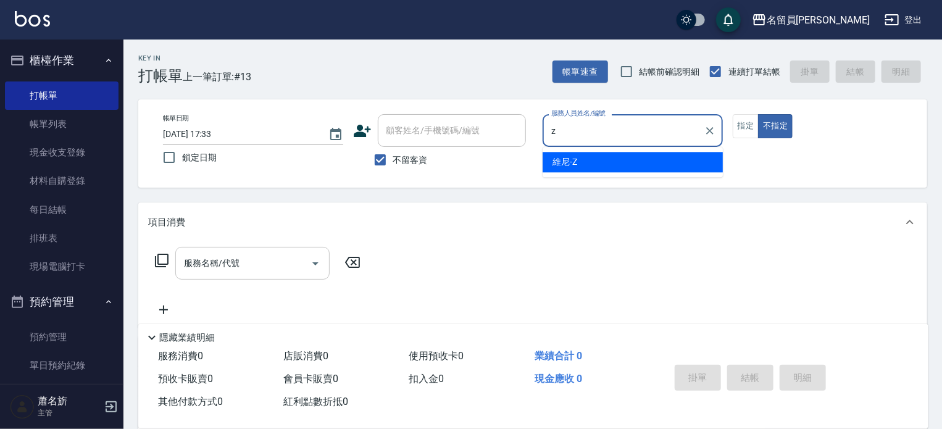
type input "維尼-Z"
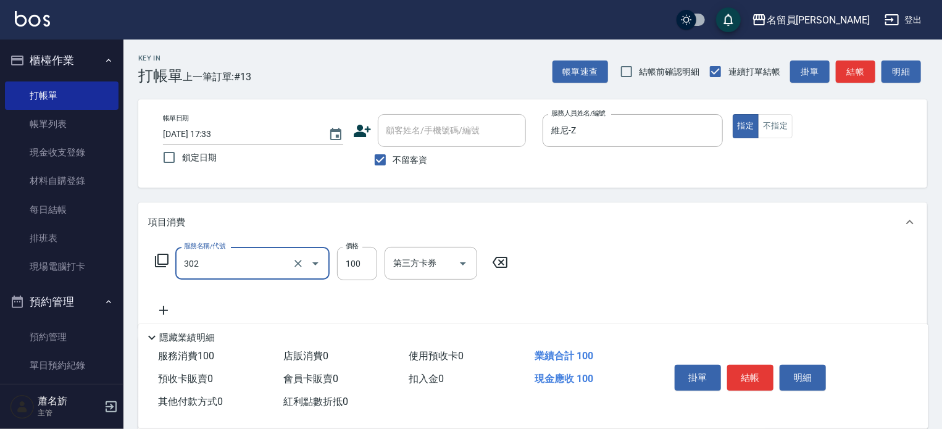
type input "剪髮(302)"
type input "250"
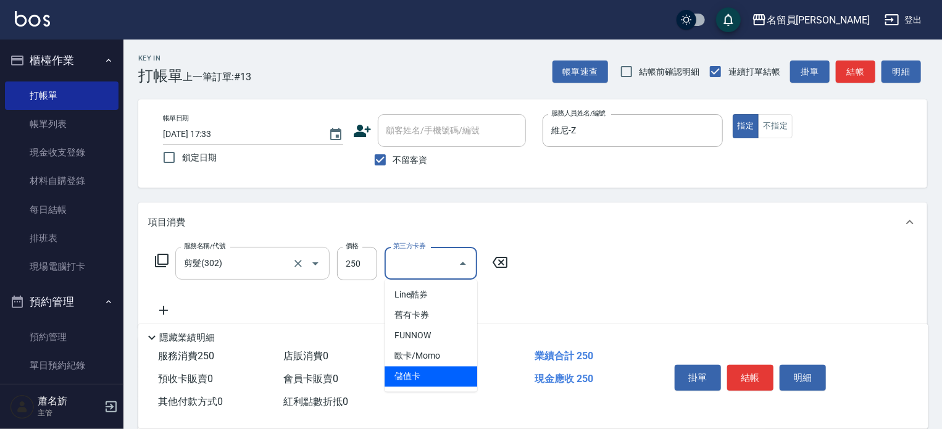
type input "儲值卡"
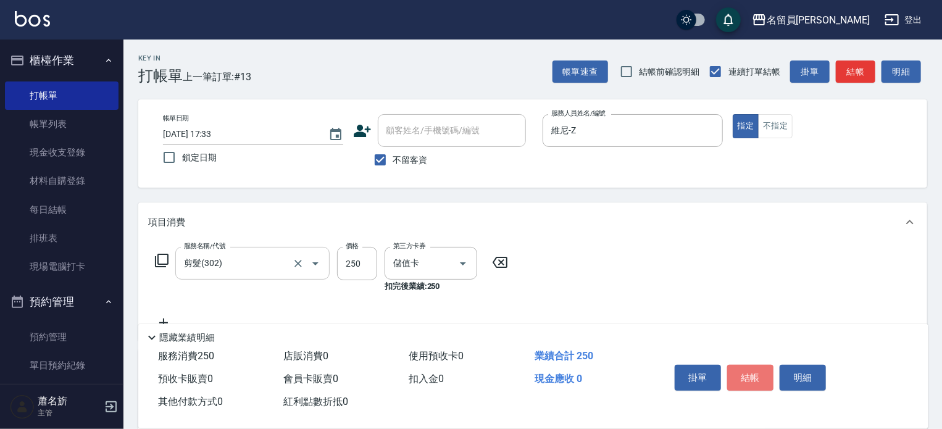
click at [763, 380] on button "結帳" at bounding box center [751, 378] width 46 height 26
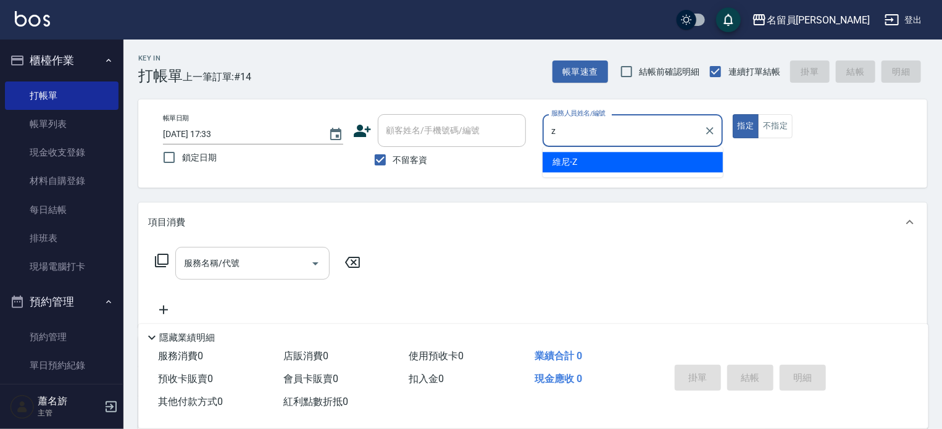
type input "維尼-Z"
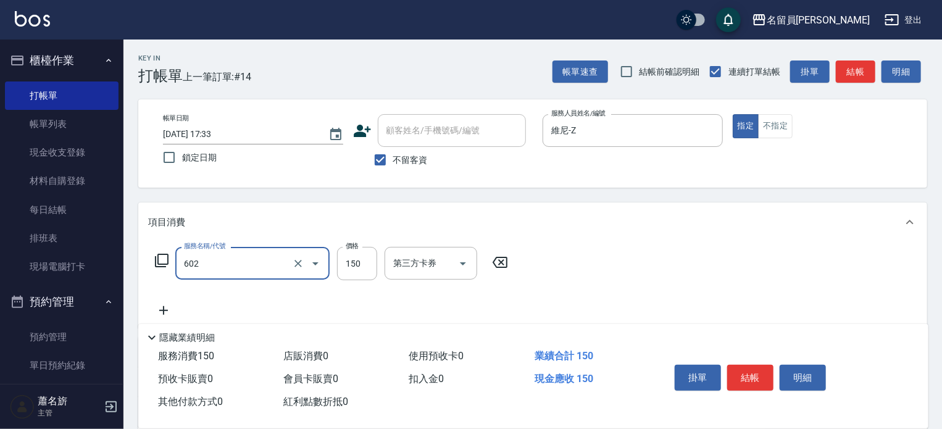
type input "一般洗髮(602)"
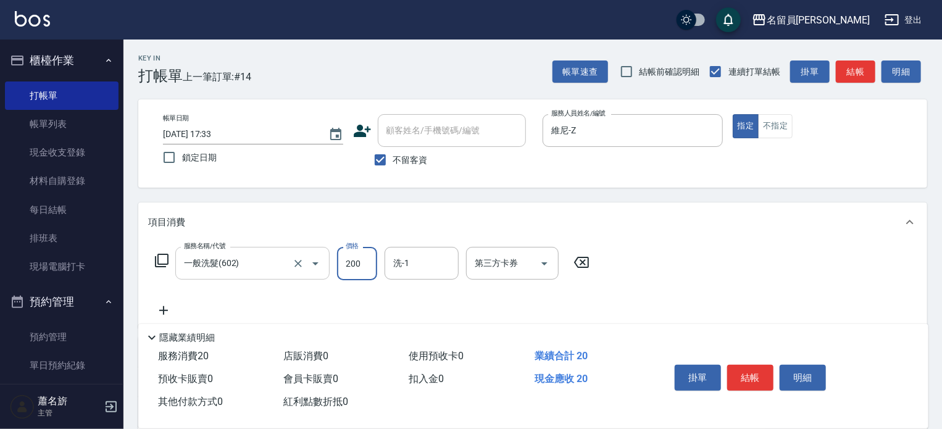
type input "200"
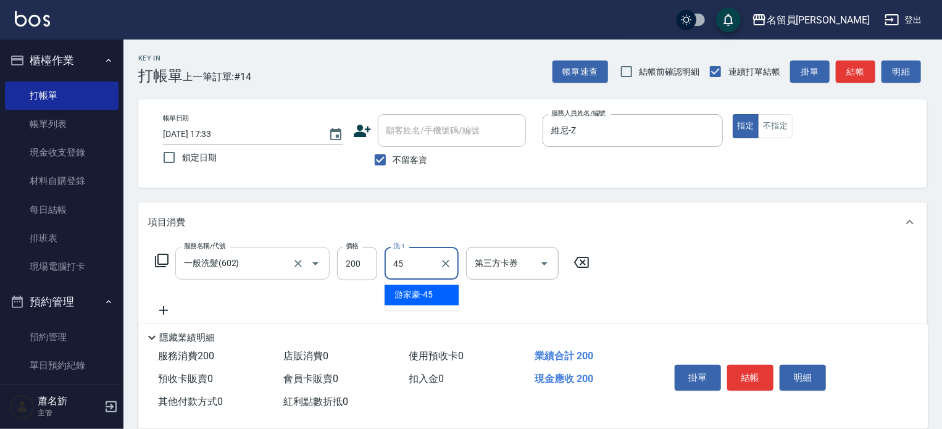
type input "[PERSON_NAME]-45"
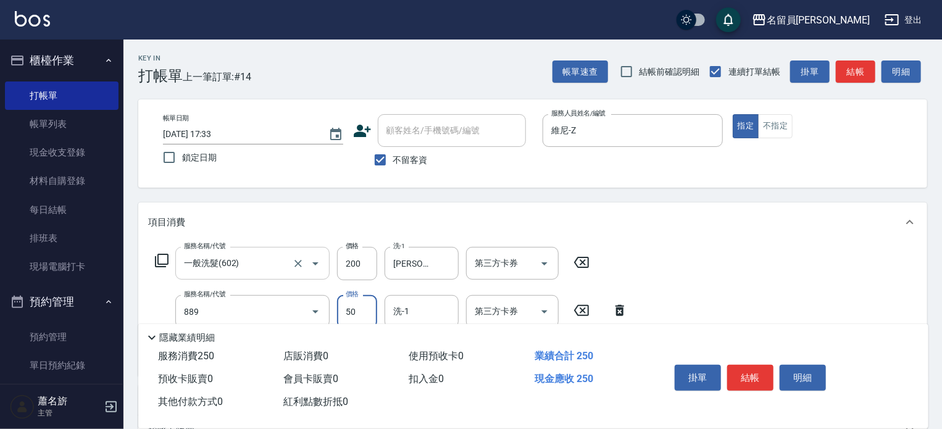
type input "精油(889)"
type input "[PERSON_NAME]-45"
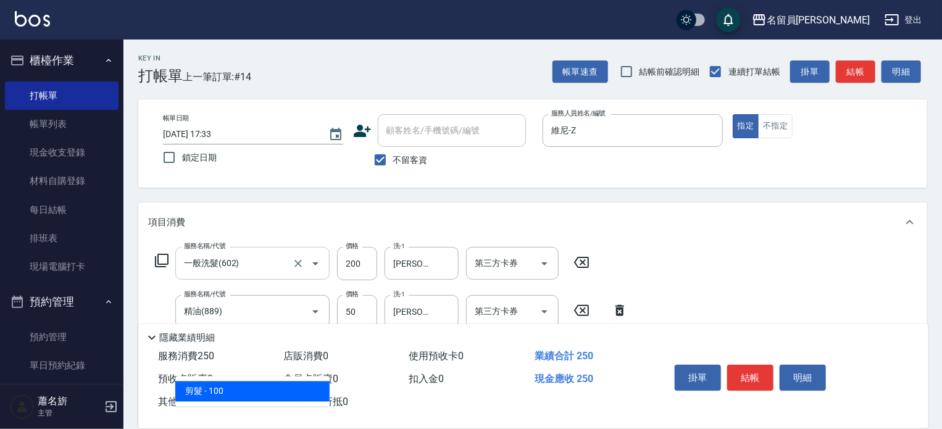
type input "剪髮(302)"
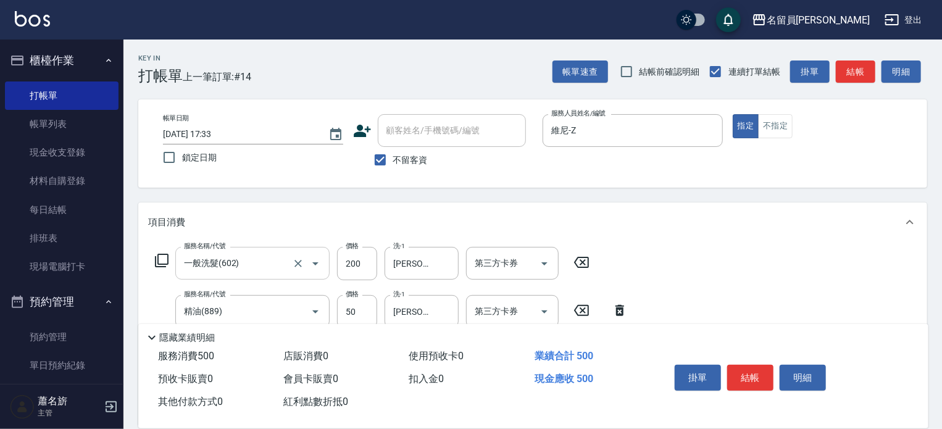
type input "250"
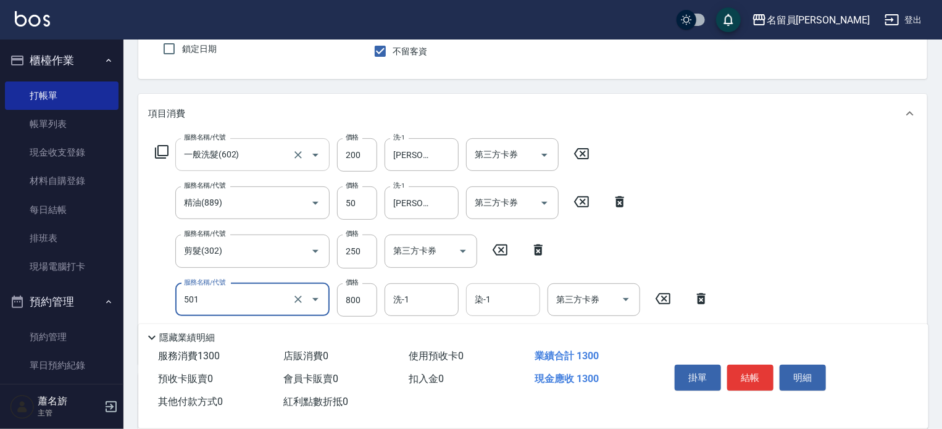
scroll to position [124, 0]
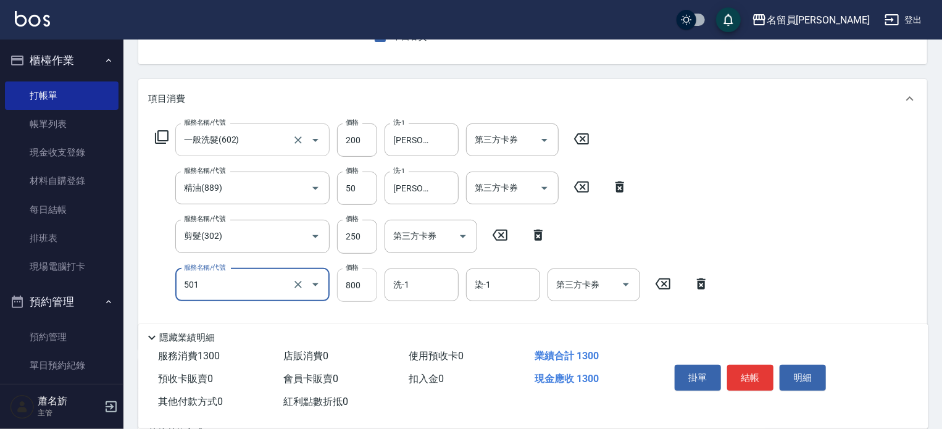
type input "染髮(501)"
click at [367, 285] on input "800" at bounding box center [357, 285] width 40 height 33
type input "1200"
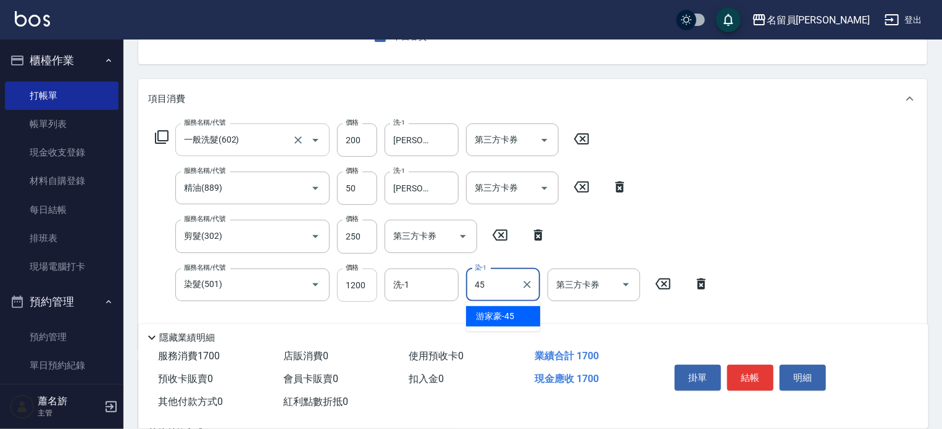
type input "[PERSON_NAME]-45"
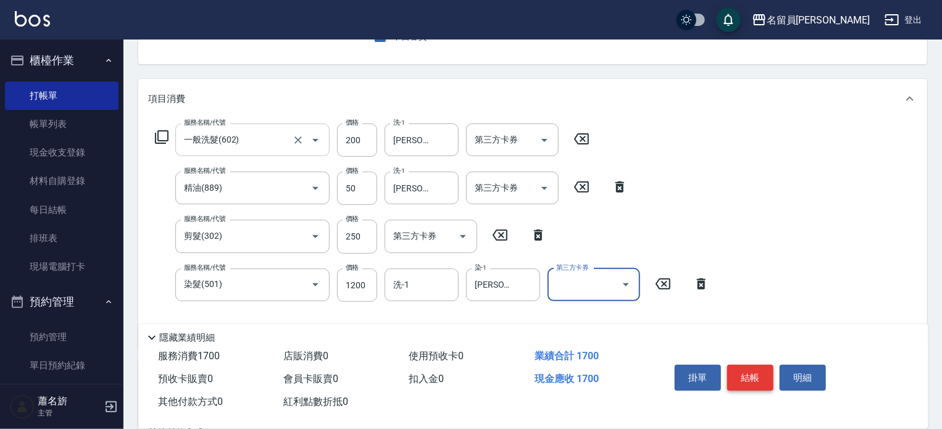
click at [741, 376] on button "結帳" at bounding box center [751, 378] width 46 height 26
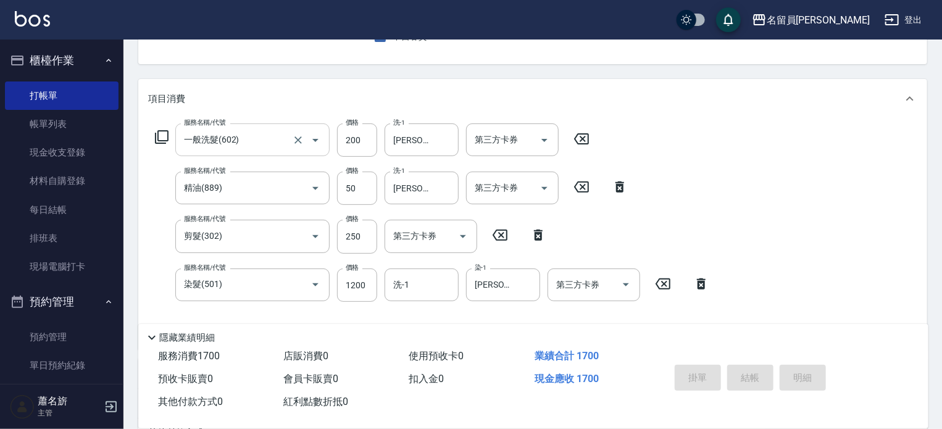
type input "[DATE] 17:34"
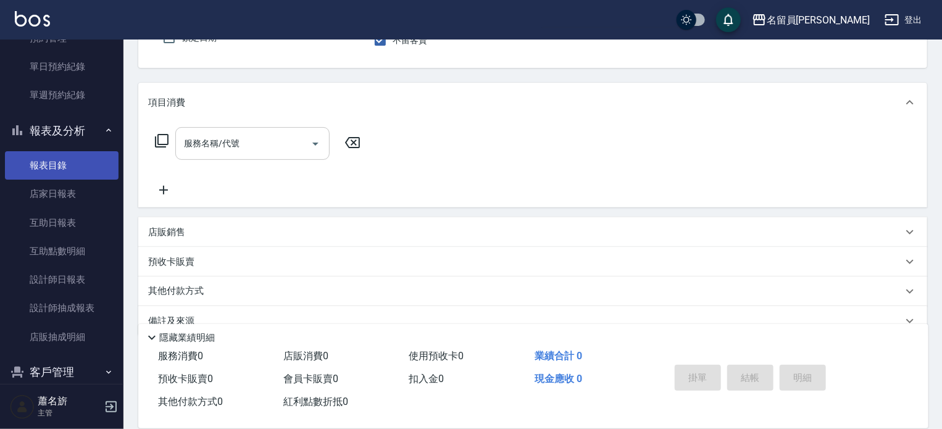
scroll to position [371, 0]
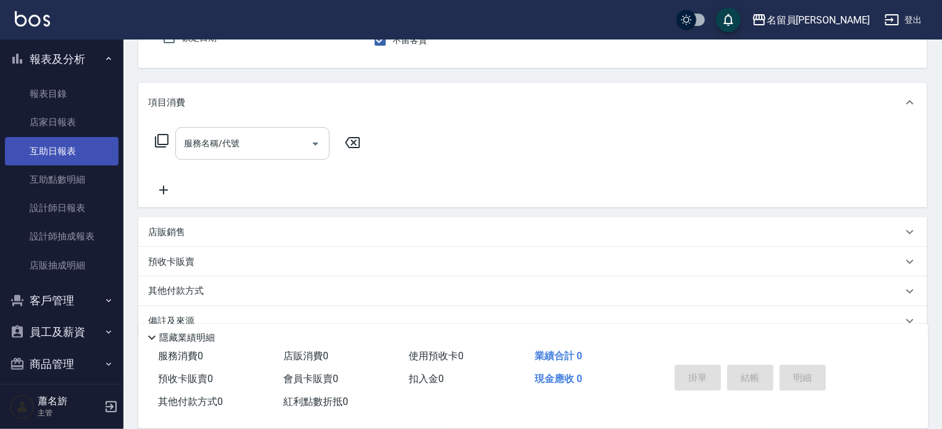
type input "u`1aQWRW6T"
click at [79, 155] on link "互助日報表" at bounding box center [62, 151] width 114 height 28
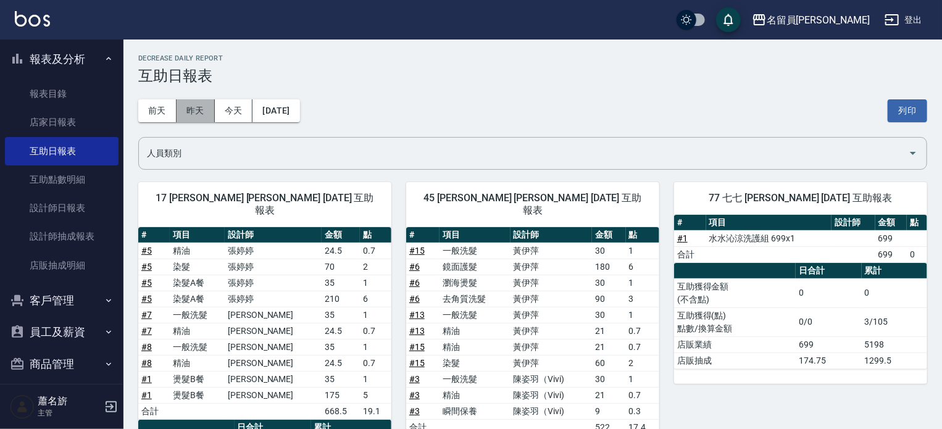
click at [198, 111] on button "昨天" at bounding box center [196, 110] width 38 height 23
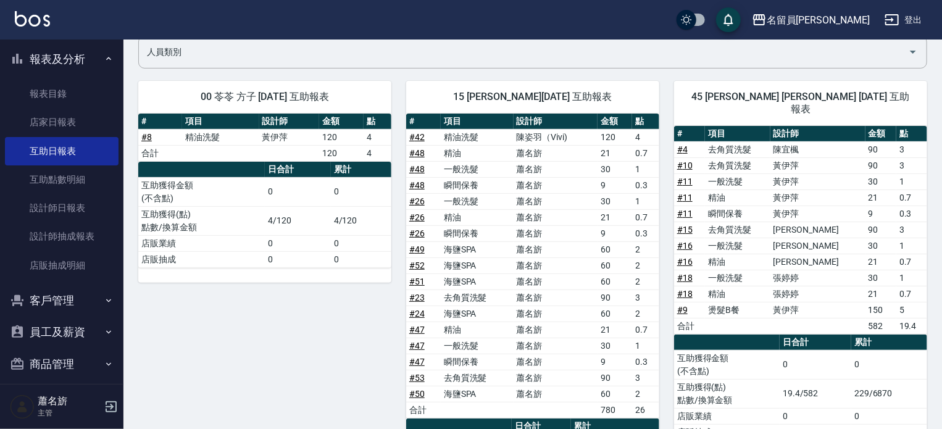
scroll to position [124, 0]
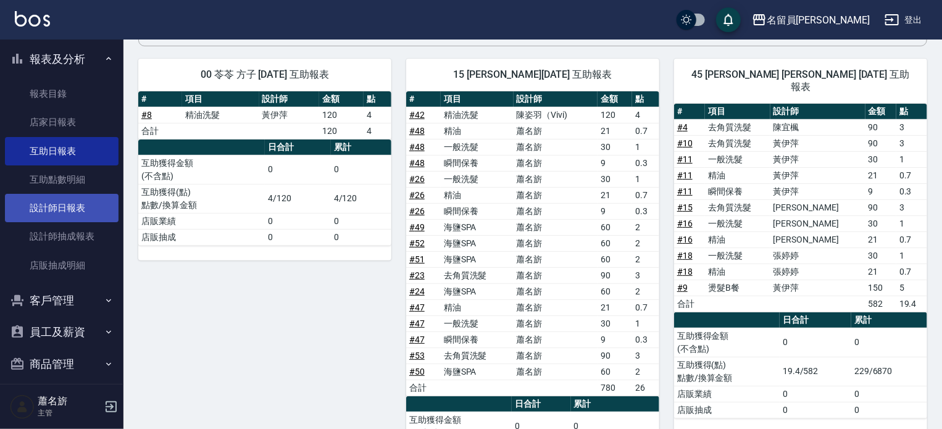
click at [72, 208] on link "設計師日報表" at bounding box center [62, 208] width 114 height 28
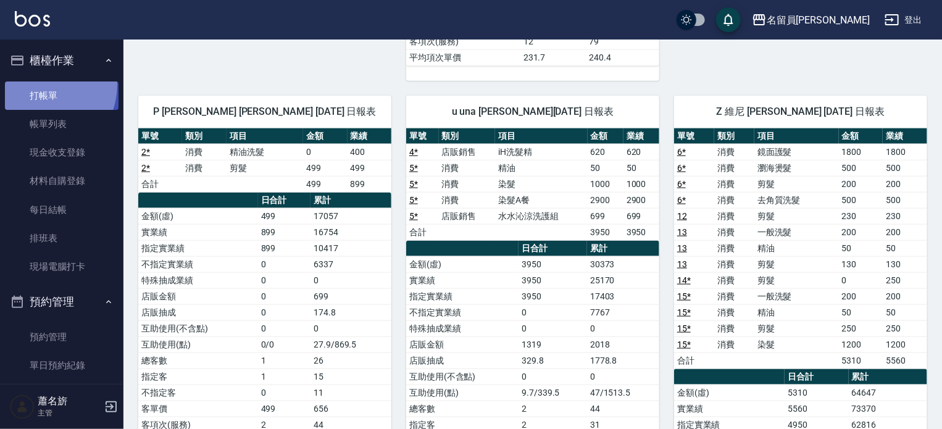
click at [36, 84] on link "打帳單" at bounding box center [62, 96] width 114 height 28
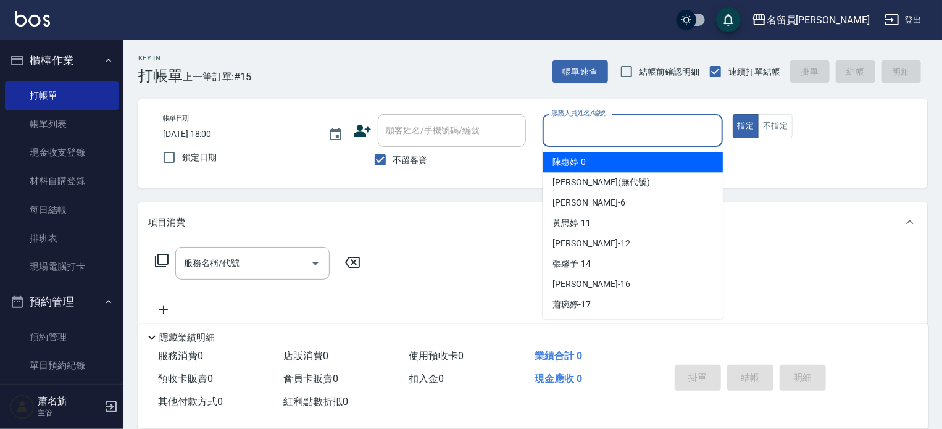
click at [582, 125] on input "服務人員姓名/編號" at bounding box center [632, 131] width 169 height 22
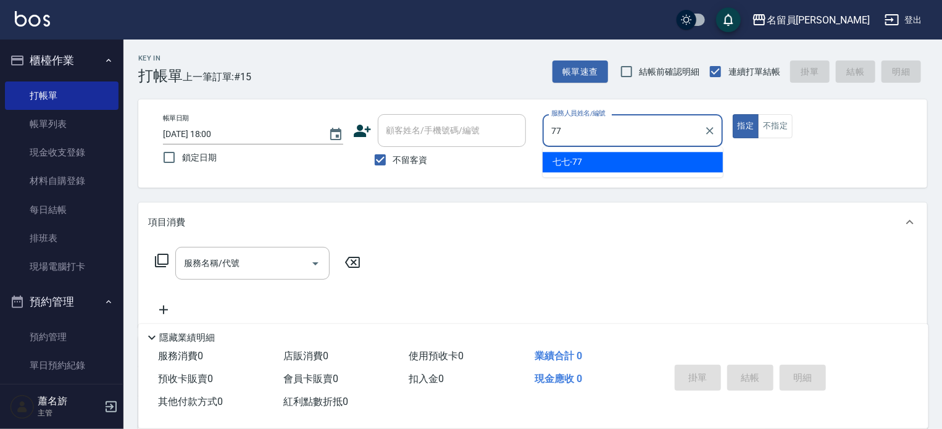
type input "77"
type button "true"
type input "七七-77"
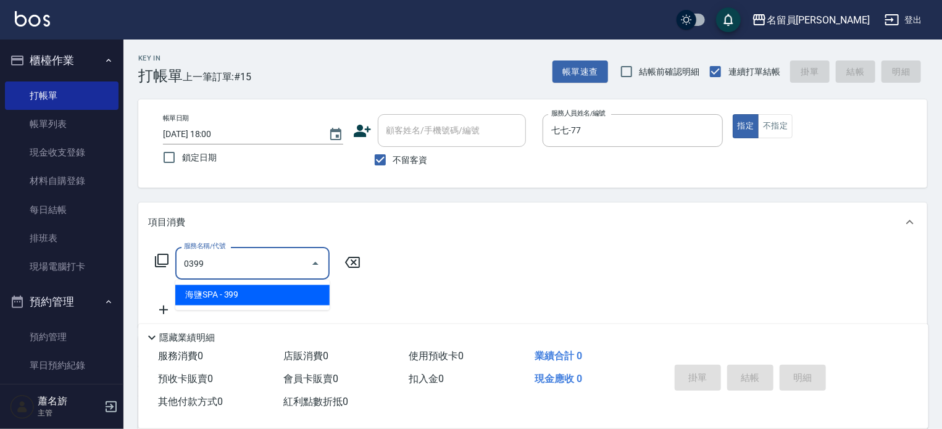
type input "海鹽SPA(0399)"
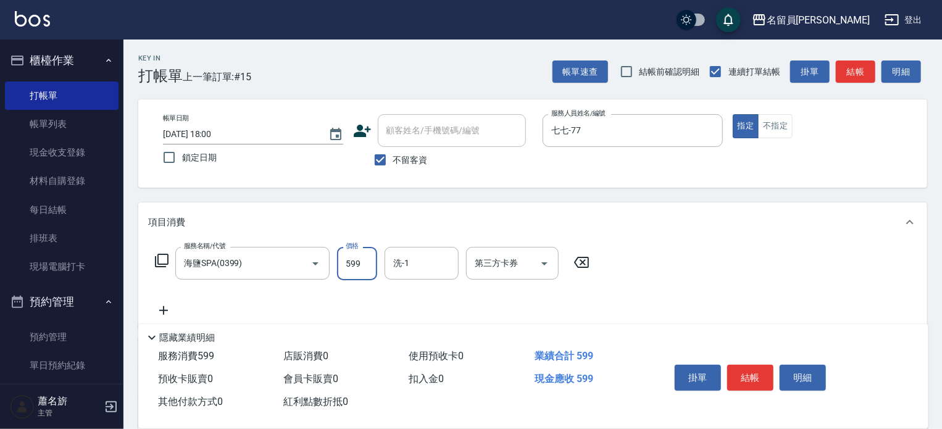
type input "599"
type input "[PERSON_NAME]-17"
click at [756, 385] on button "結帳" at bounding box center [751, 378] width 46 height 26
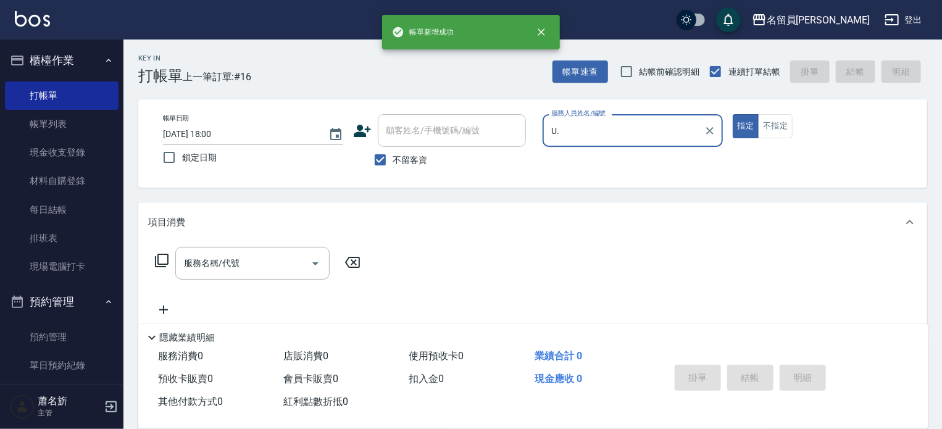
type input "U."
click at [733, 114] on button "指定" at bounding box center [746, 126] width 27 height 24
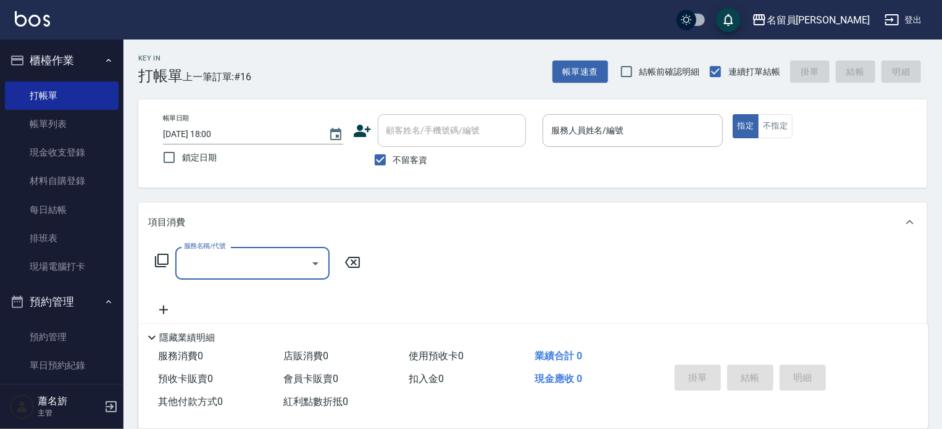
type input "3"
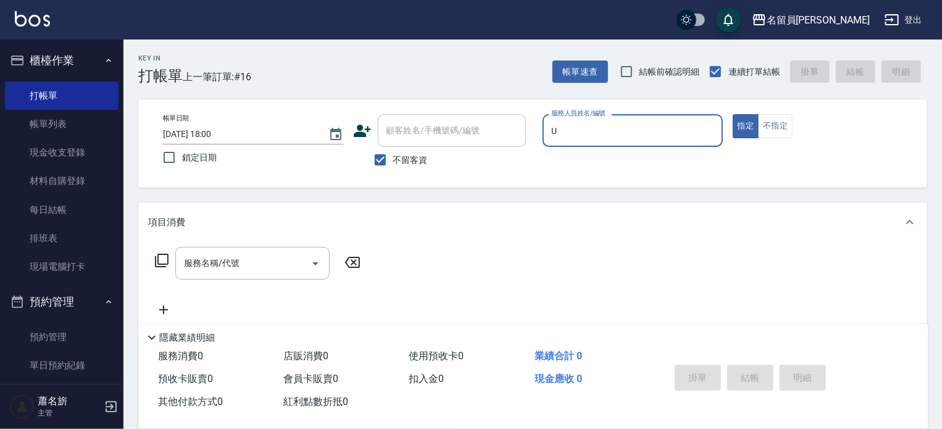
type input "una-u"
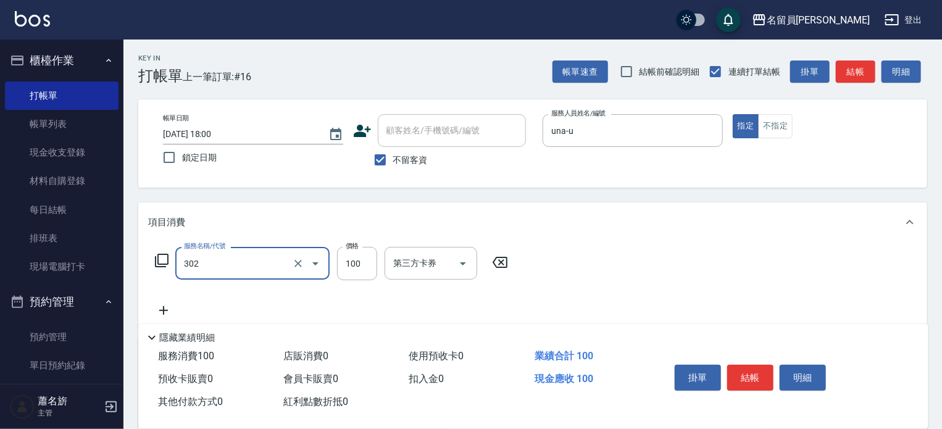
type input "剪髮(302)"
type input "400"
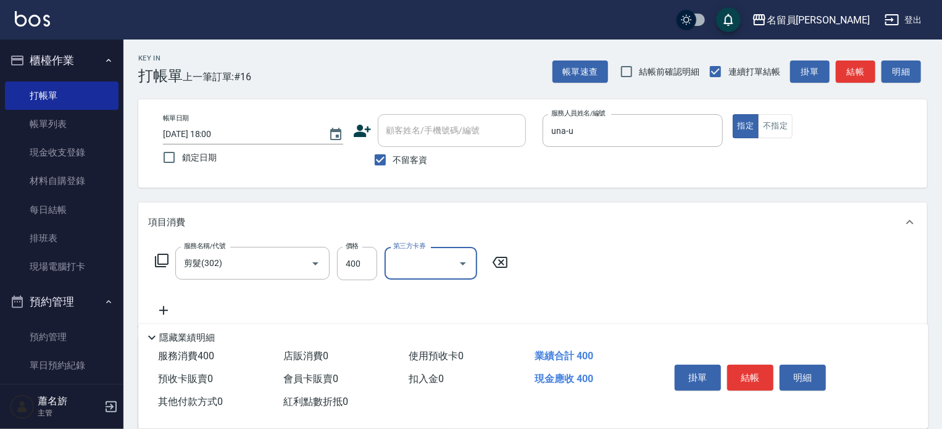
click at [745, 345] on div "掛單 結帳 明細" at bounding box center [784, 379] width 259 height 69
click at [761, 381] on button "結帳" at bounding box center [751, 378] width 46 height 26
click at [755, 384] on button "結帳" at bounding box center [751, 378] width 46 height 26
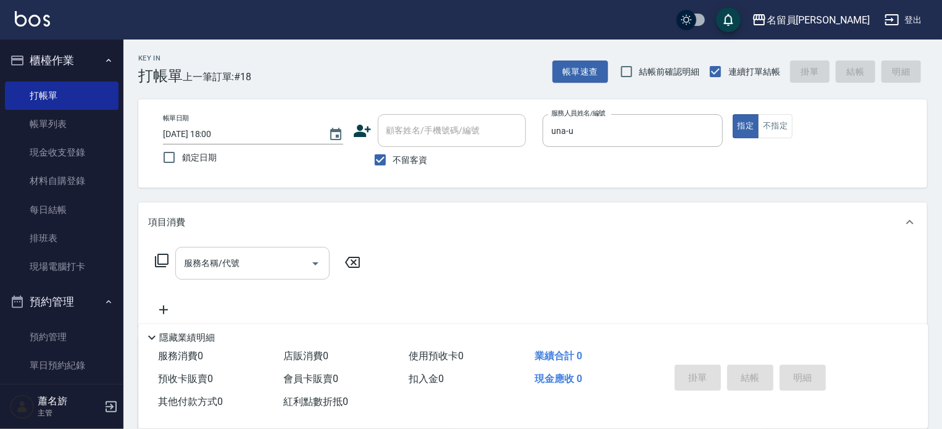
drag, startPoint x: 0, startPoint y: 458, endPoint x: 250, endPoint y: 276, distance: 309.5
click at [250, 276] on div "服務名稱/代號" at bounding box center [252, 263] width 154 height 33
drag, startPoint x: 786, startPoint y: 127, endPoint x: 762, endPoint y: 131, distance: 25.0
click at [786, 127] on button "不指定" at bounding box center [775, 126] width 35 height 24
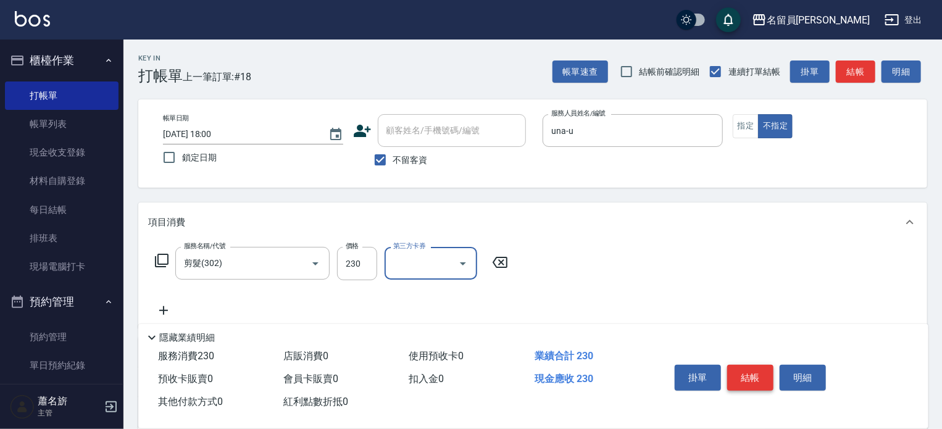
click at [750, 367] on button "結帳" at bounding box center [751, 378] width 46 height 26
click at [762, 379] on button "結帳" at bounding box center [751, 378] width 46 height 26
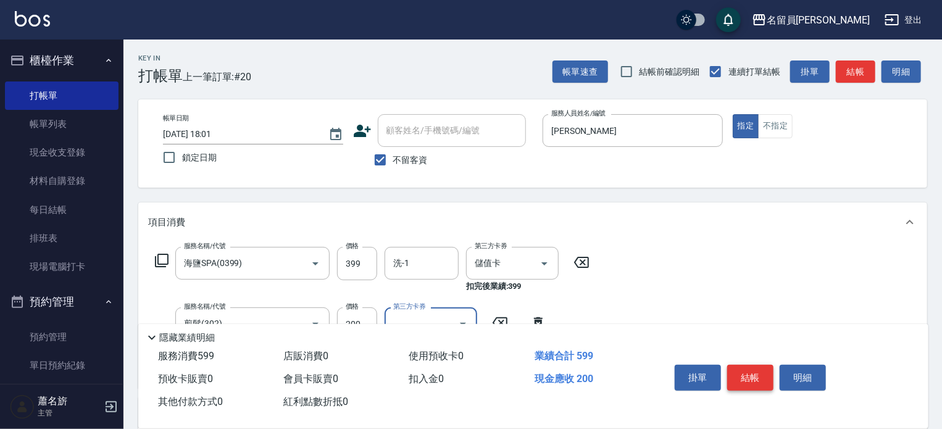
click at [770, 377] on button "結帳" at bounding box center [751, 378] width 46 height 26
